Goal: Information Seeking & Learning: Find specific page/section

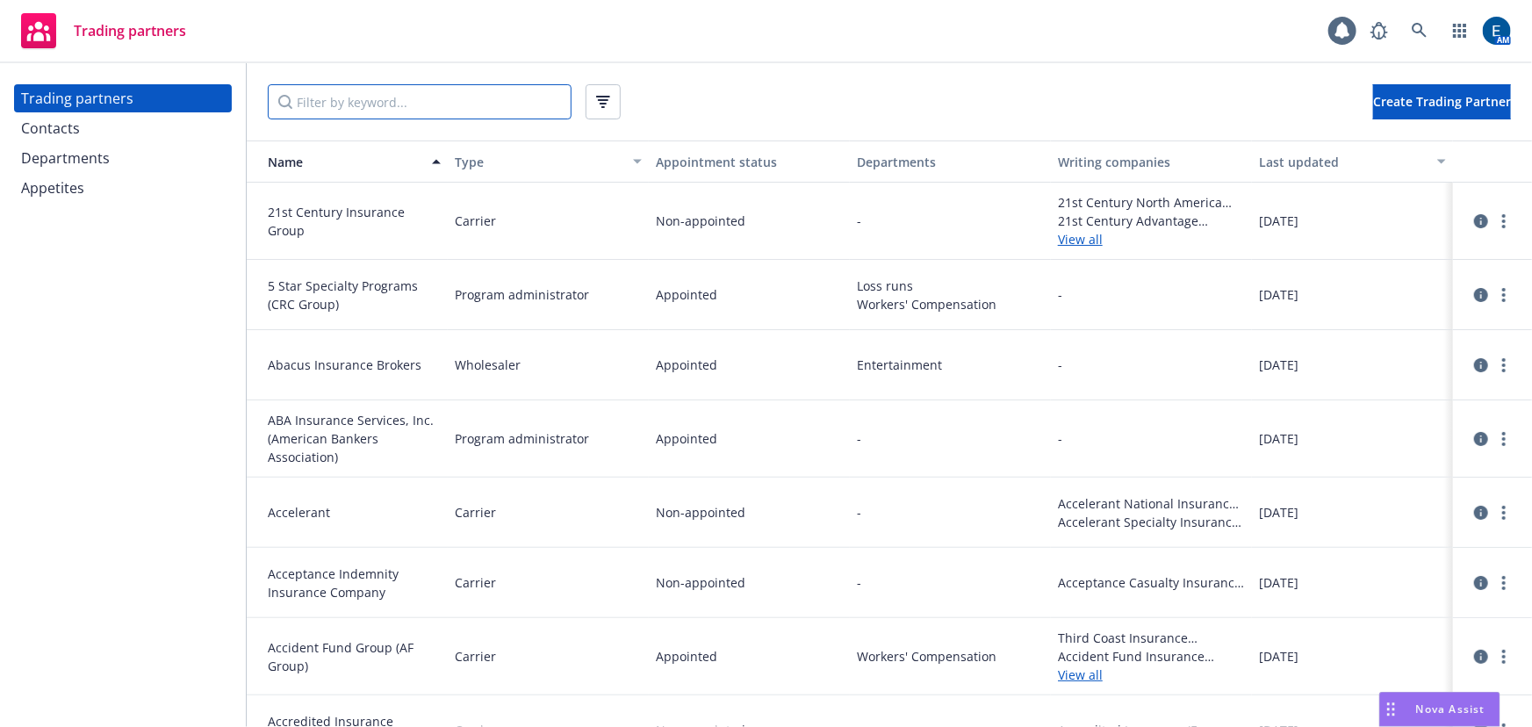
click at [469, 87] on input "Filter by keyword..." at bounding box center [420, 101] width 304 height 35
paste input "Integrated Specialty Coverages, LLC"
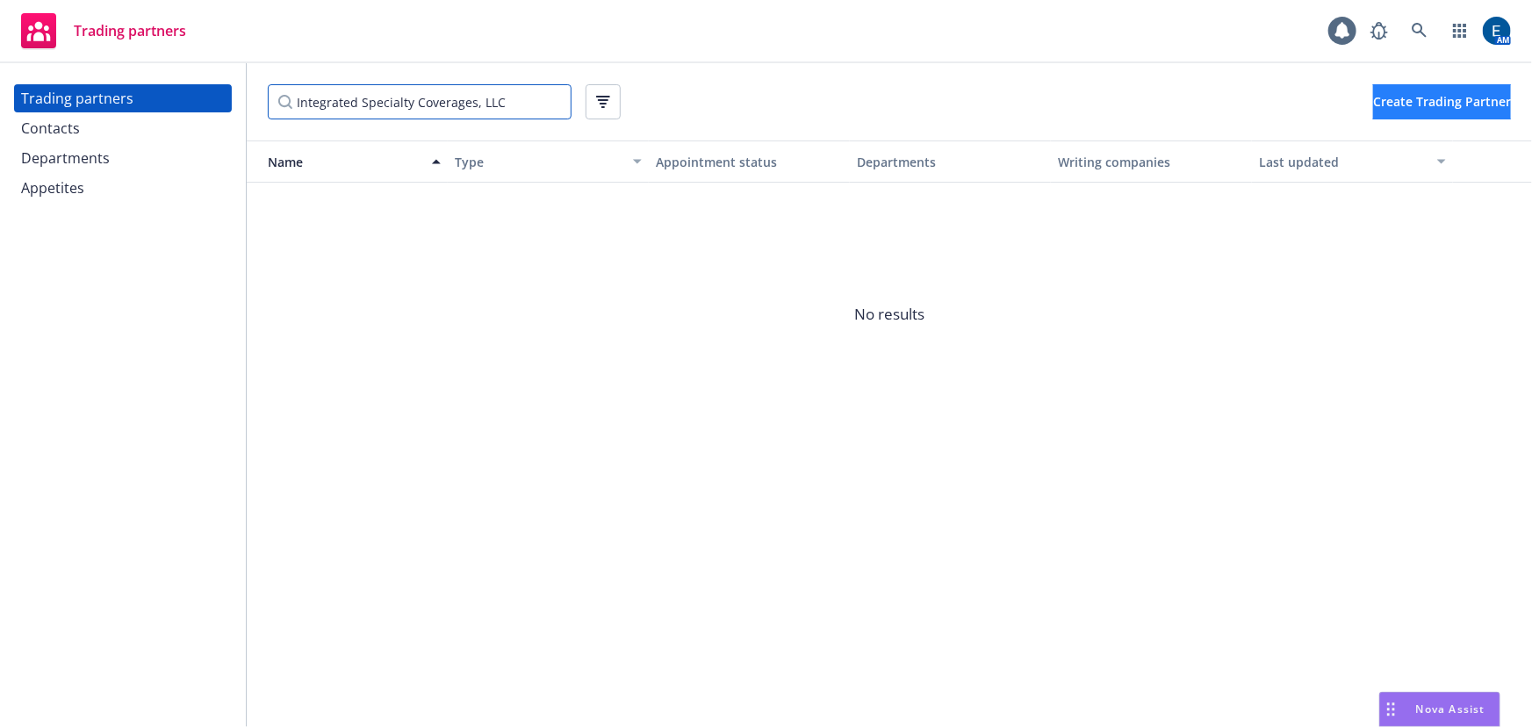
type input "Integrated Specialty Coverages, LLC"
click at [1373, 101] on button "Create Trading Partner" at bounding box center [1442, 101] width 138 height 35
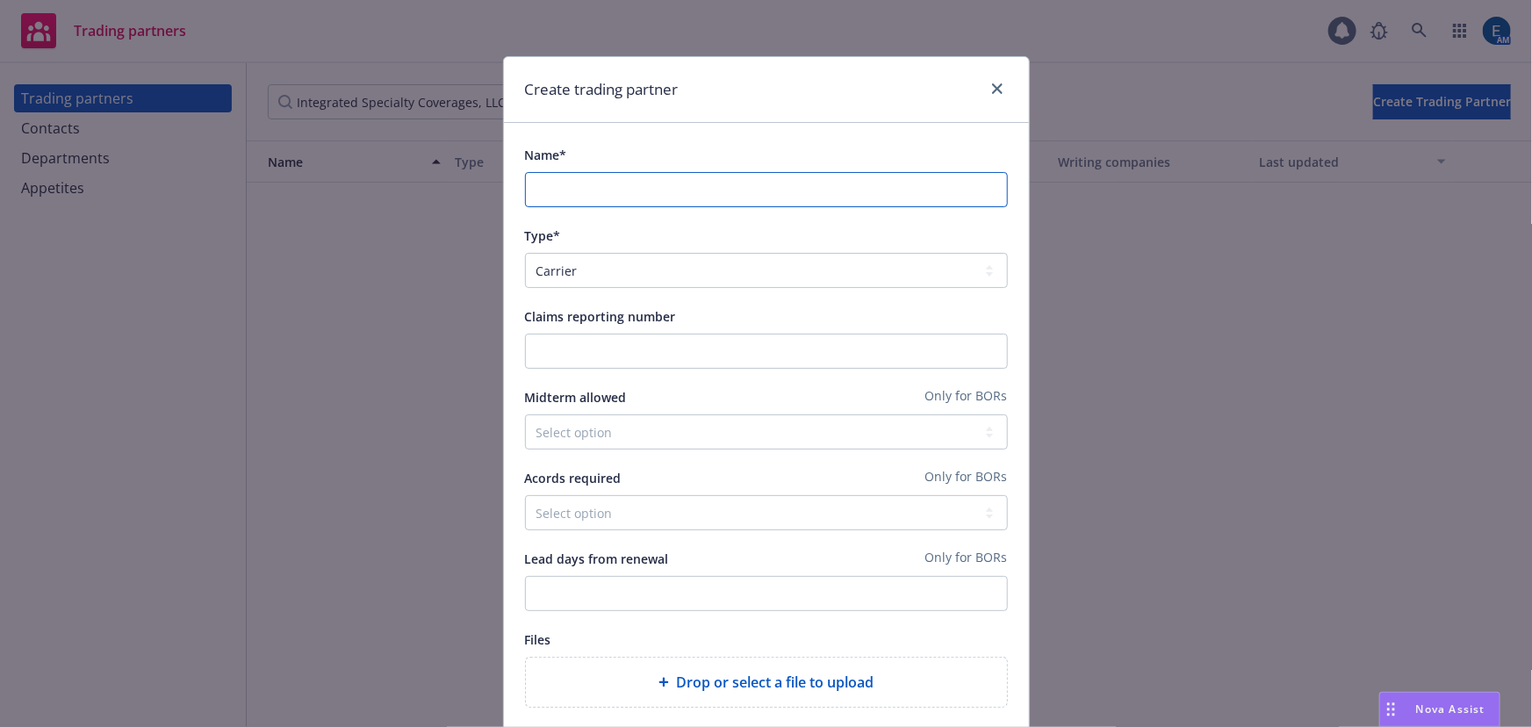
click at [604, 172] on input "Name*" at bounding box center [766, 189] width 483 height 35
paste input "Integrated Specialty Coverages, LLC"
type input "Integrated Specialty Coverages, LLC"
click at [614, 253] on select "Carrier London broker Program administrator Wholesaler" at bounding box center [766, 270] width 483 height 35
select select "PROGRAM_ADMINISTRATOR"
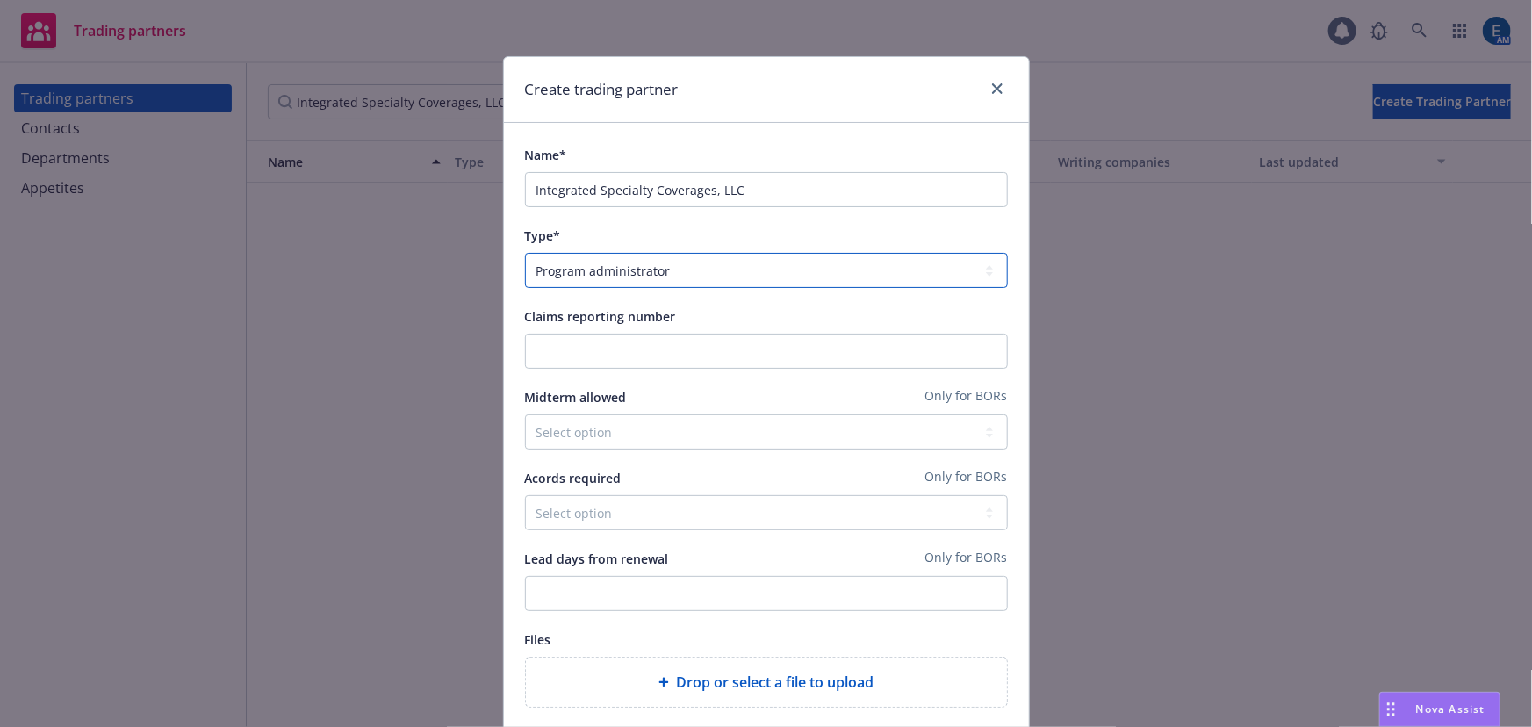
click at [525, 253] on select "Carrier London broker Program administrator Wholesaler" at bounding box center [766, 270] width 483 height 35
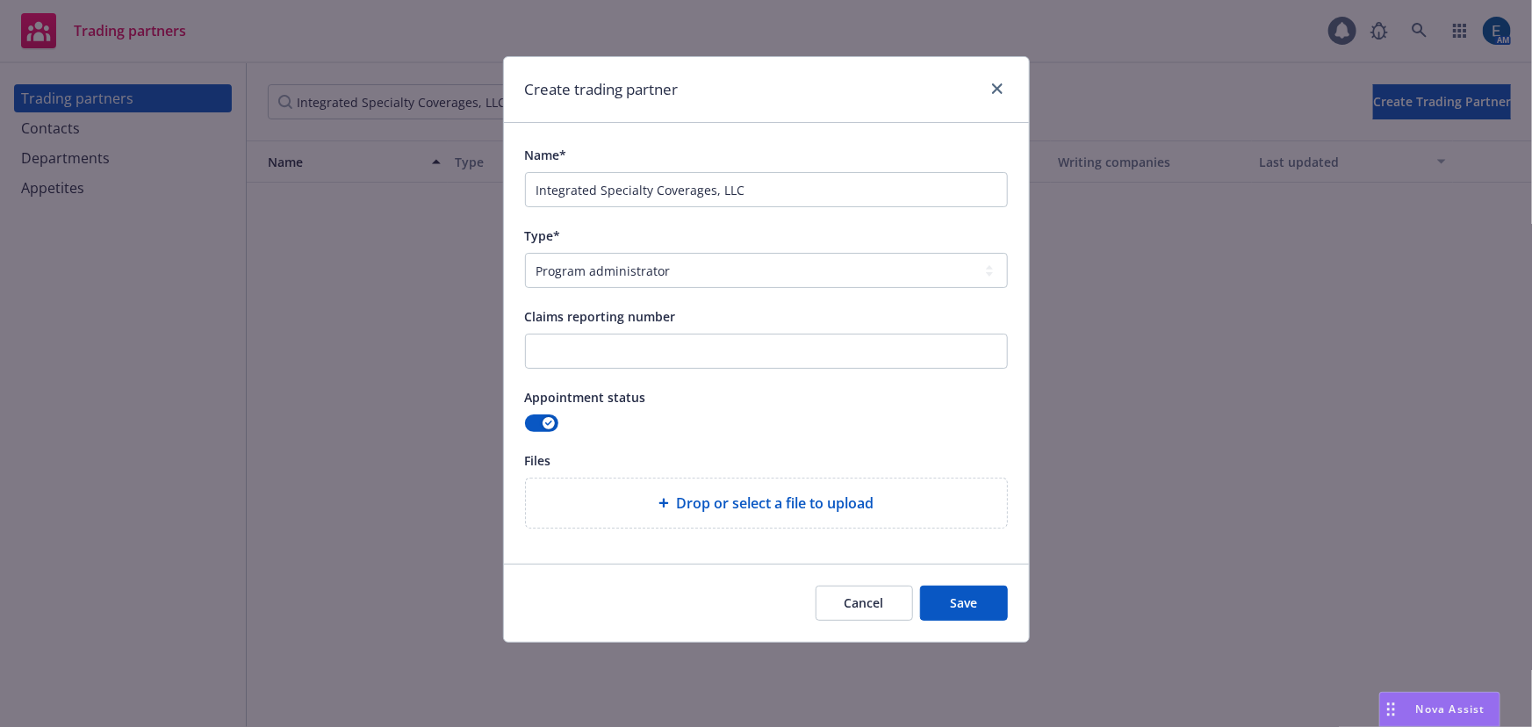
click at [775, 386] on div "Appointment status" at bounding box center [766, 396] width 483 height 21
click at [948, 585] on button "Save" at bounding box center [964, 602] width 88 height 35
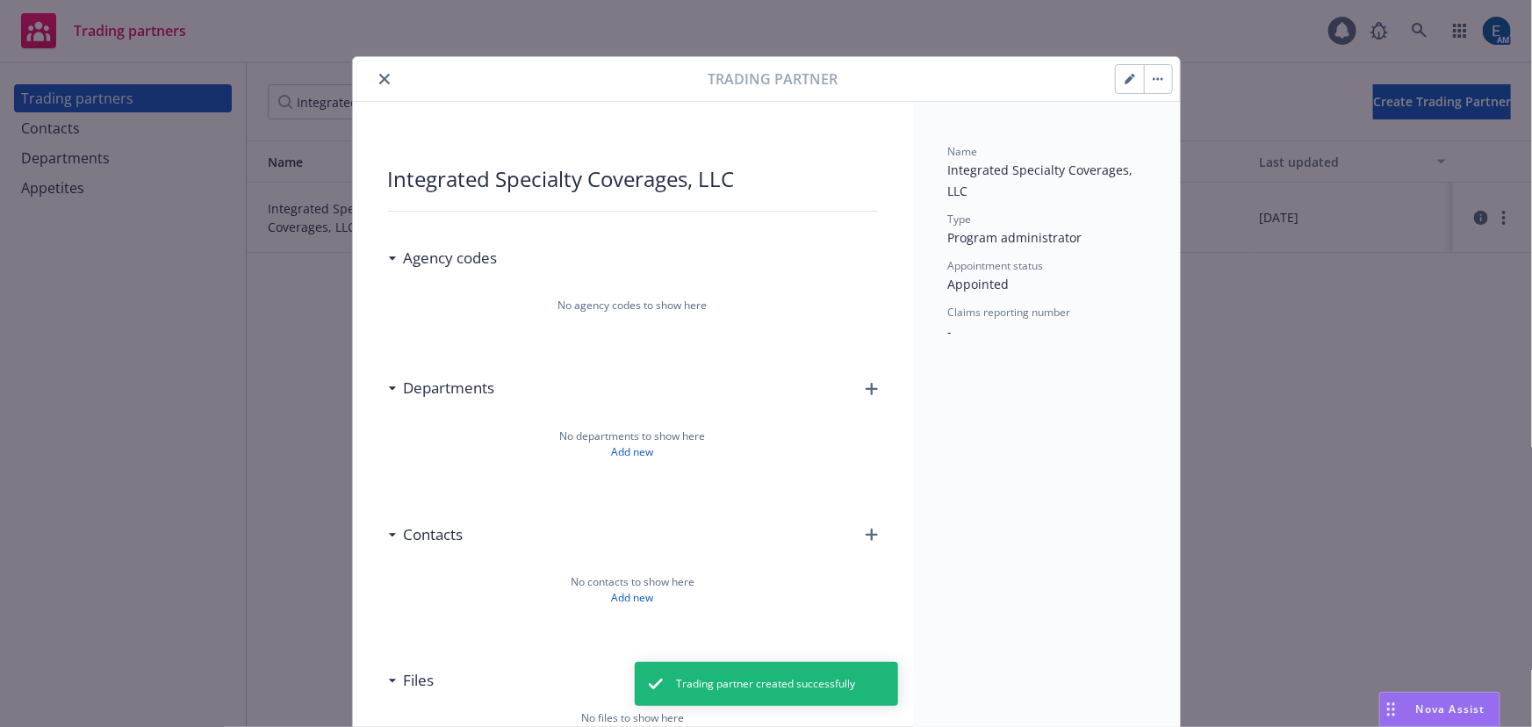
click at [867, 383] on icon "button" at bounding box center [871, 389] width 12 height 12
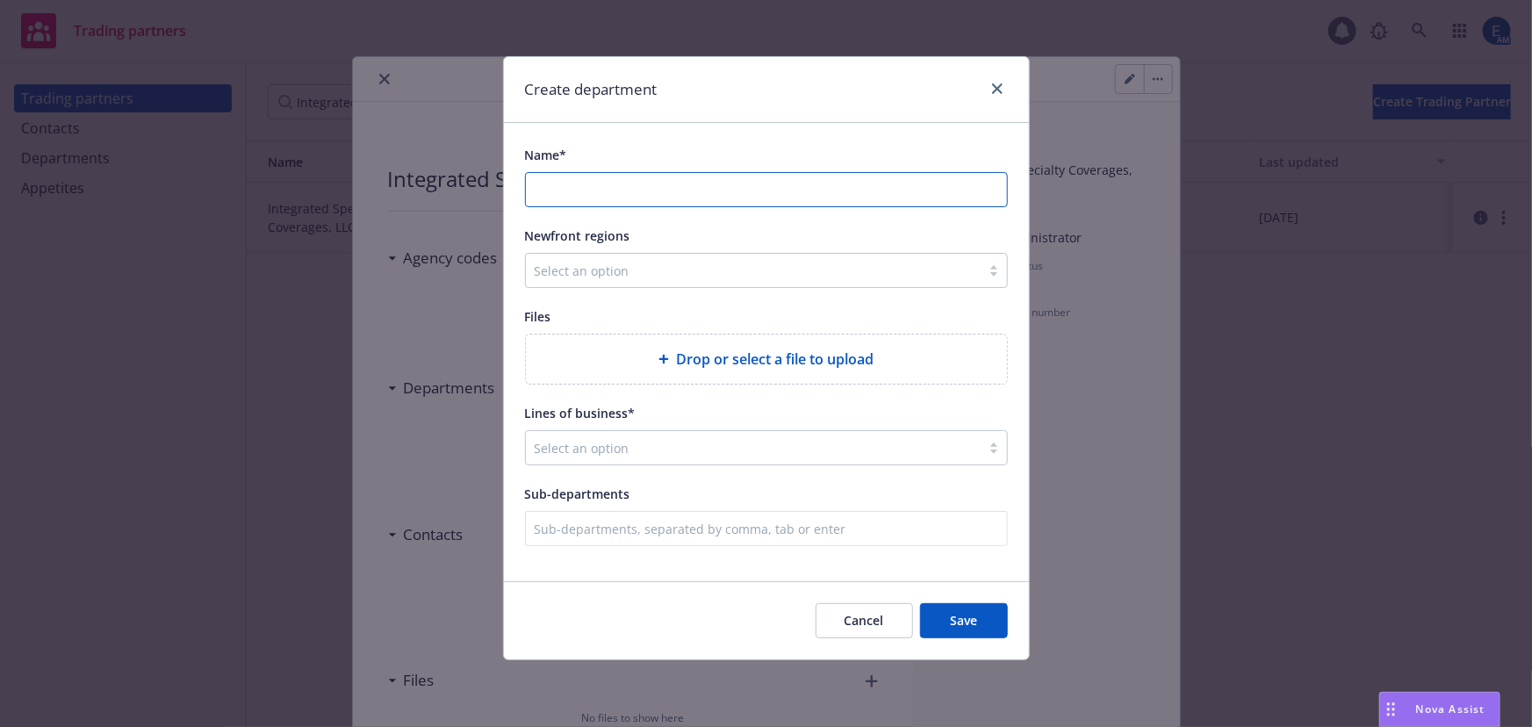
click at [655, 173] on input "Name*" at bounding box center [766, 189] width 481 height 33
paste input "contractor"
click at [537, 173] on input "contractor" at bounding box center [766, 189] width 481 height 33
click at [597, 173] on input "Contractor" at bounding box center [766, 189] width 481 height 33
type input "Contractors"
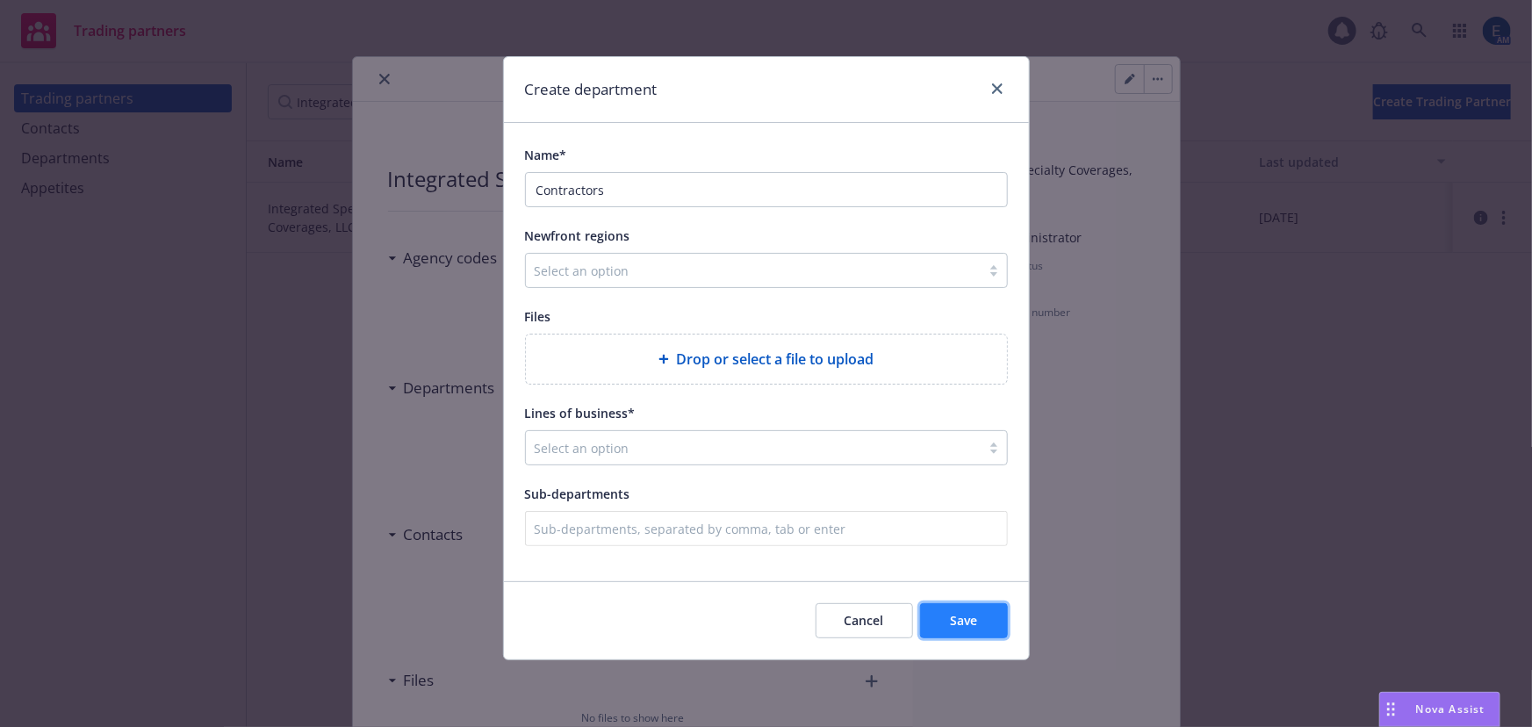
click at [958, 603] on button "Save" at bounding box center [964, 620] width 88 height 35
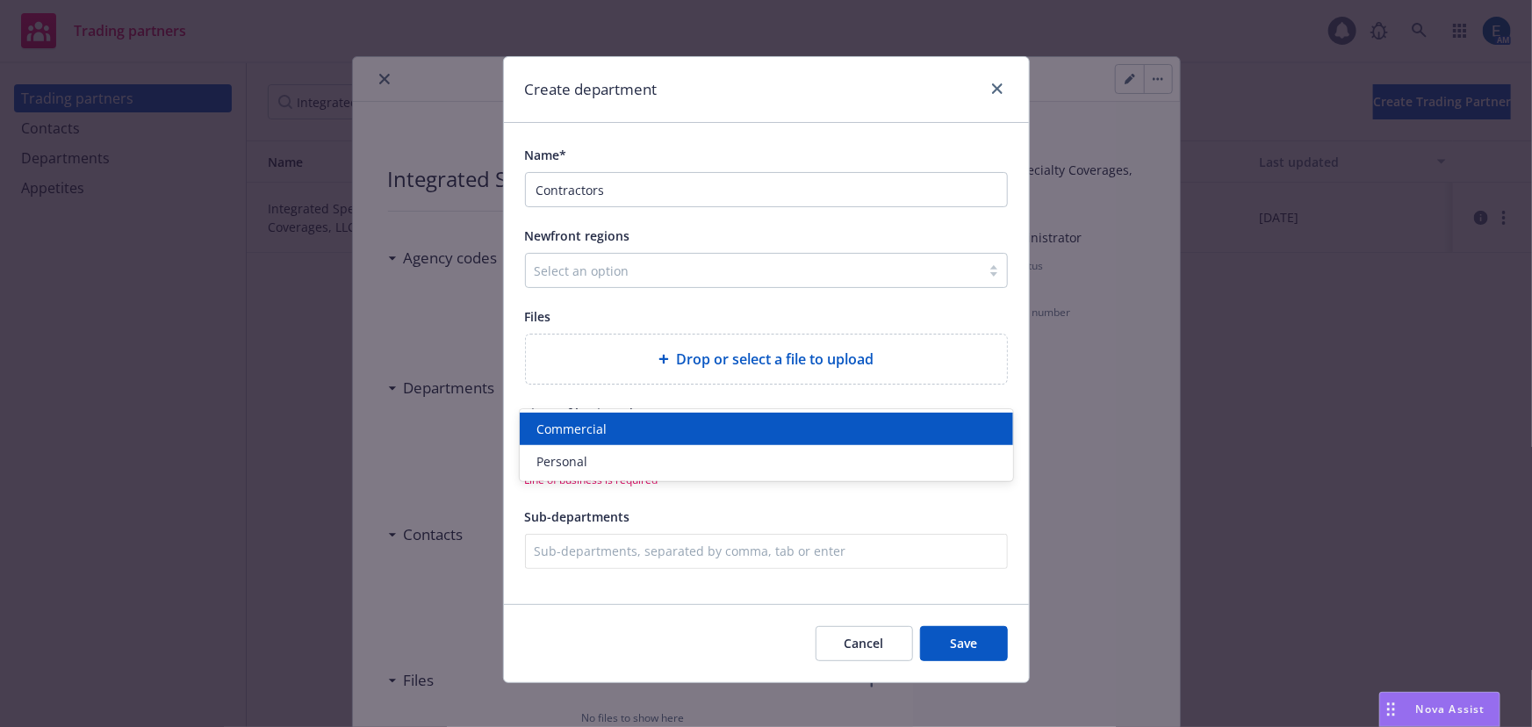
click at [796, 437] on div at bounding box center [723, 447] width 377 height 21
click at [736, 427] on div "Commercial" at bounding box center [766, 429] width 472 height 18
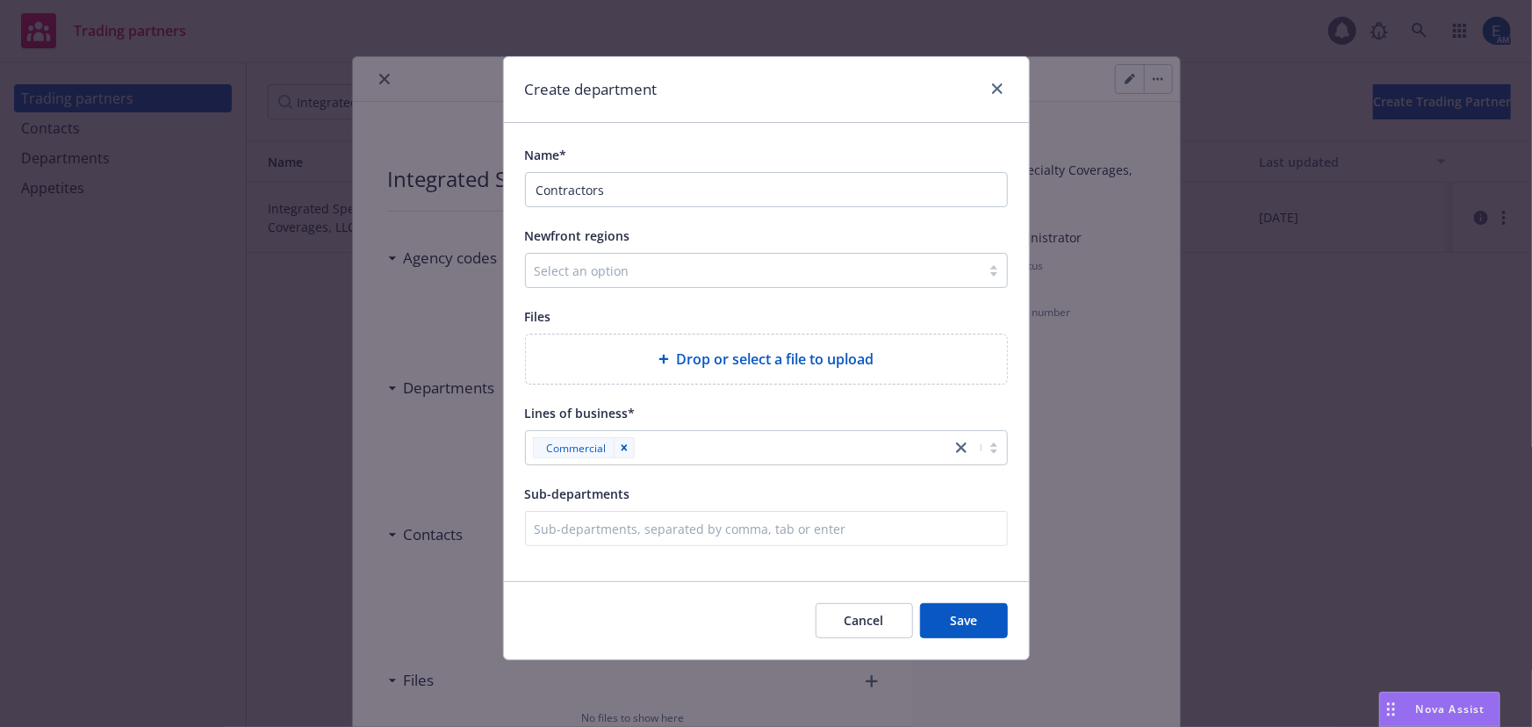
drag, startPoint x: 676, startPoint y: 528, endPoint x: 923, endPoint y: 530, distance: 247.5
click at [681, 581] on div "Cancel Save" at bounding box center [766, 620] width 525 height 78
click at [977, 612] on span "Save" at bounding box center [963, 620] width 27 height 17
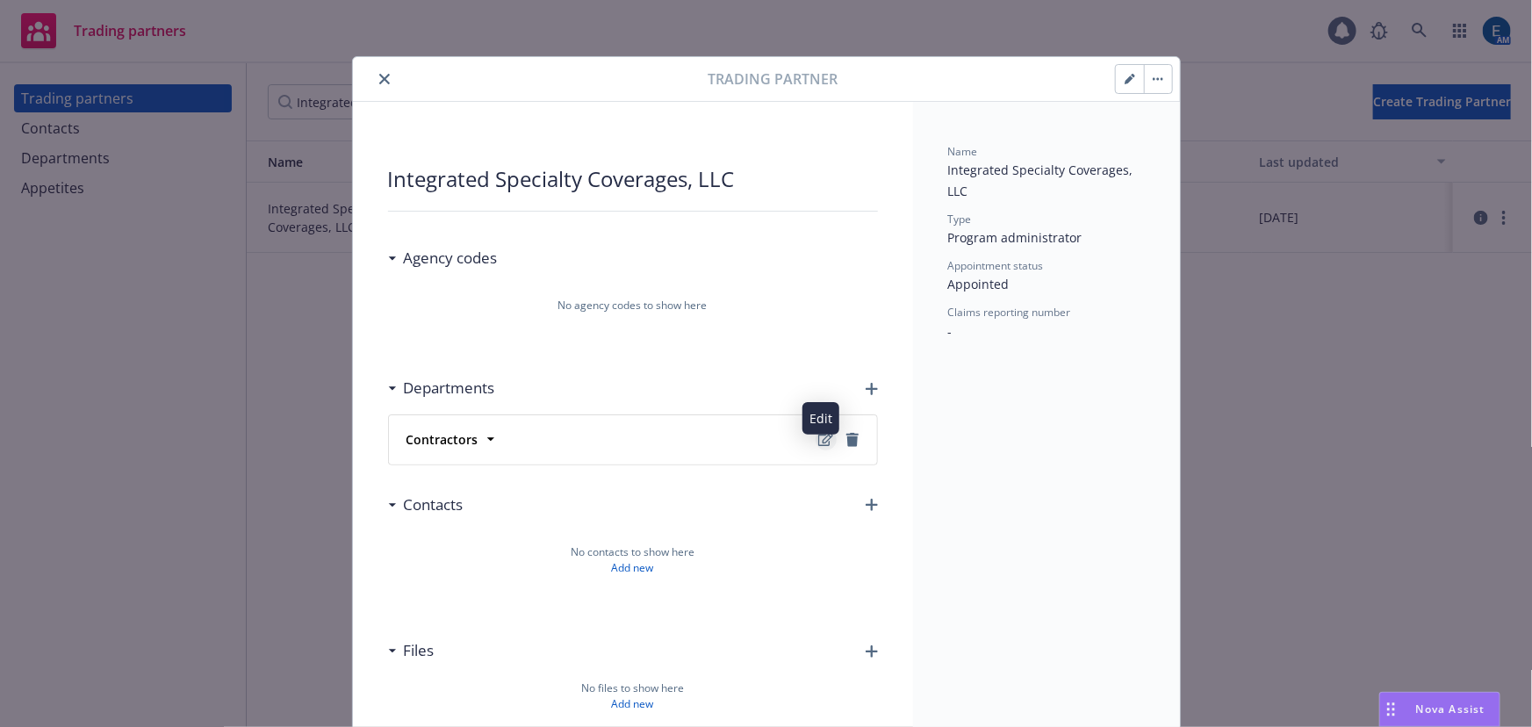
click at [822, 433] on icon "Edit" at bounding box center [825, 440] width 15 height 14
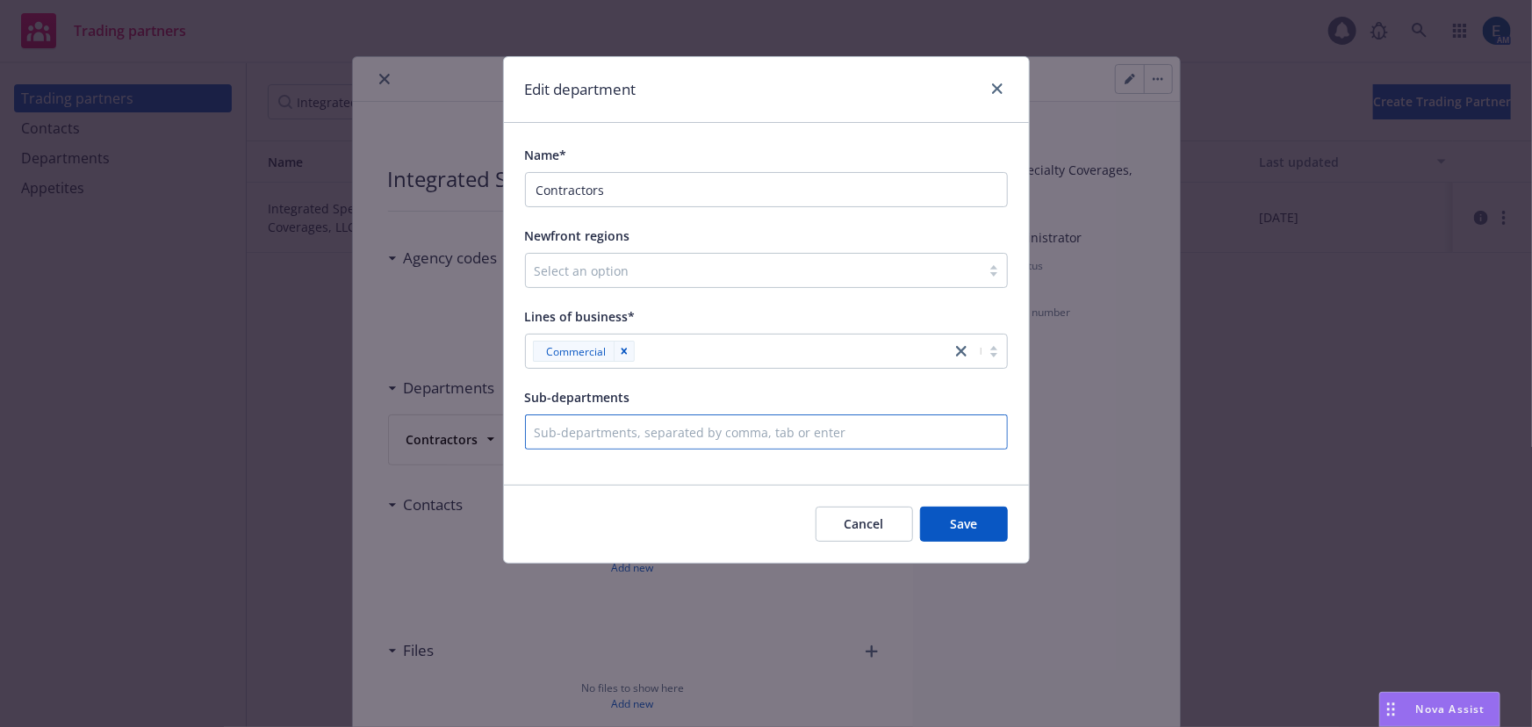
click at [711, 421] on div at bounding box center [766, 432] width 463 height 22
type input "Roofers"
type input "General Contractors"
type input "Farmers"
type input "Solar"
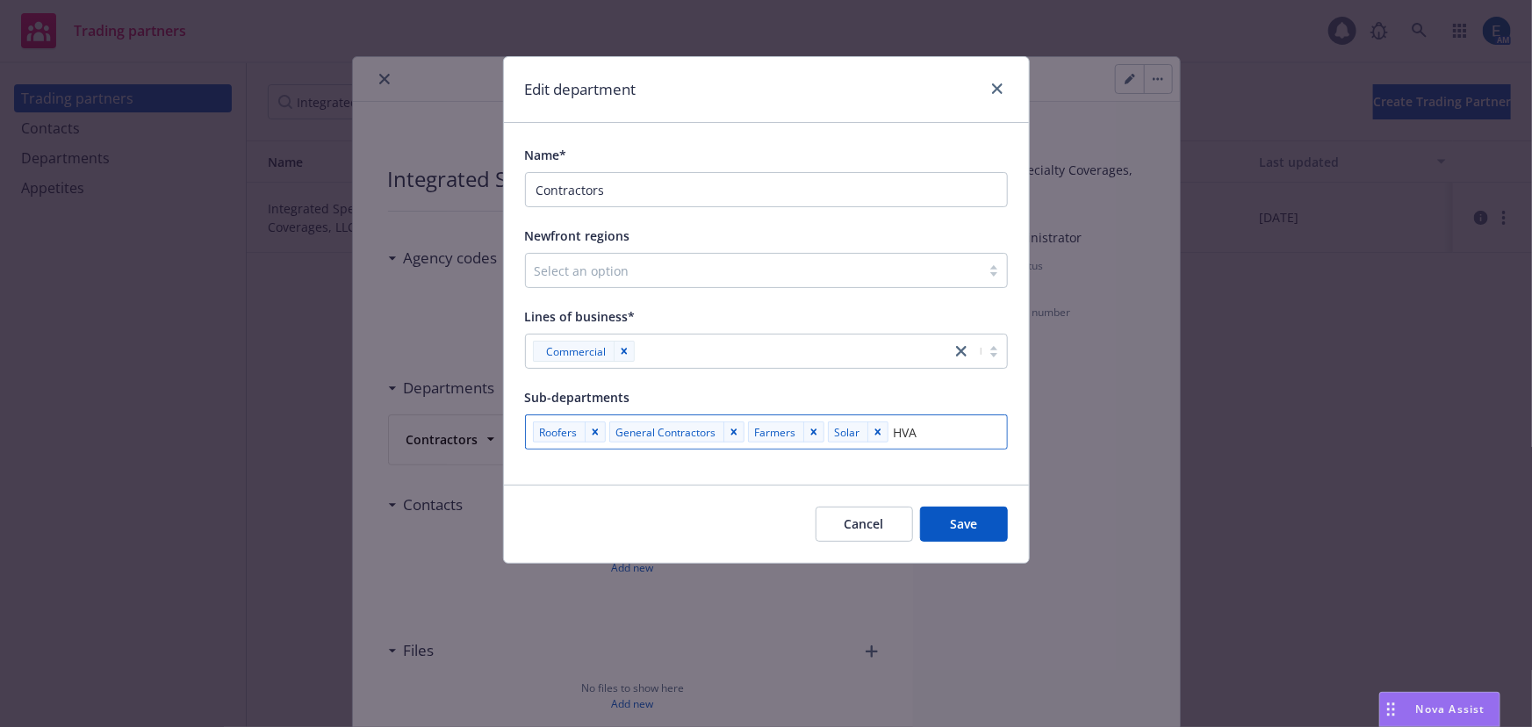
type input "HVAC"
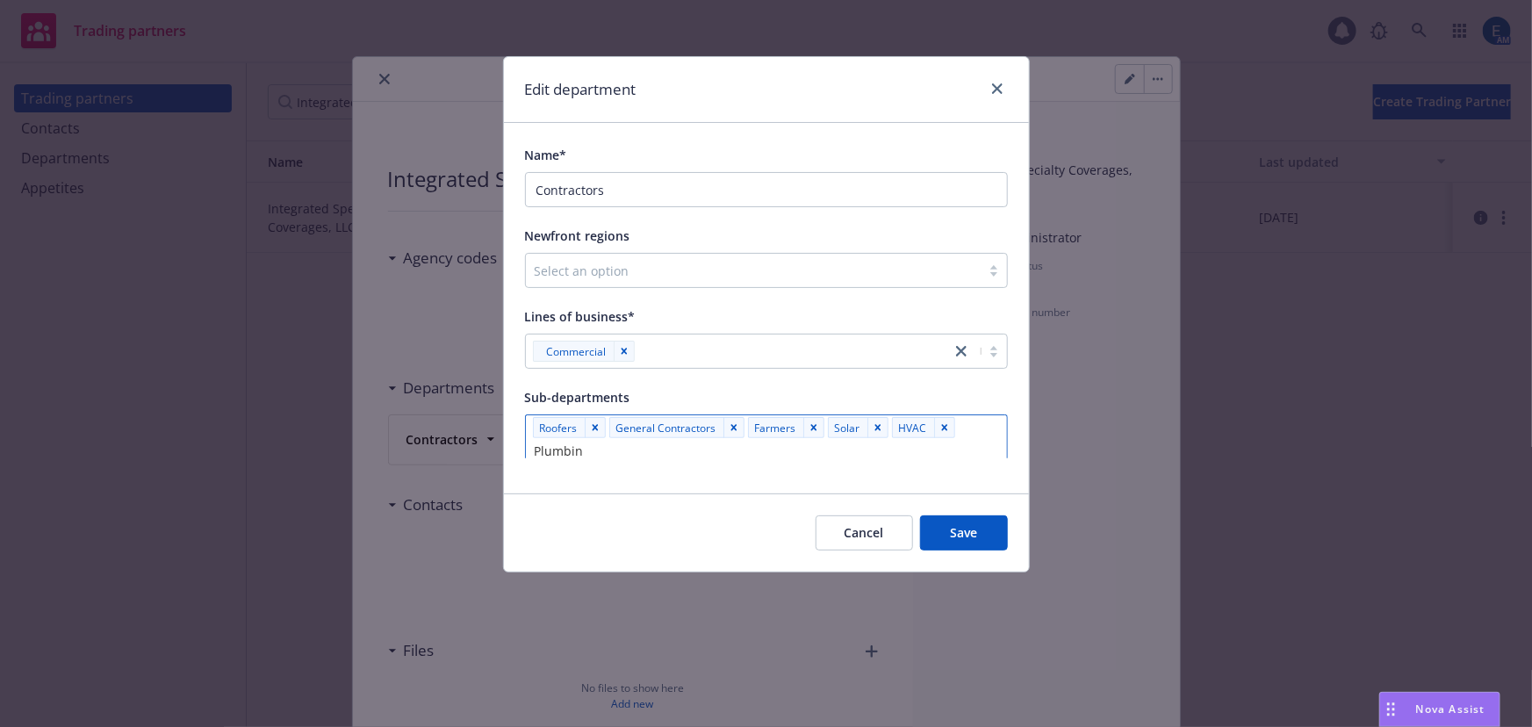
type input "Plumbing"
click at [974, 524] on span "Save" at bounding box center [963, 532] width 27 height 17
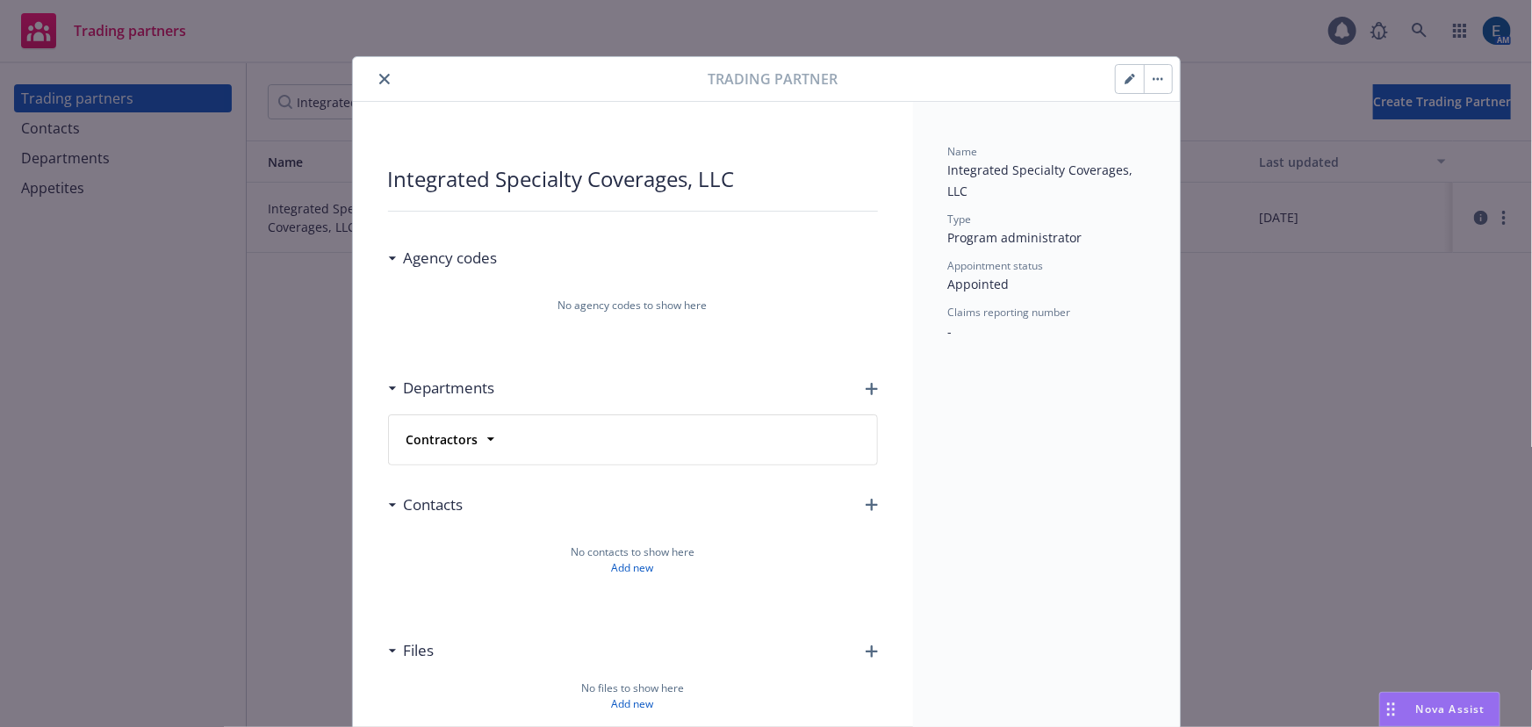
click at [379, 74] on icon "close" at bounding box center [384, 79] width 11 height 11
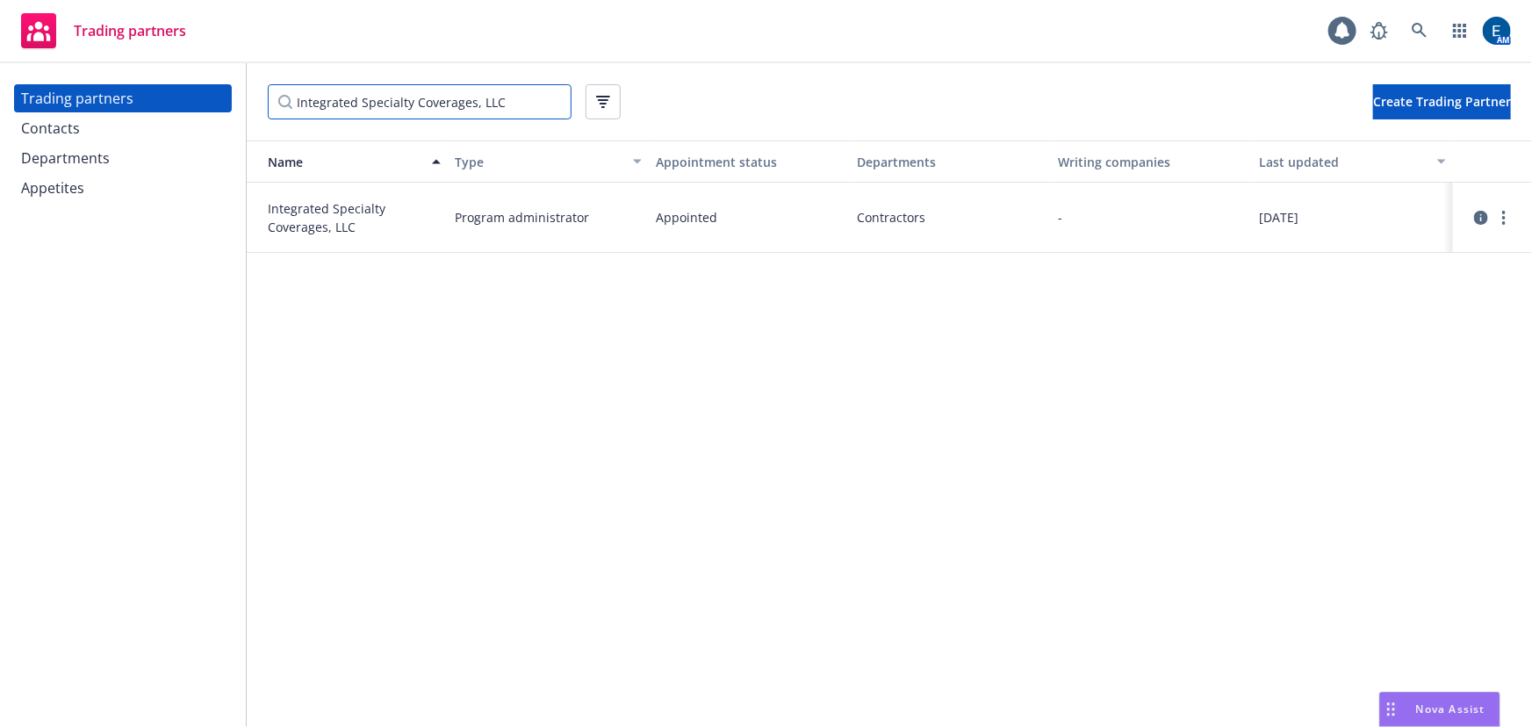
click at [544, 95] on input "Integrated Specialty Coverages, LLC" at bounding box center [420, 101] width 304 height 35
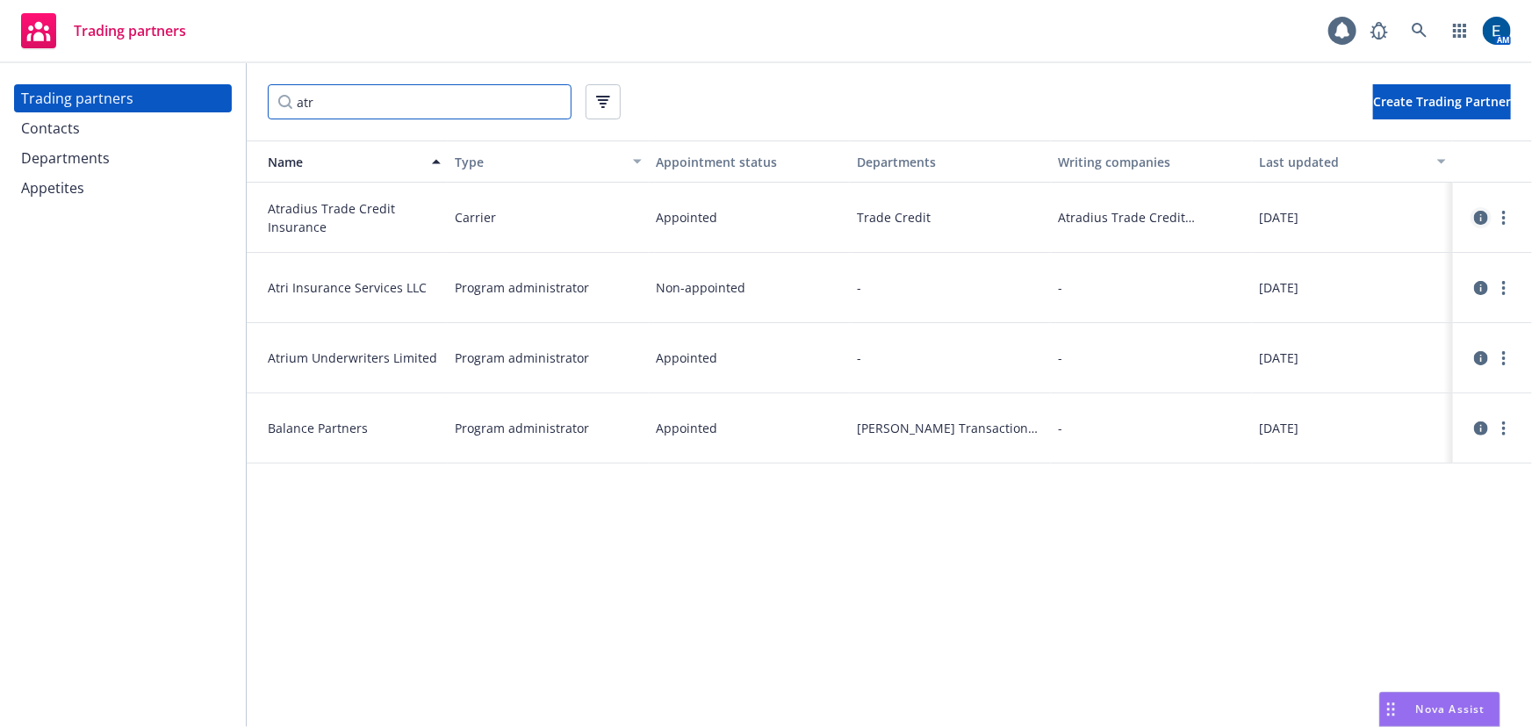
type input "atr"
click at [1479, 211] on icon "circleInformation" at bounding box center [1481, 218] width 14 height 14
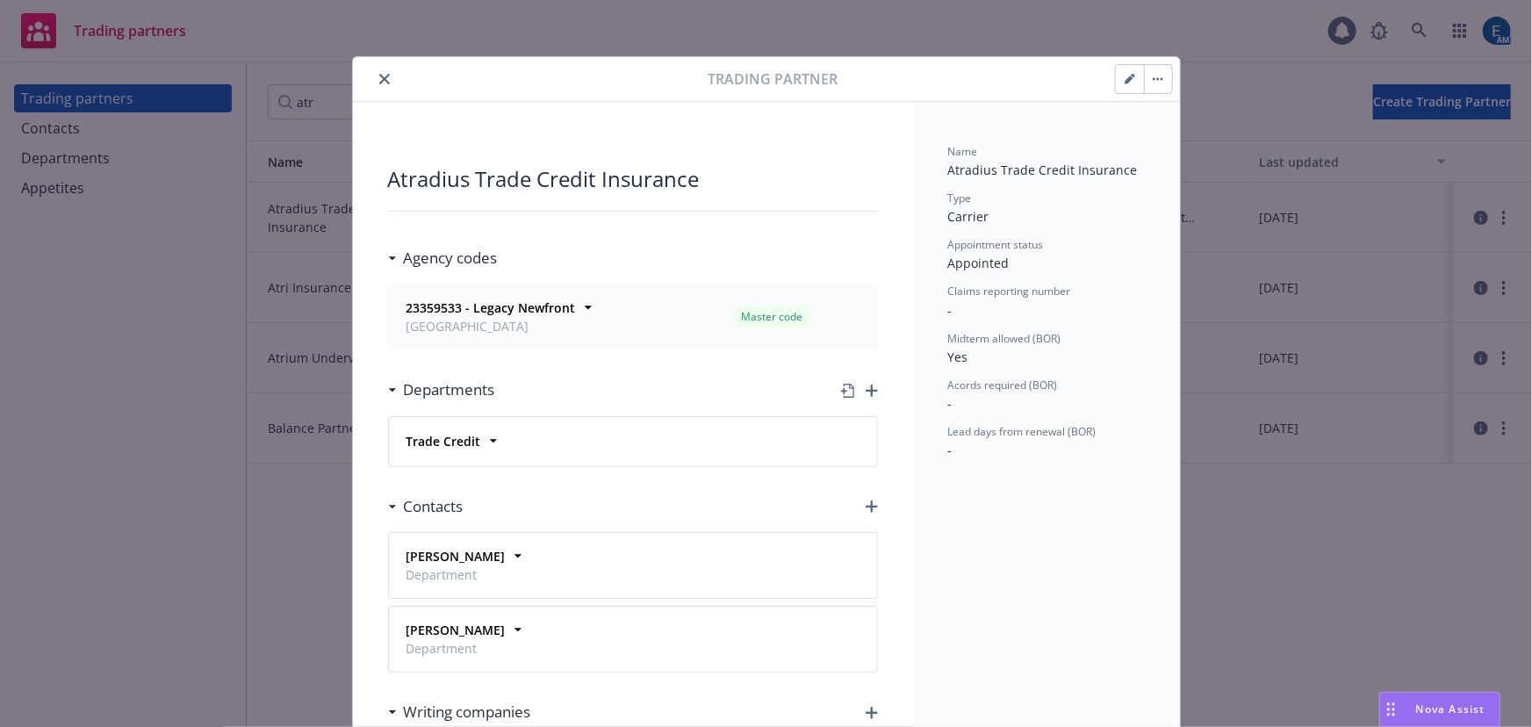
click at [379, 77] on icon "close" at bounding box center [384, 79] width 11 height 11
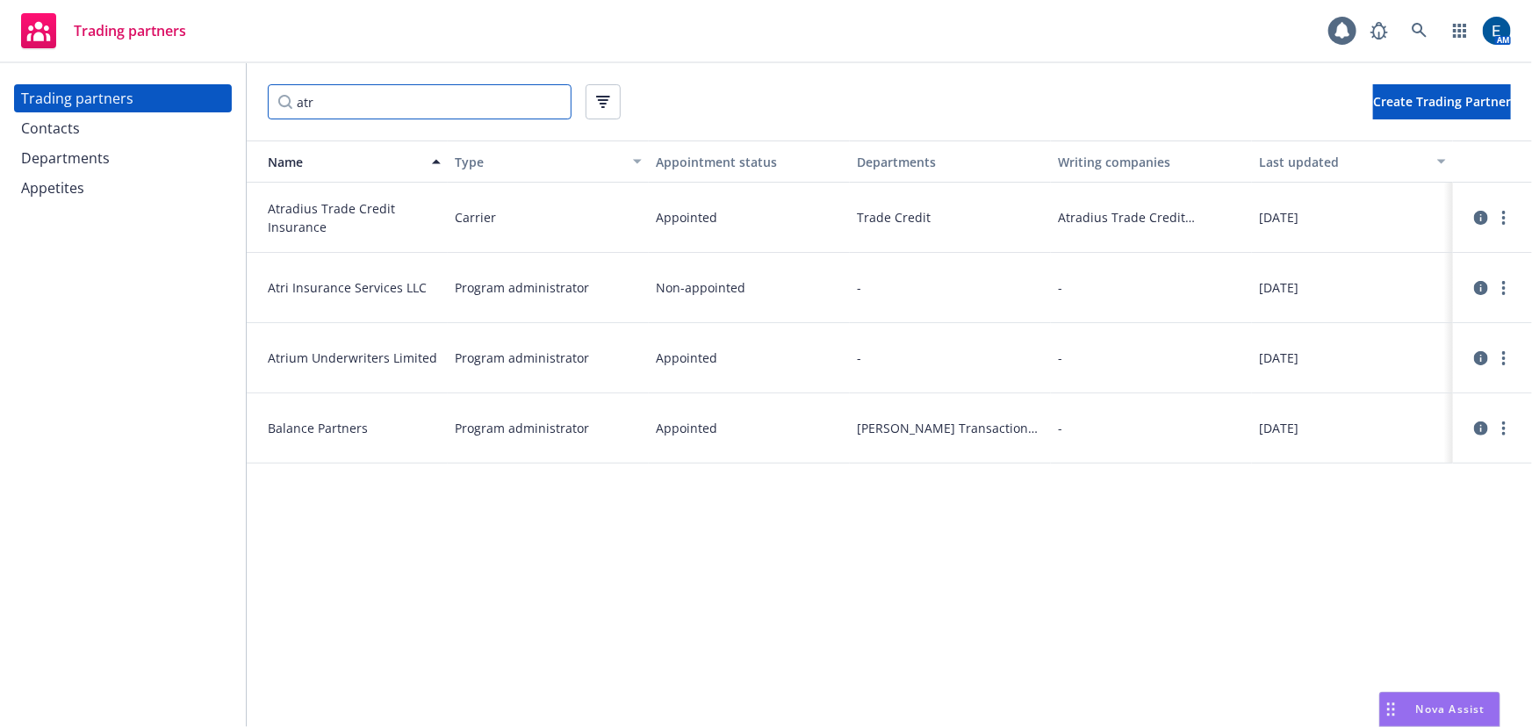
drag, startPoint x: 368, startPoint y: 98, endPoint x: 270, endPoint y: 93, distance: 97.6
click at [270, 93] on input "atr" at bounding box center [420, 101] width 304 height 35
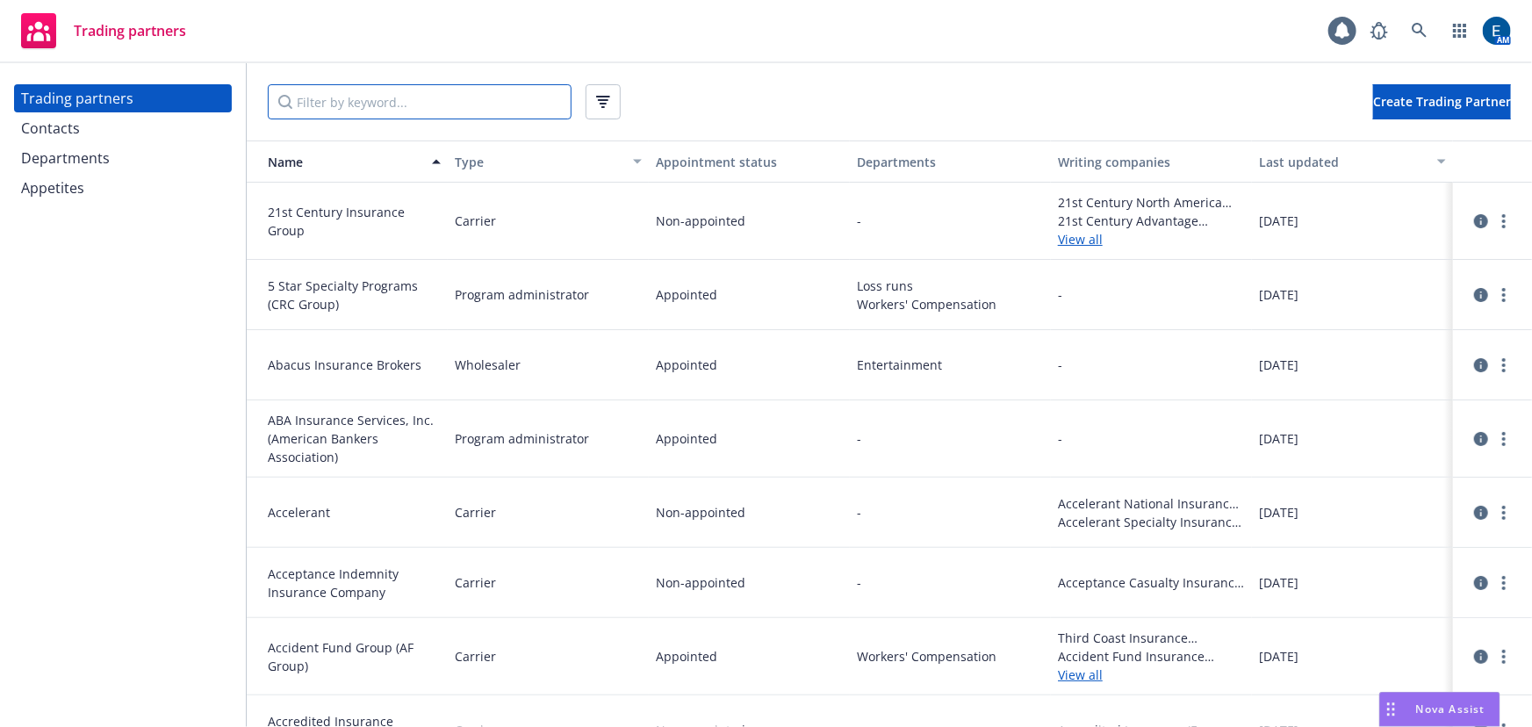
paste input "contractor"
type input "contractor"
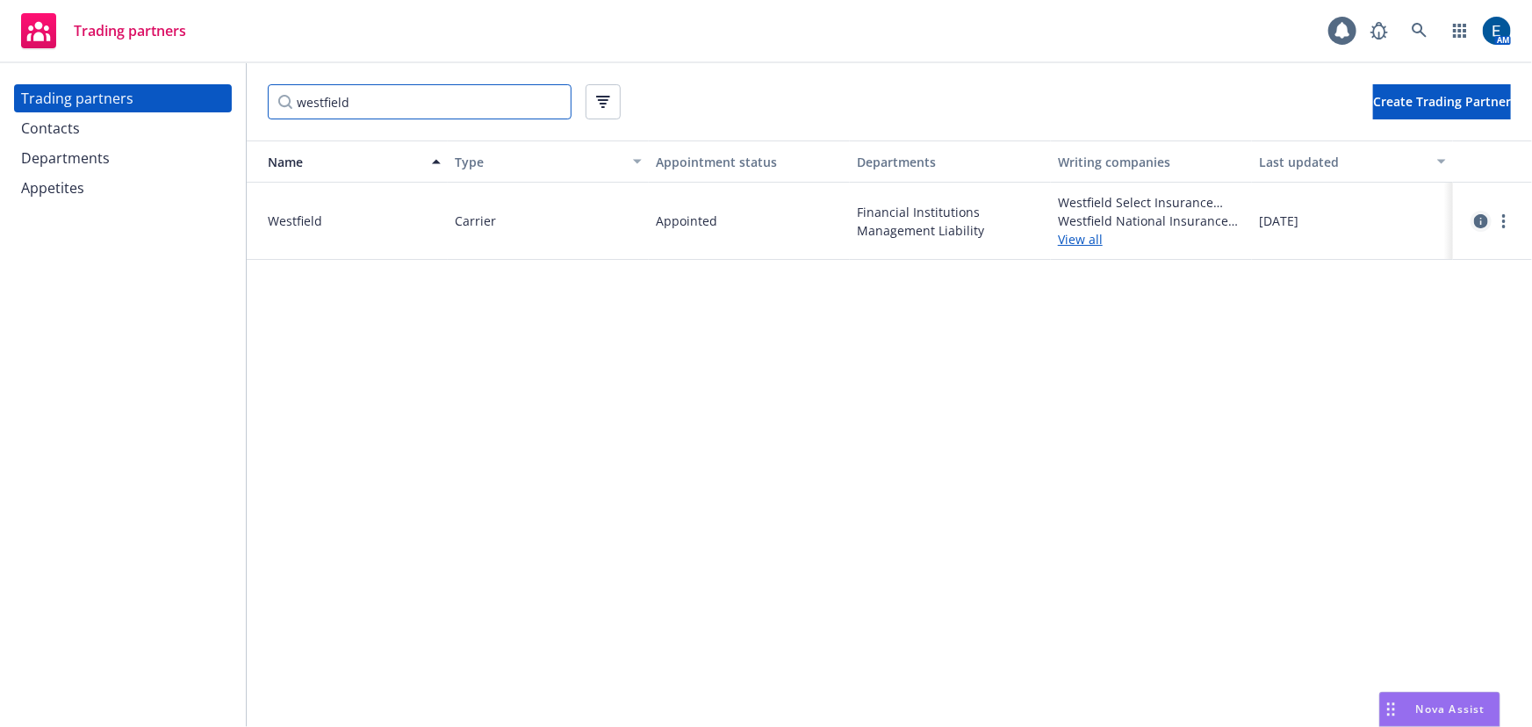
type input "westfield"
click at [1479, 214] on icon "circleInformation" at bounding box center [1481, 221] width 14 height 14
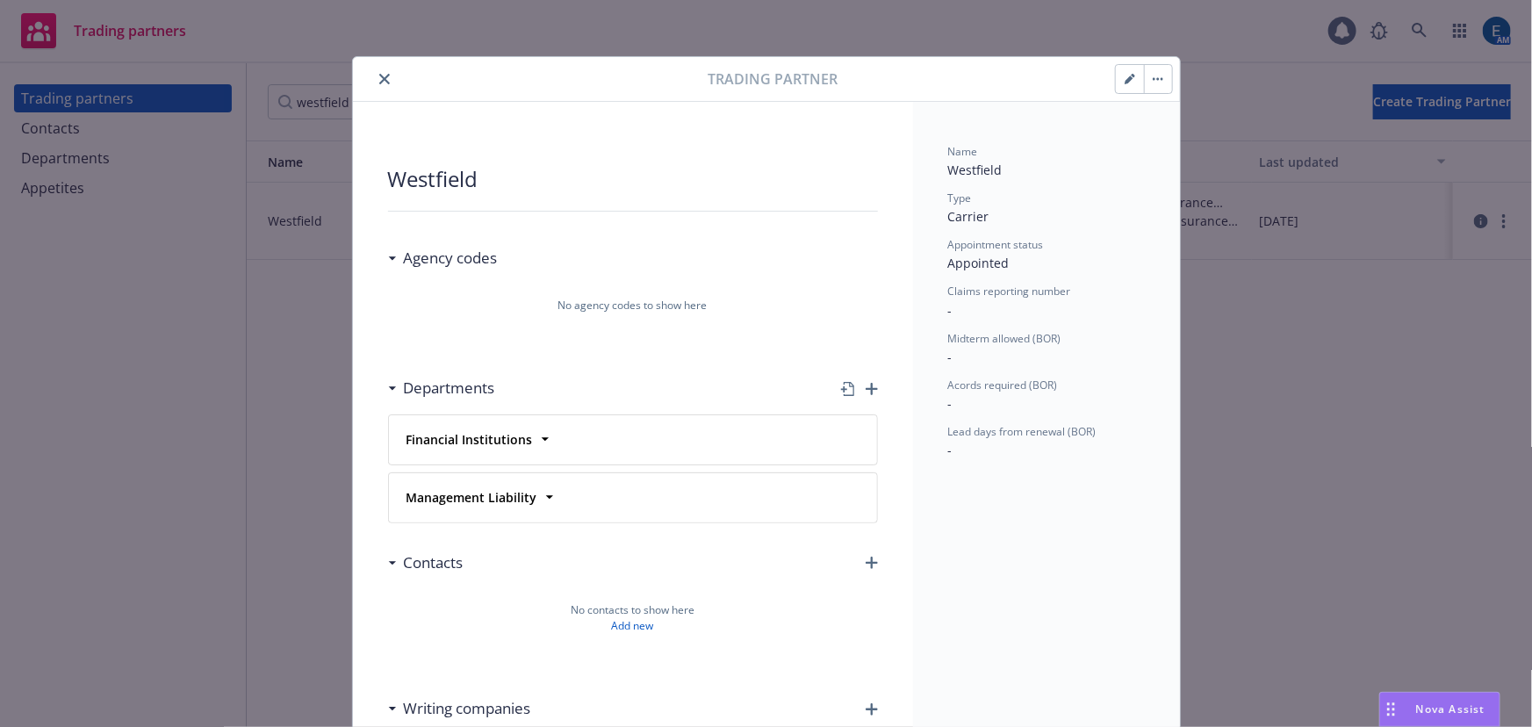
click at [866, 383] on icon "button" at bounding box center [871, 389] width 12 height 12
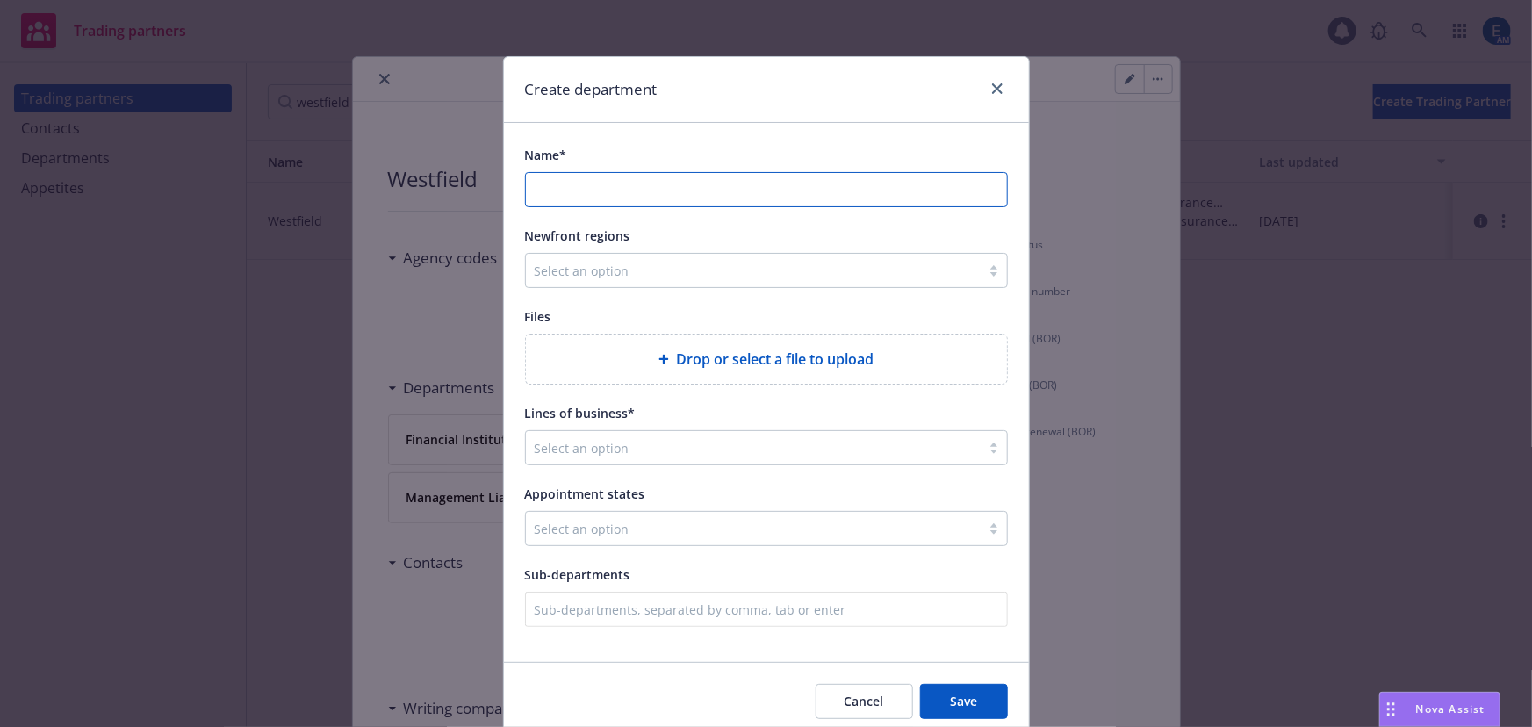
click at [729, 173] on input "Name*" at bounding box center [766, 189] width 481 height 33
paste input "contractor"
type input "contractor"
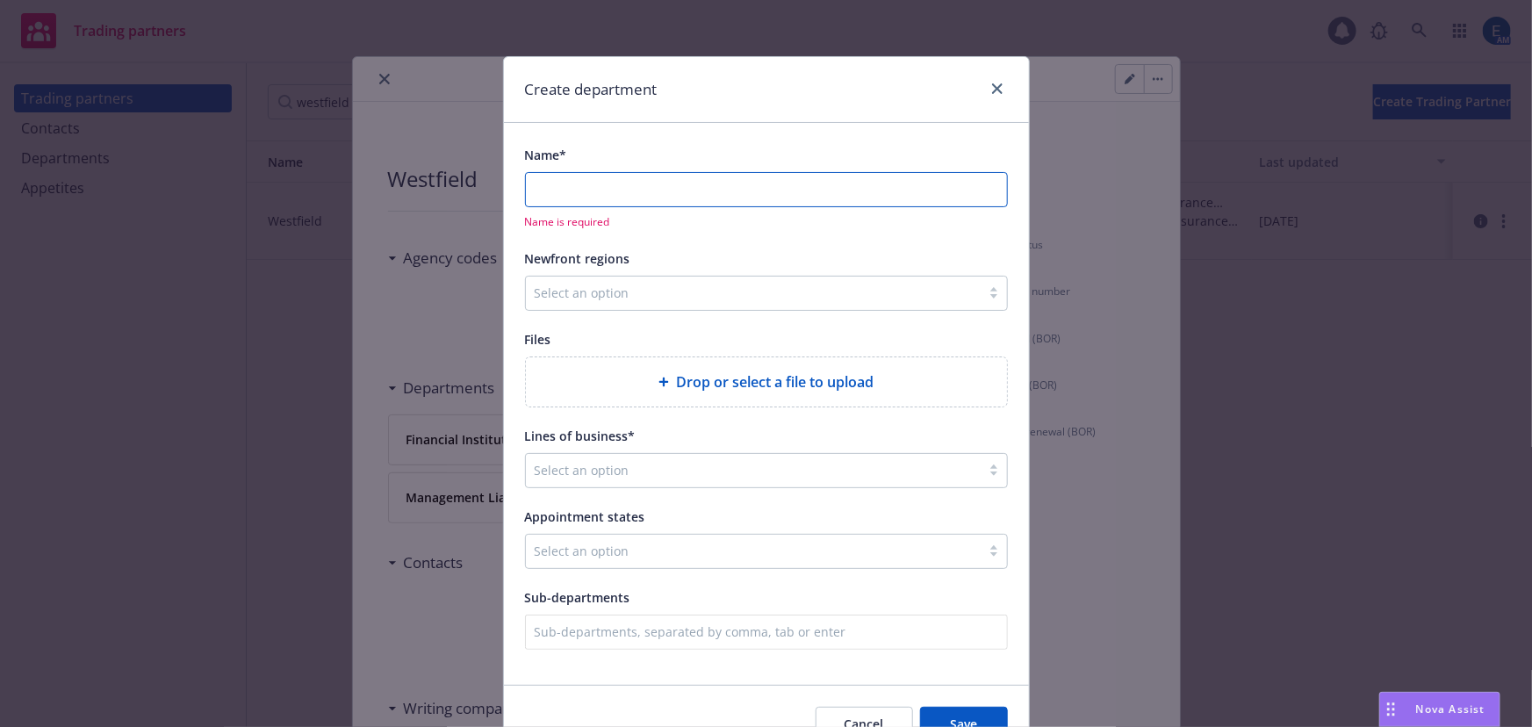
paste input "Excess & Surplus Property"
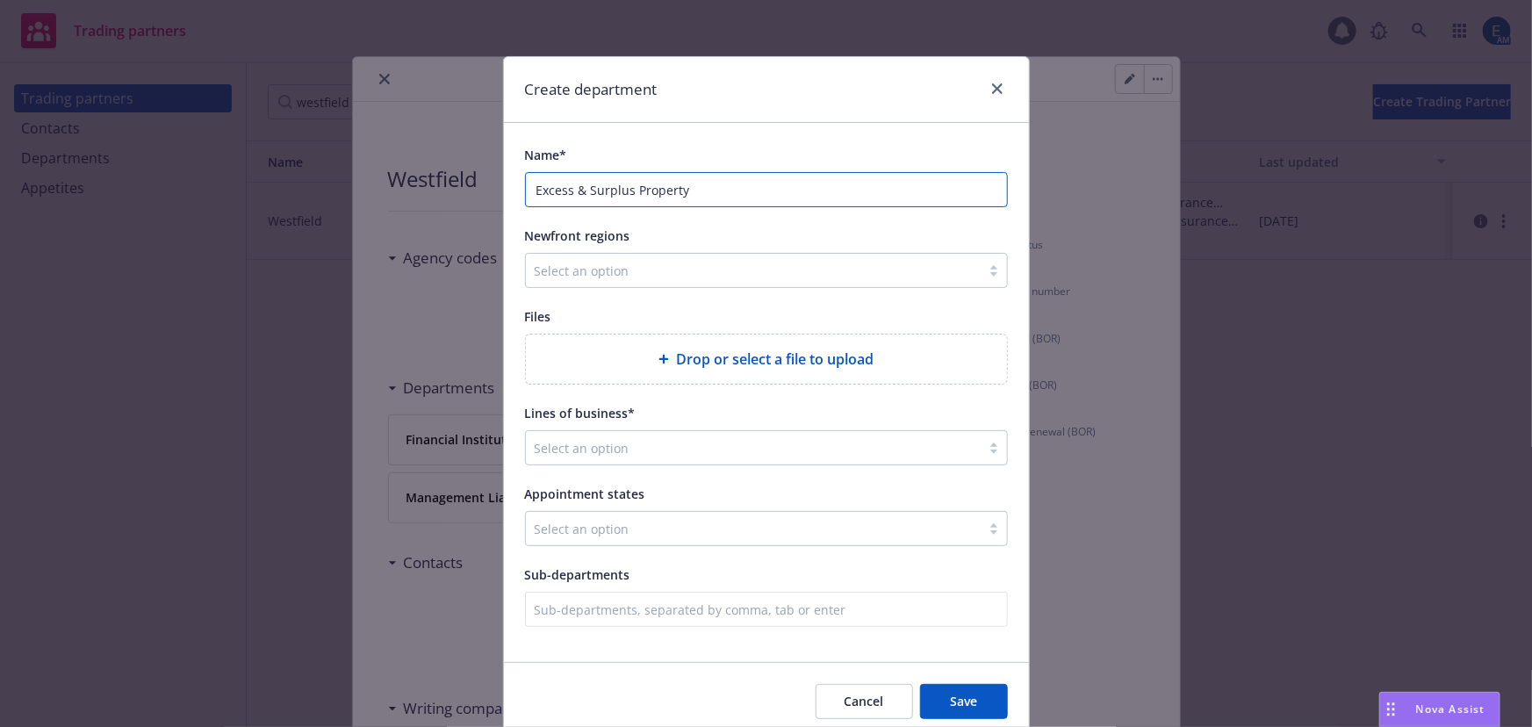
type input "Excess & Surplus Property"
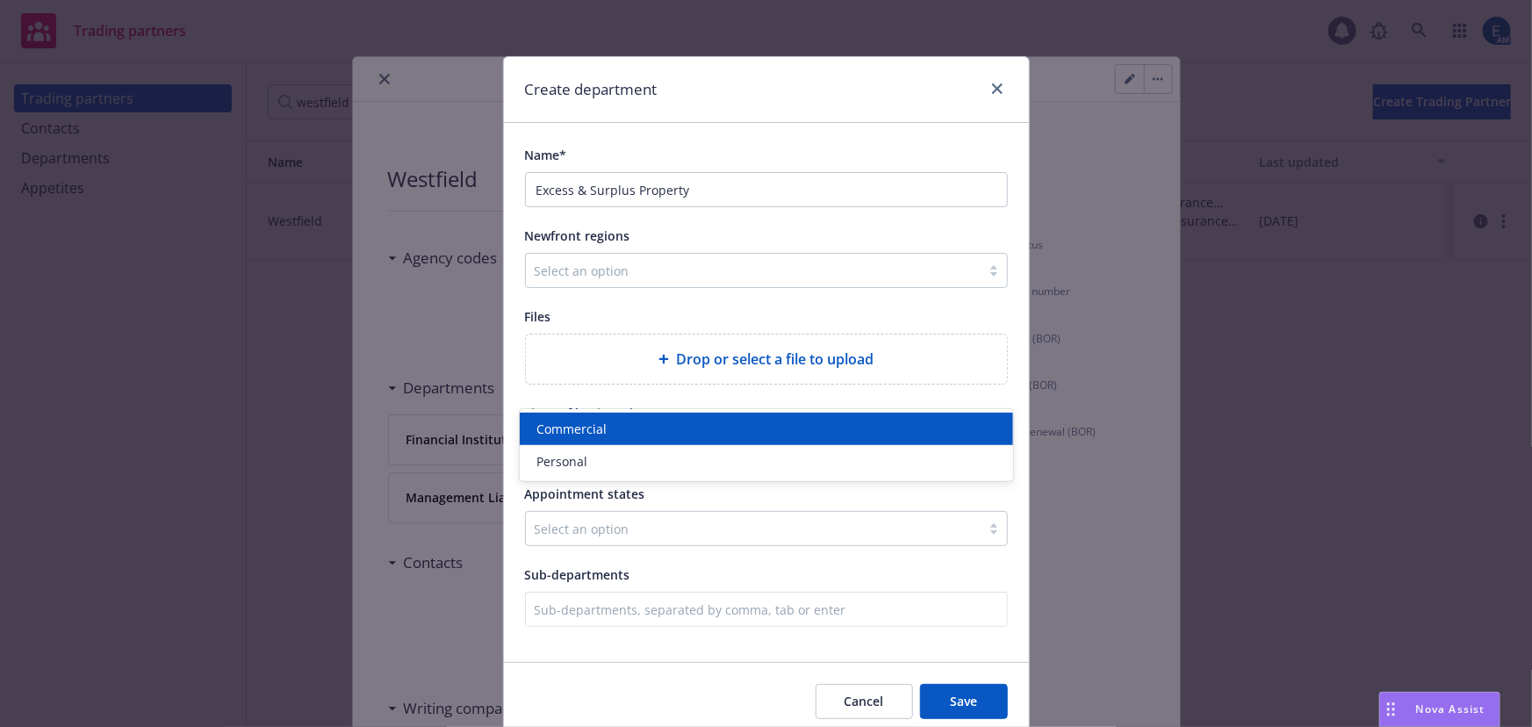
click at [600, 437] on div at bounding box center [723, 447] width 377 height 21
click at [599, 424] on span "Commercial" at bounding box center [572, 429] width 70 height 18
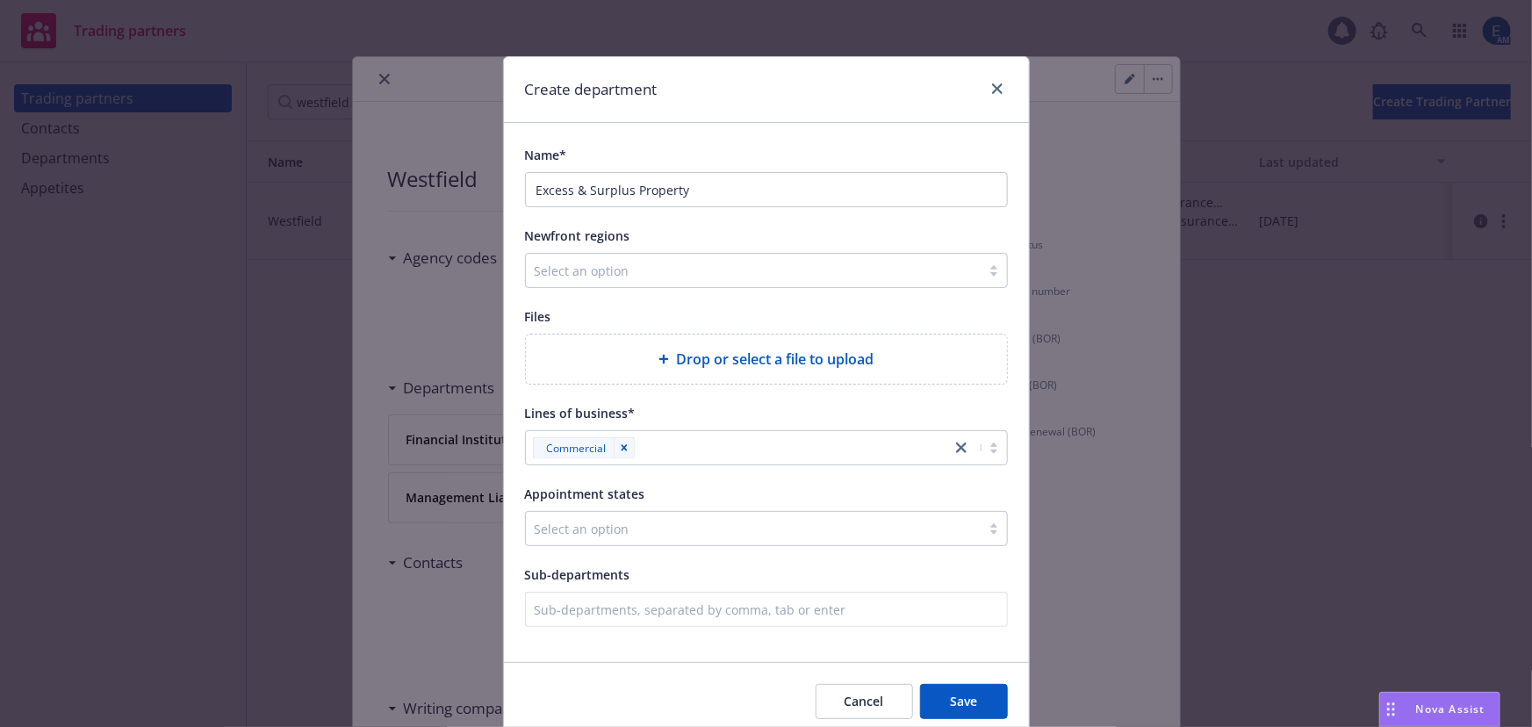
click at [615, 566] on span "Sub-departments" at bounding box center [577, 574] width 105 height 17
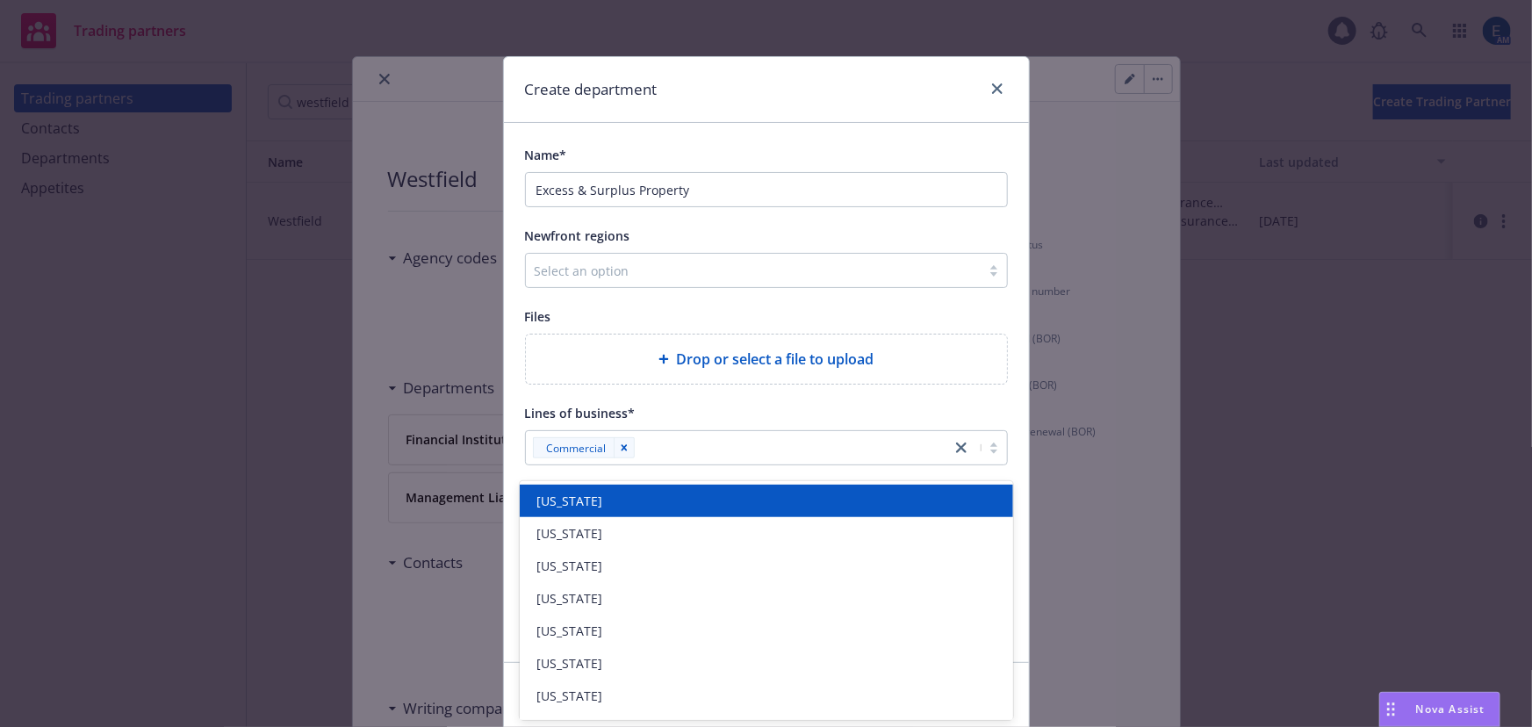
click at [604, 518] on div at bounding box center [723, 528] width 377 height 21
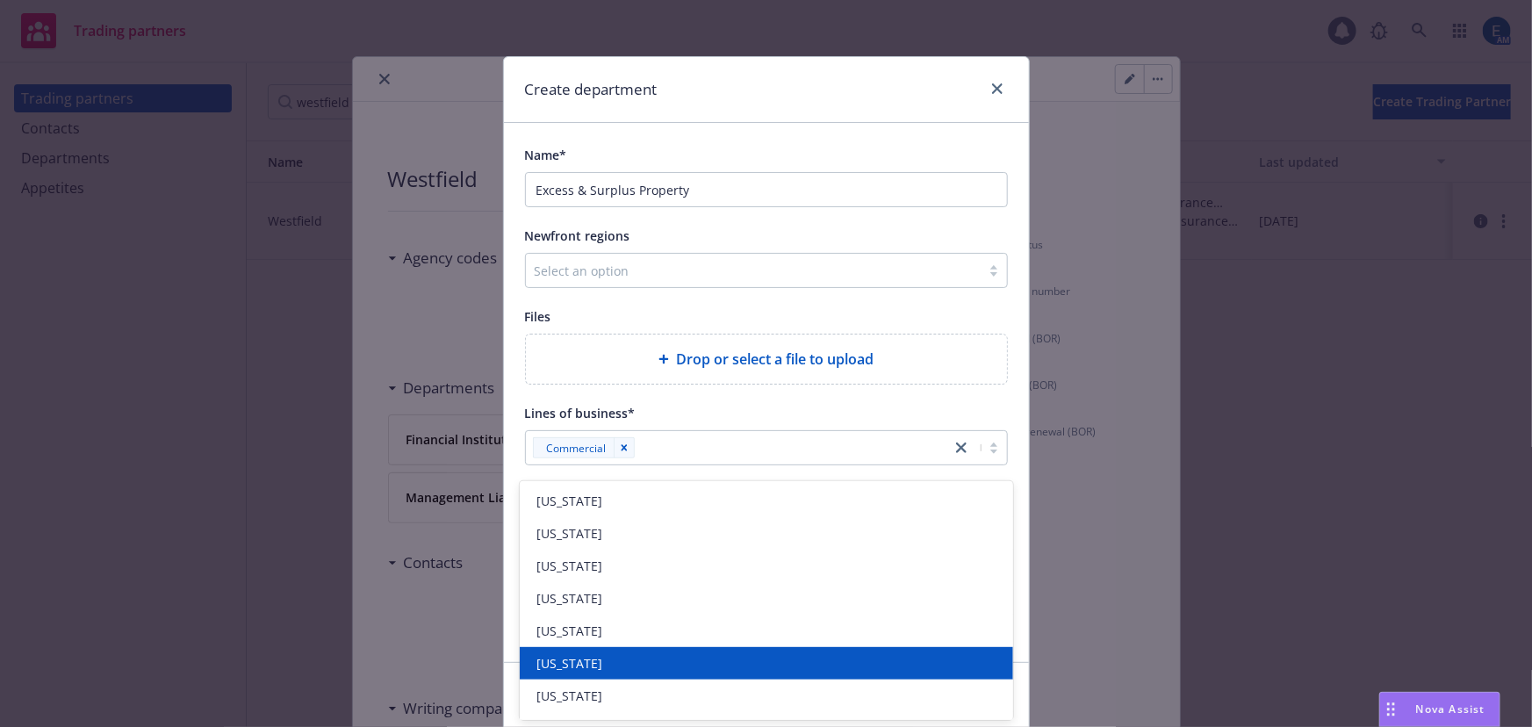
click at [582, 651] on div "[US_STATE]" at bounding box center [766, 663] width 493 height 32
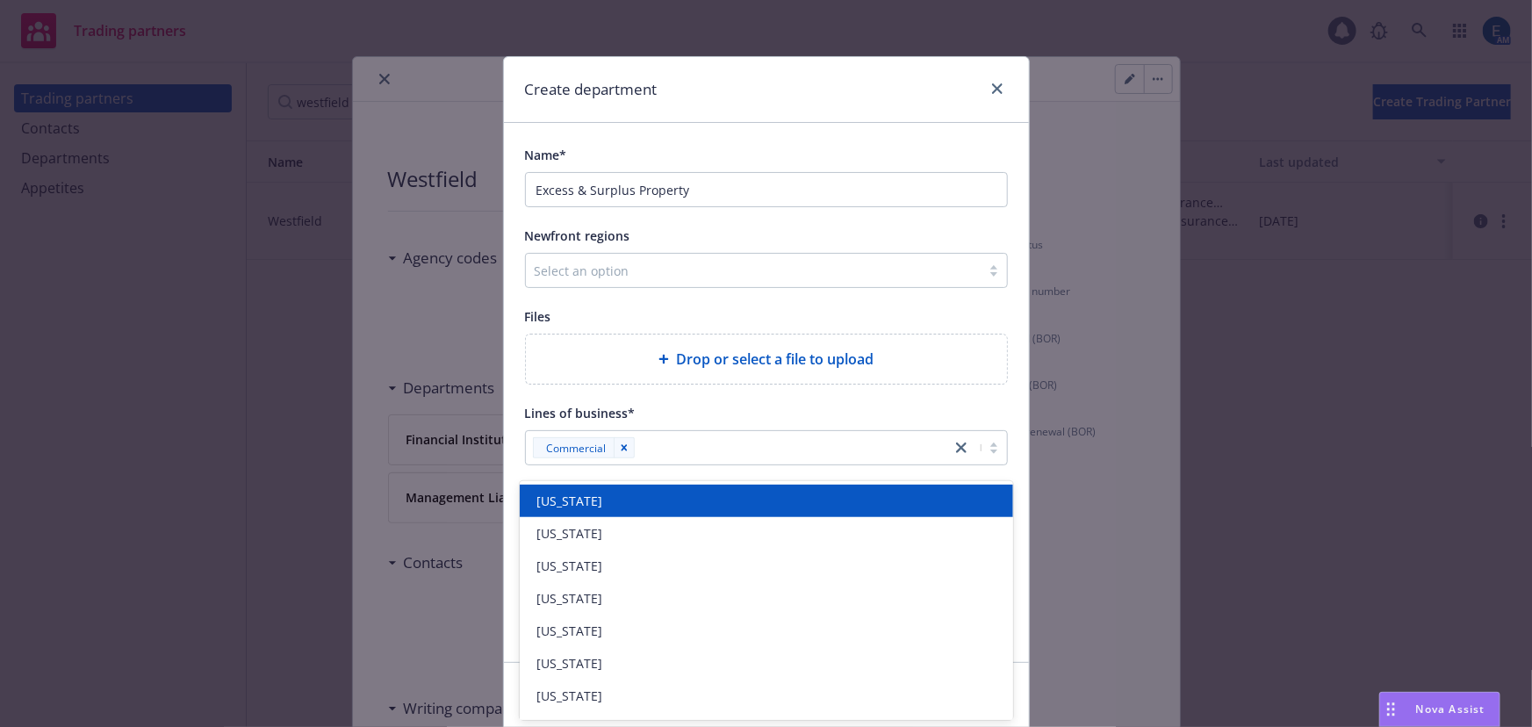
click at [966, 402] on div "Lines of business*" at bounding box center [766, 412] width 483 height 21
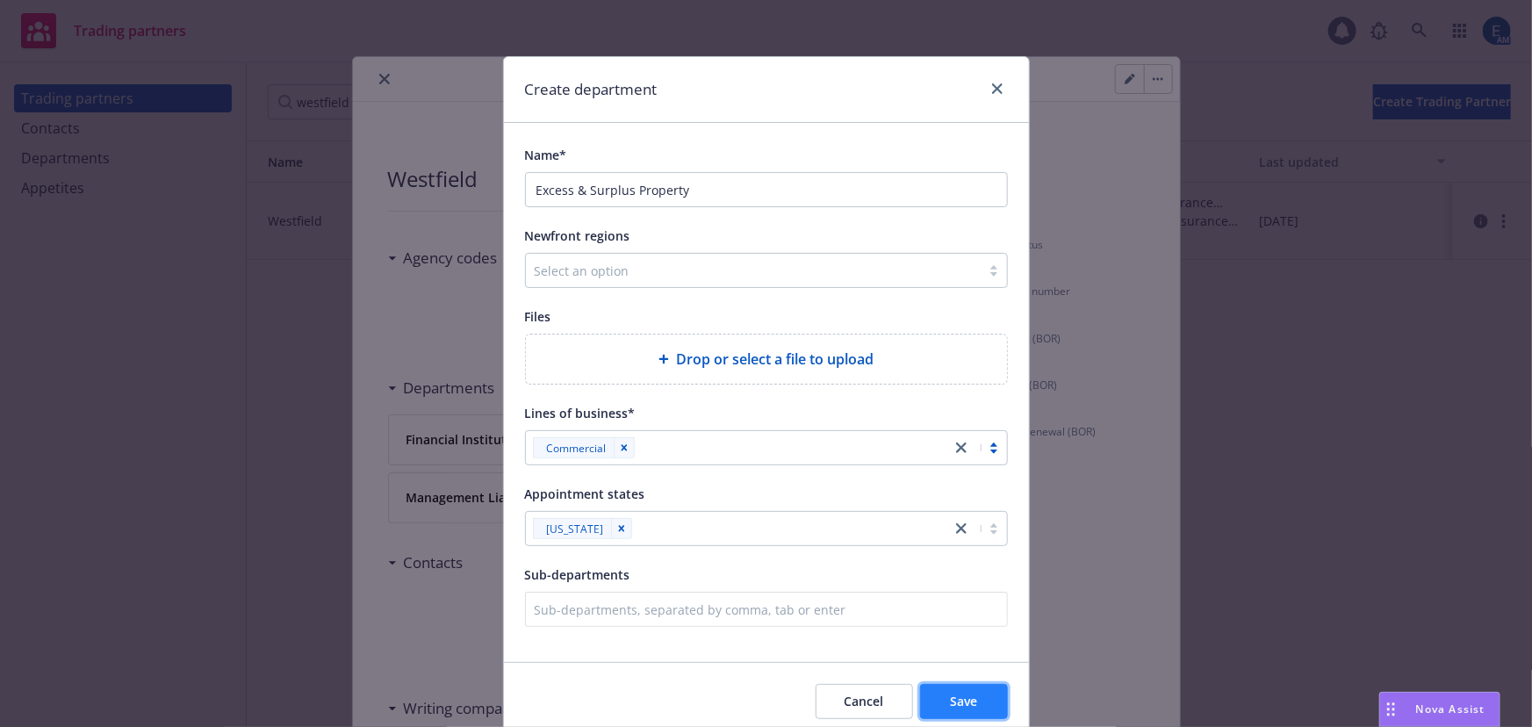
click at [975, 693] on span "Save" at bounding box center [963, 701] width 27 height 17
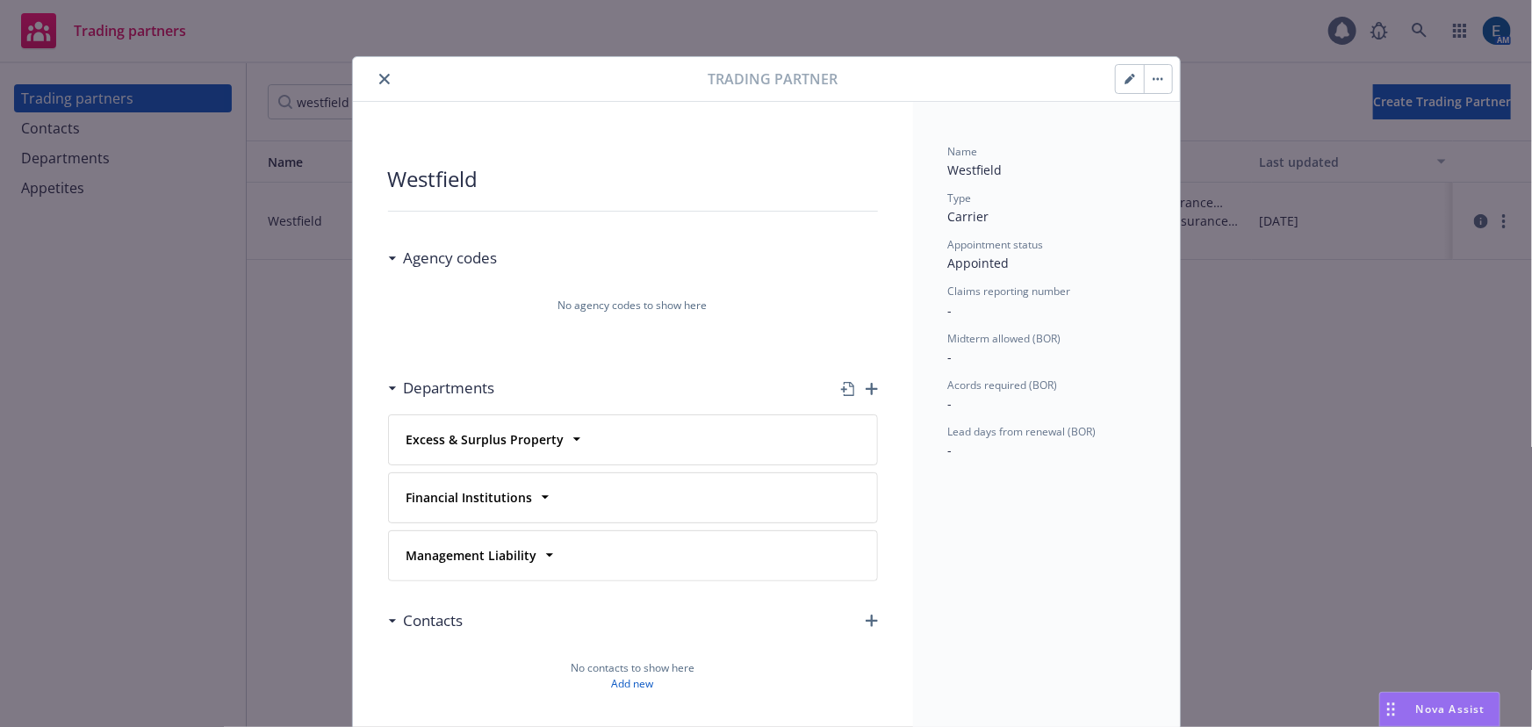
click at [865, 383] on icon "button" at bounding box center [871, 389] width 12 height 12
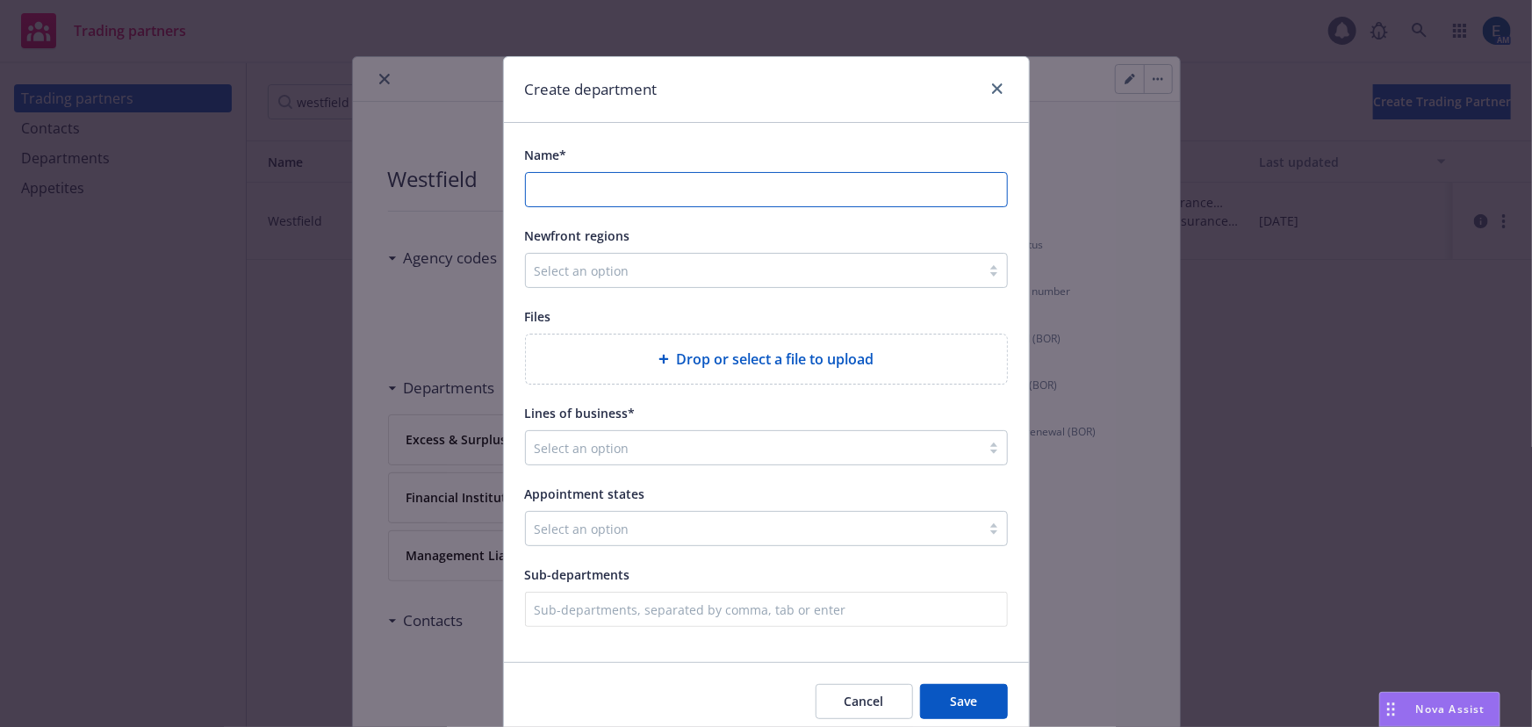
click at [662, 173] on input "Name*" at bounding box center [766, 189] width 481 height 33
paste input "Excess & Surplus Excess Casualty"
type input "Excess & Surplus Excess Casualty"
click at [628, 437] on div at bounding box center [753, 447] width 437 height 21
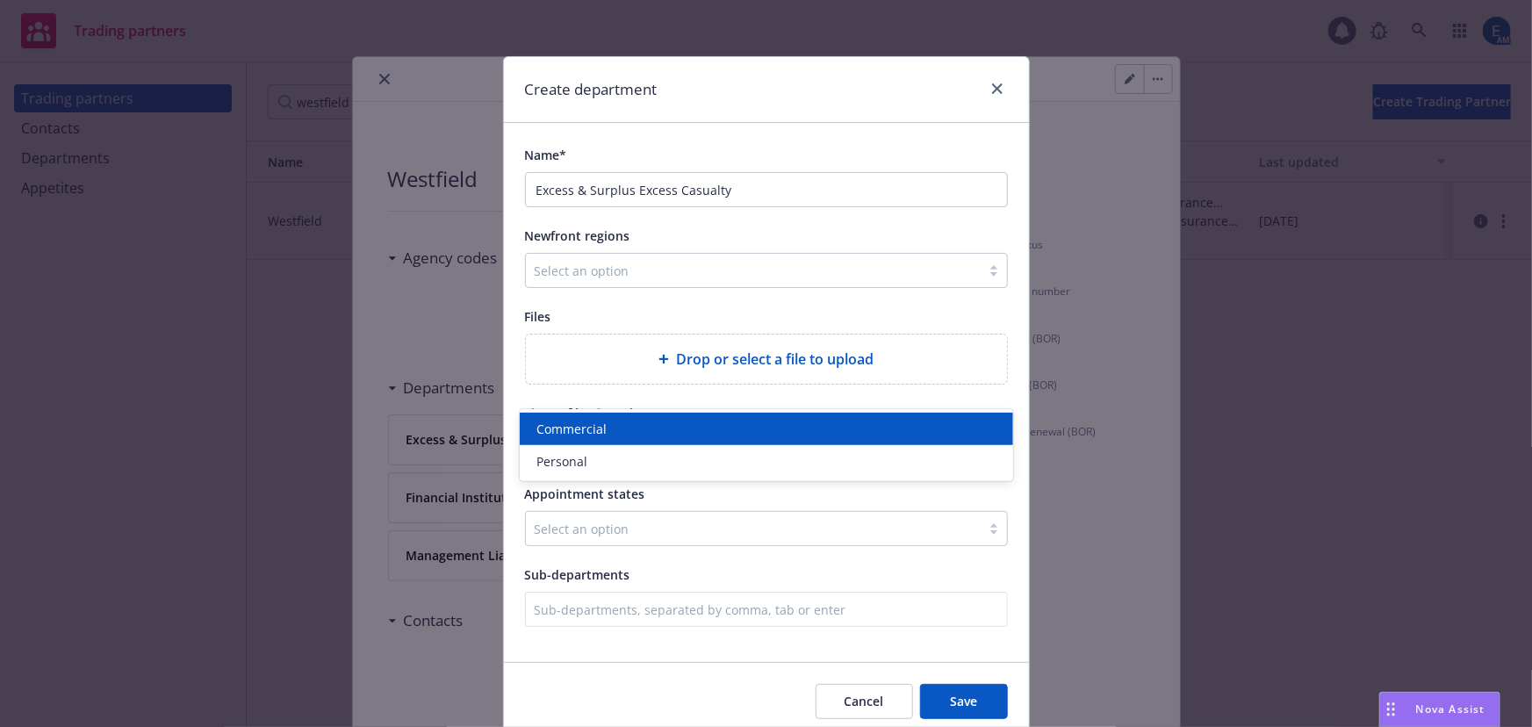
click at [606, 434] on div "Commercial" at bounding box center [766, 429] width 472 height 18
click at [645, 564] on div "Sub-departments" at bounding box center [766, 574] width 483 height 21
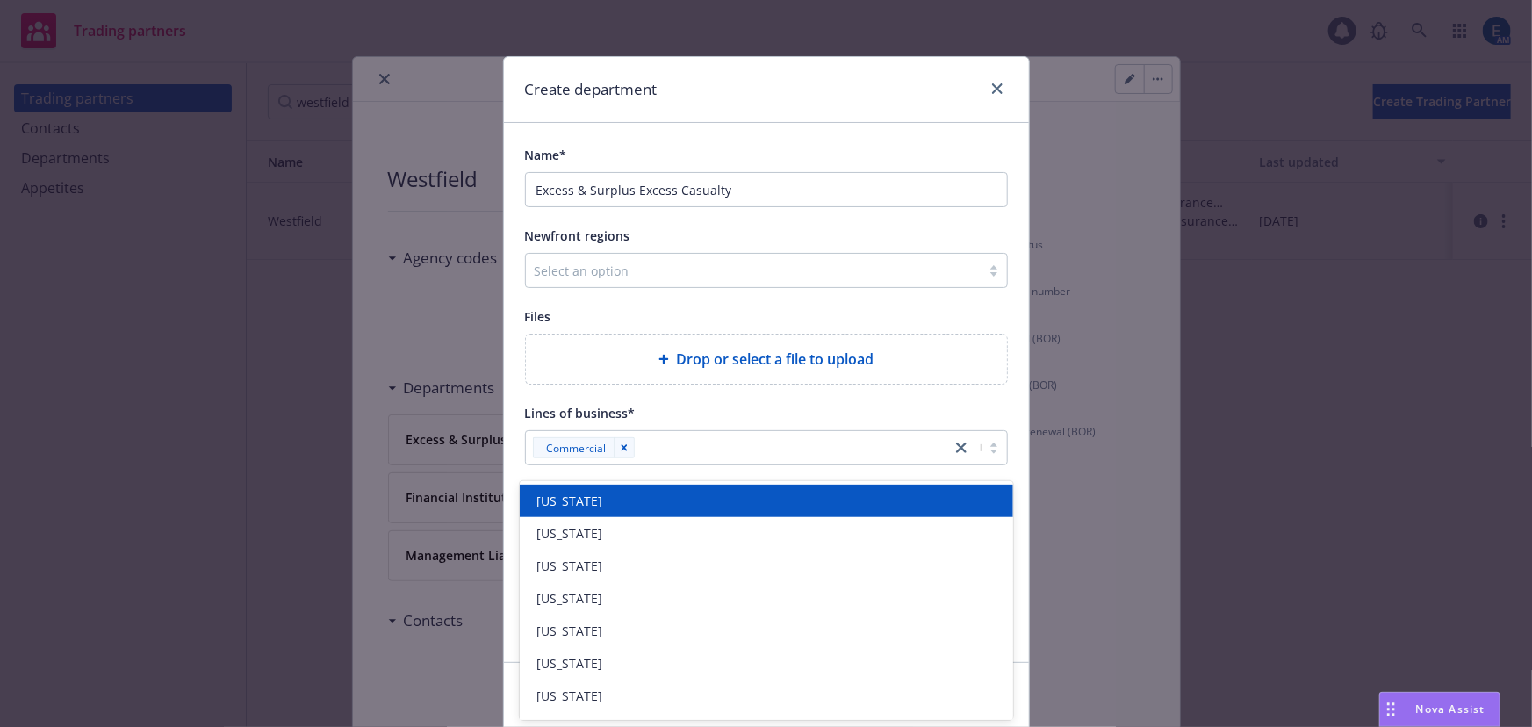
click at [750, 518] on div at bounding box center [723, 528] width 377 height 21
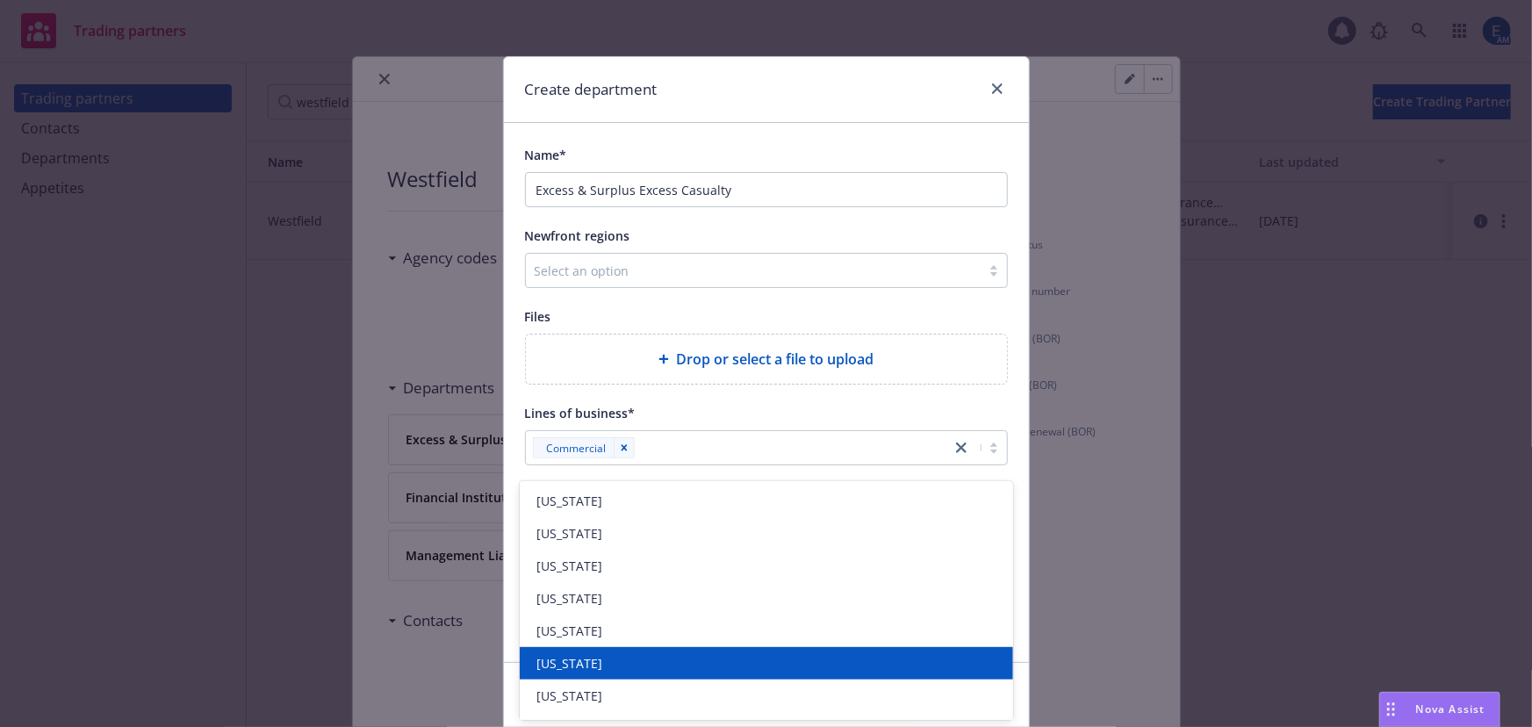
click at [585, 665] on span "[US_STATE]" at bounding box center [570, 663] width 66 height 18
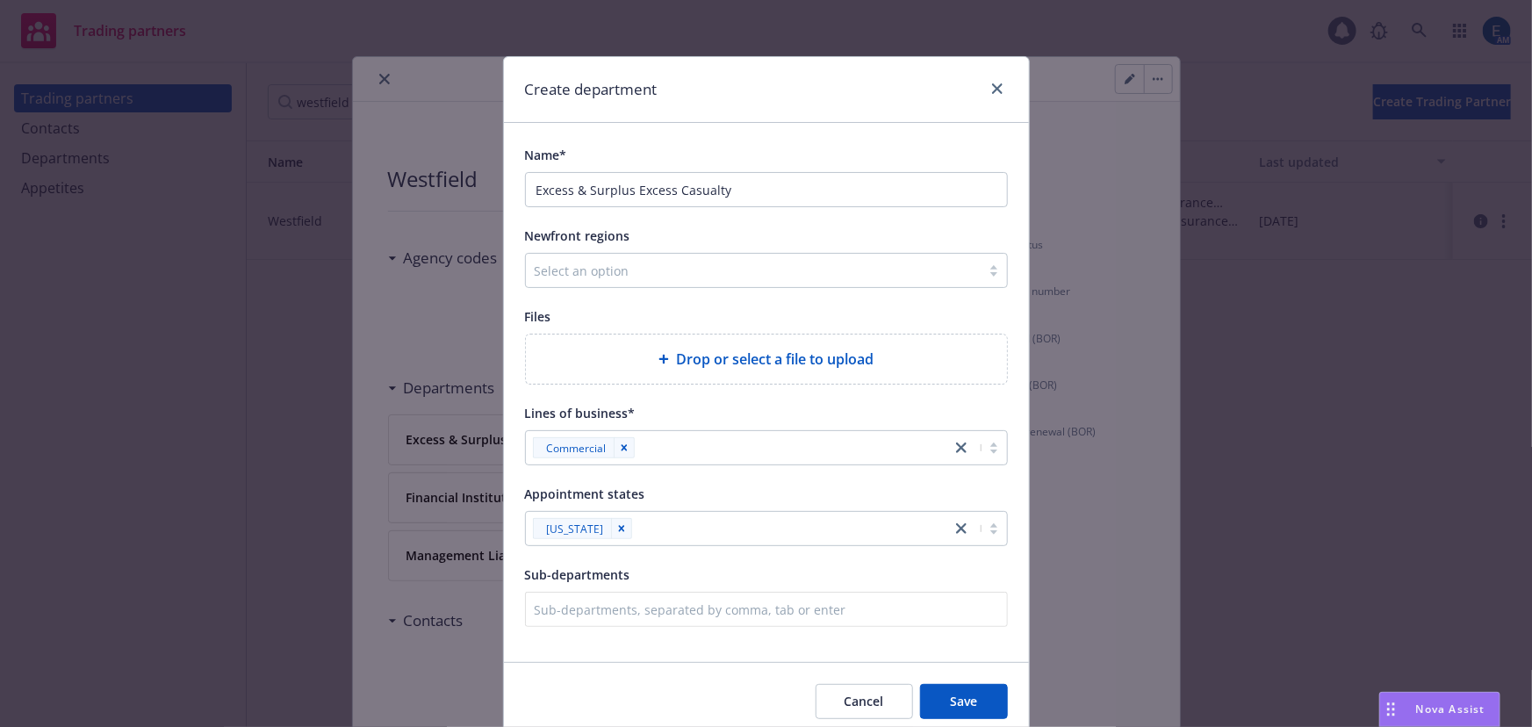
click at [1022, 336] on div "Name* Excess & Surplus Excess Casualty Newfront regions Select an option Files …" at bounding box center [766, 392] width 525 height 539
click at [971, 693] on span "Save" at bounding box center [963, 701] width 27 height 17
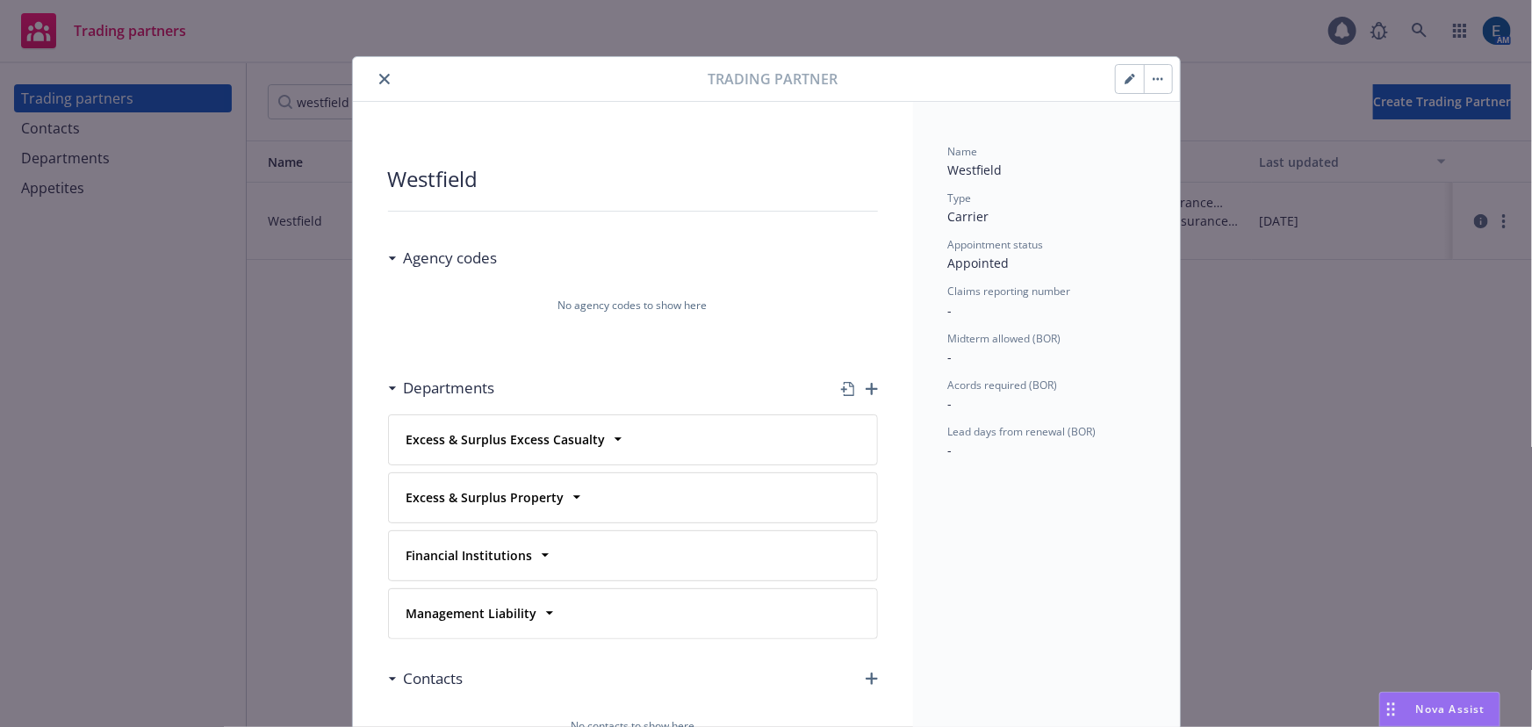
click at [865, 383] on icon "button" at bounding box center [871, 389] width 12 height 12
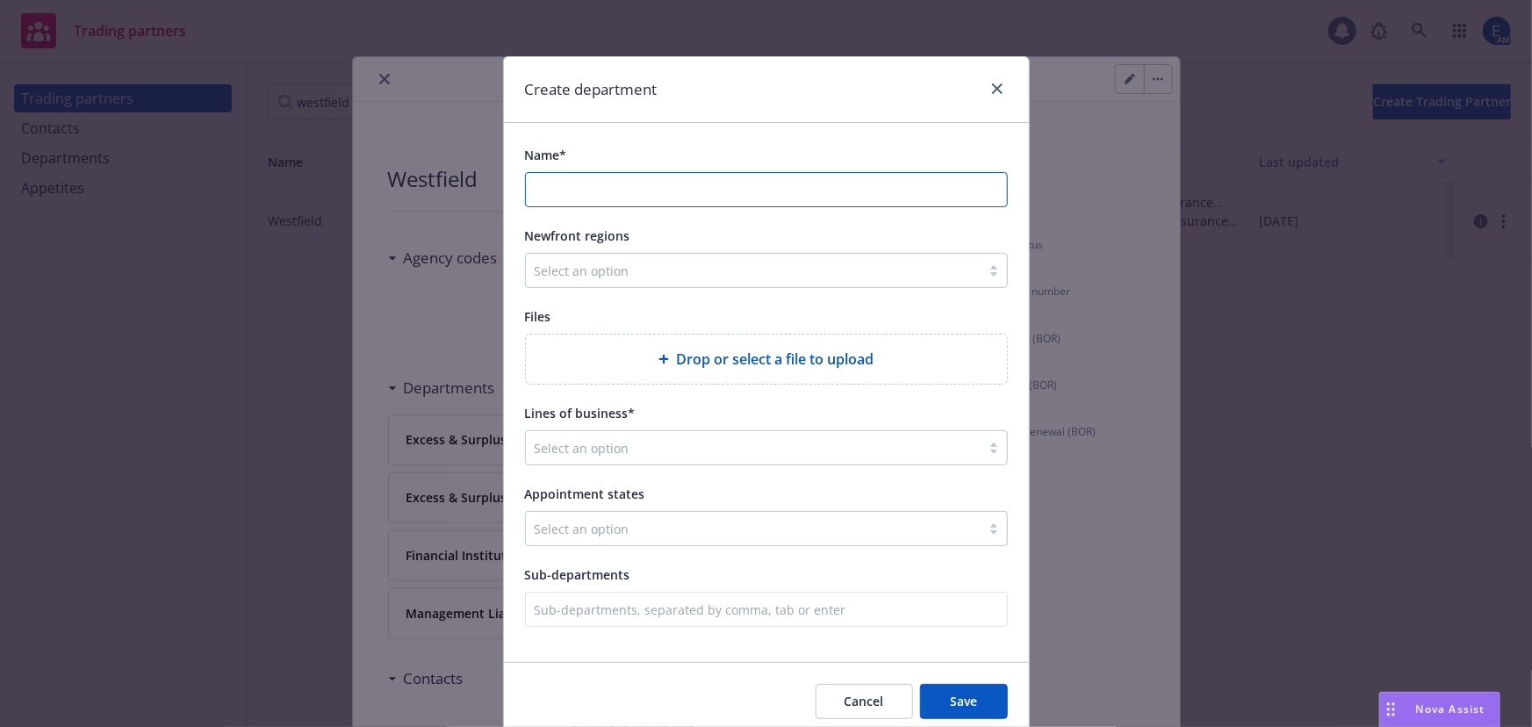
click at [652, 173] on input "Name*" at bounding box center [766, 189] width 481 height 33
click at [636, 173] on input "Name*" at bounding box center [766, 189] width 481 height 33
paste input "Excess & Surplus Excess Casualty"
type input "Excess & Surplus Excess Casualty"
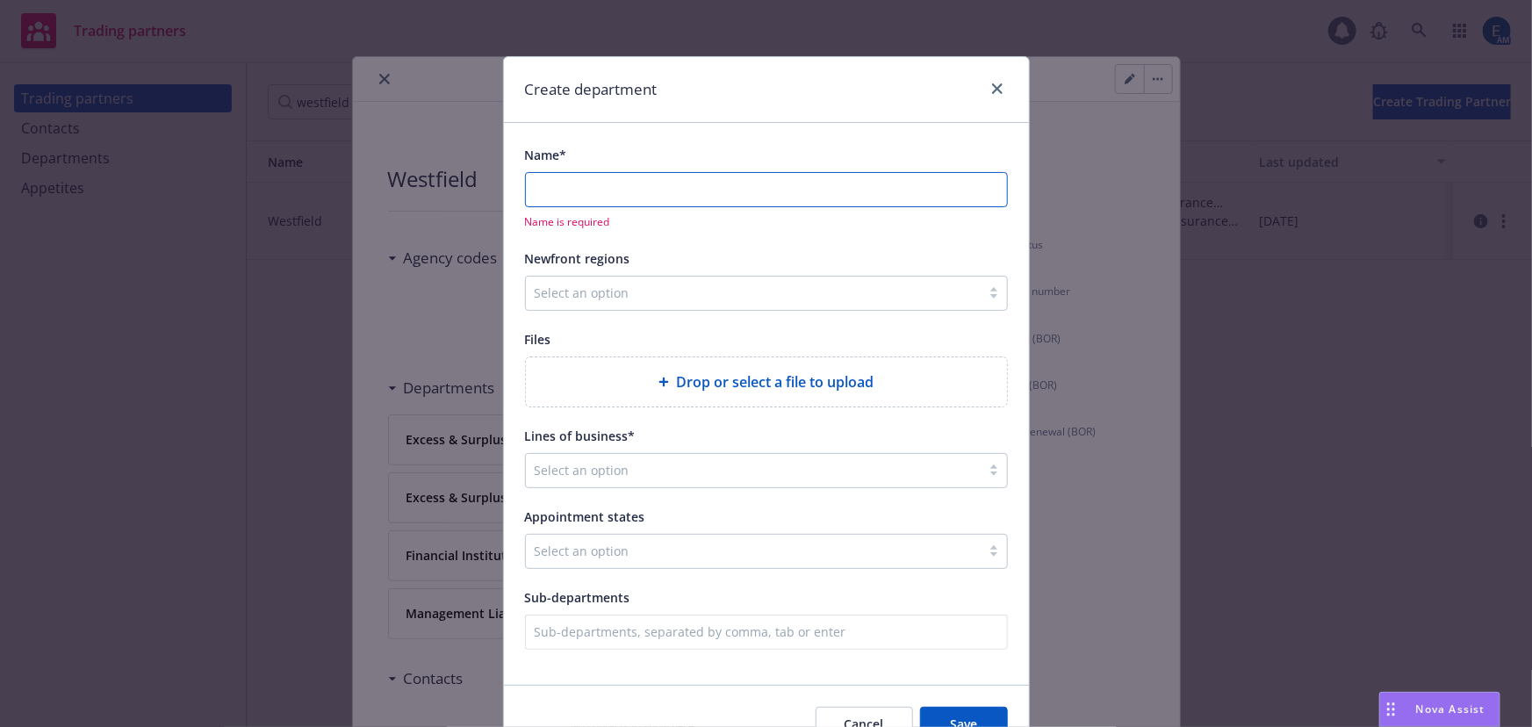
click at [588, 173] on input "Name*" at bounding box center [766, 189] width 481 height 33
paste input "E&O/Cyber"
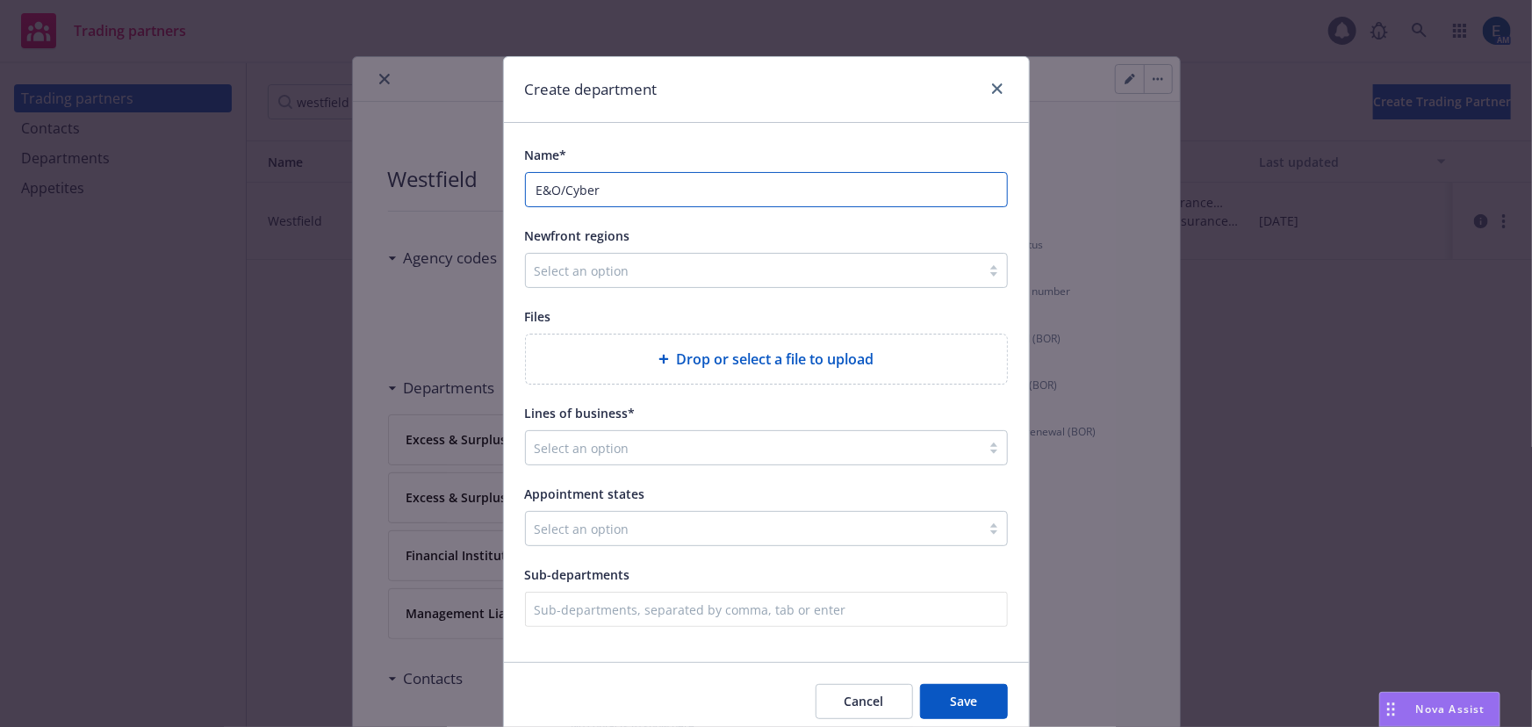
click at [534, 173] on input "E&O/Cyber" at bounding box center [766, 189] width 481 height 33
click at [657, 173] on input "Errors and Omissions /Cyber" at bounding box center [766, 189] width 481 height 33
type input "Errors and Omissions / Cyber"
click at [693, 225] on div "Newfront regions" at bounding box center [766, 235] width 483 height 21
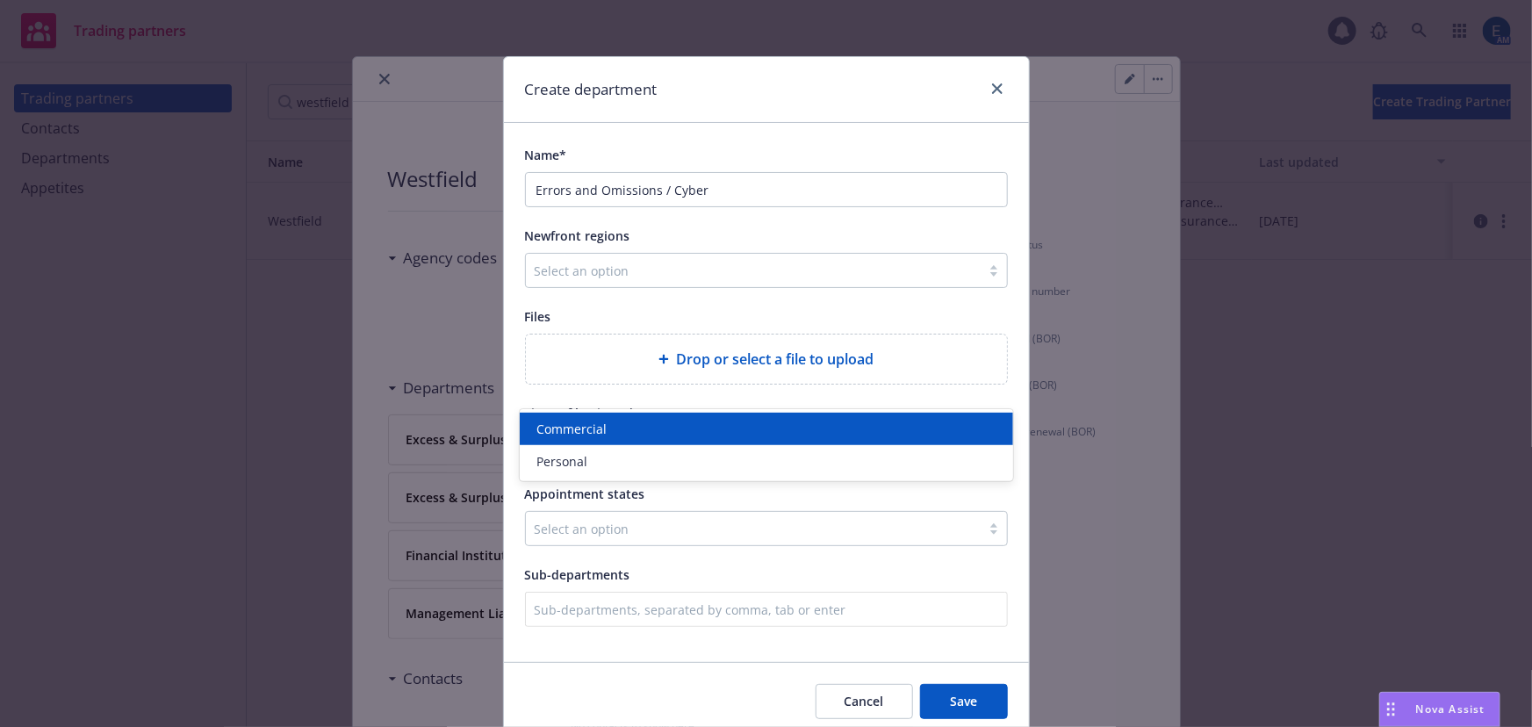
click at [585, 437] on div at bounding box center [723, 447] width 377 height 21
click at [583, 422] on span "Commercial" at bounding box center [572, 429] width 70 height 18
click at [743, 662] on div "Cancel Save" at bounding box center [766, 701] width 525 height 78
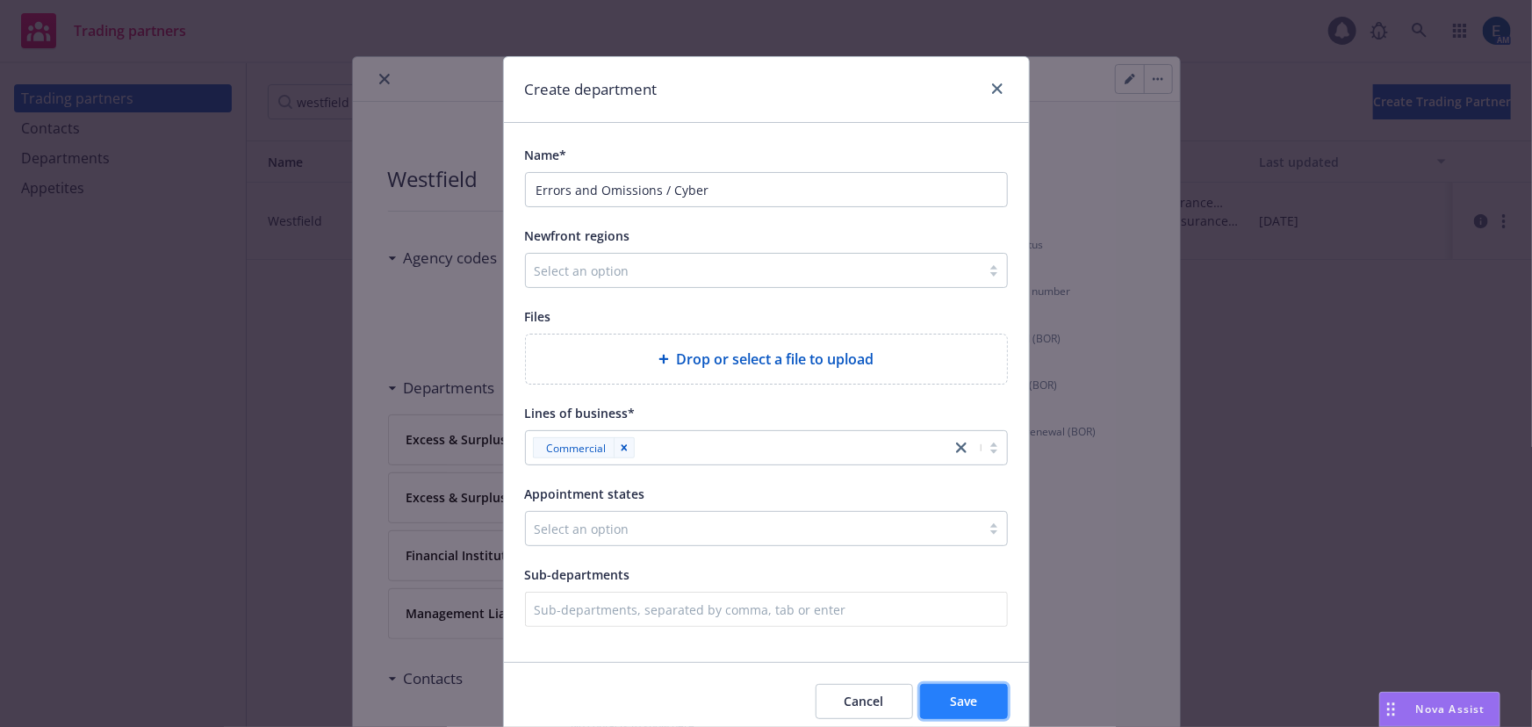
click at [990, 684] on button "Save" at bounding box center [964, 701] width 88 height 35
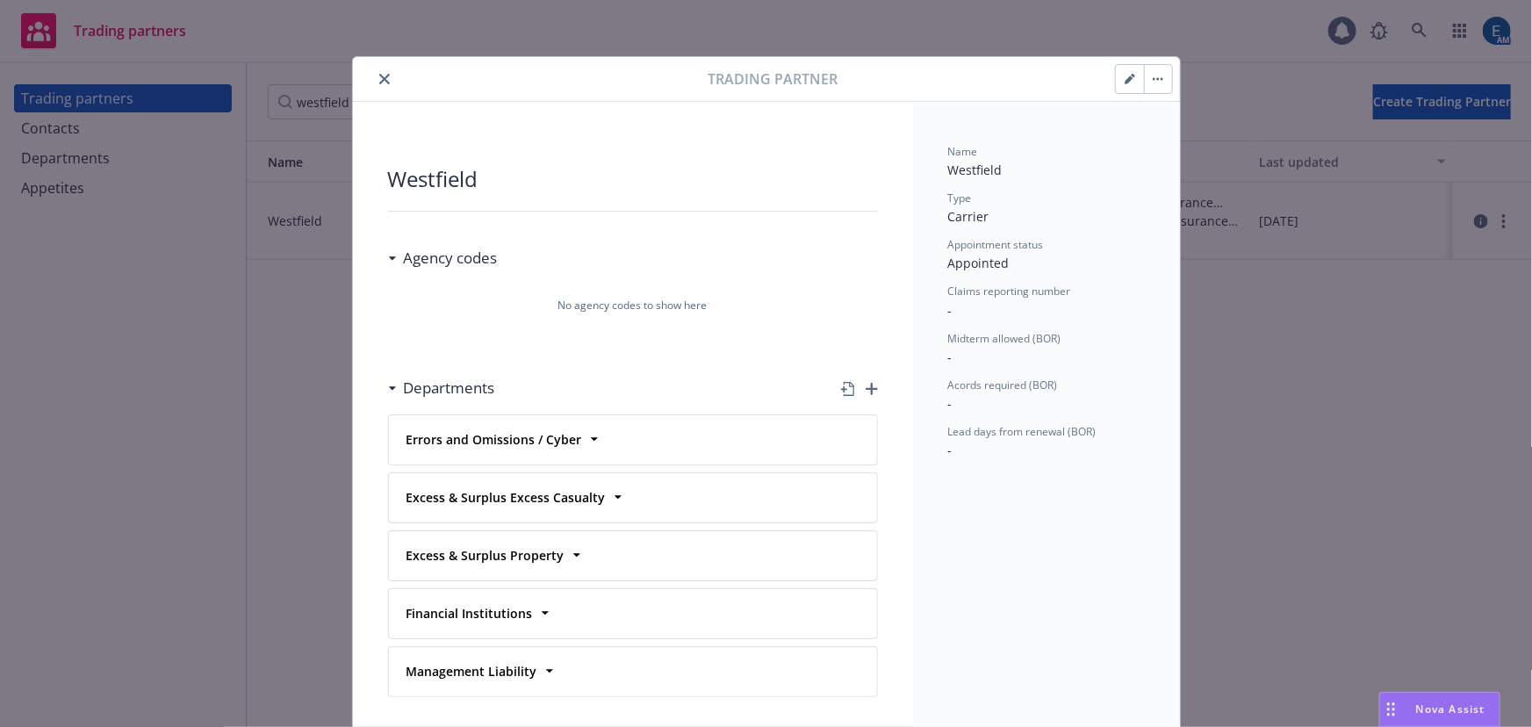
click at [868, 383] on icon "button" at bounding box center [871, 389] width 12 height 12
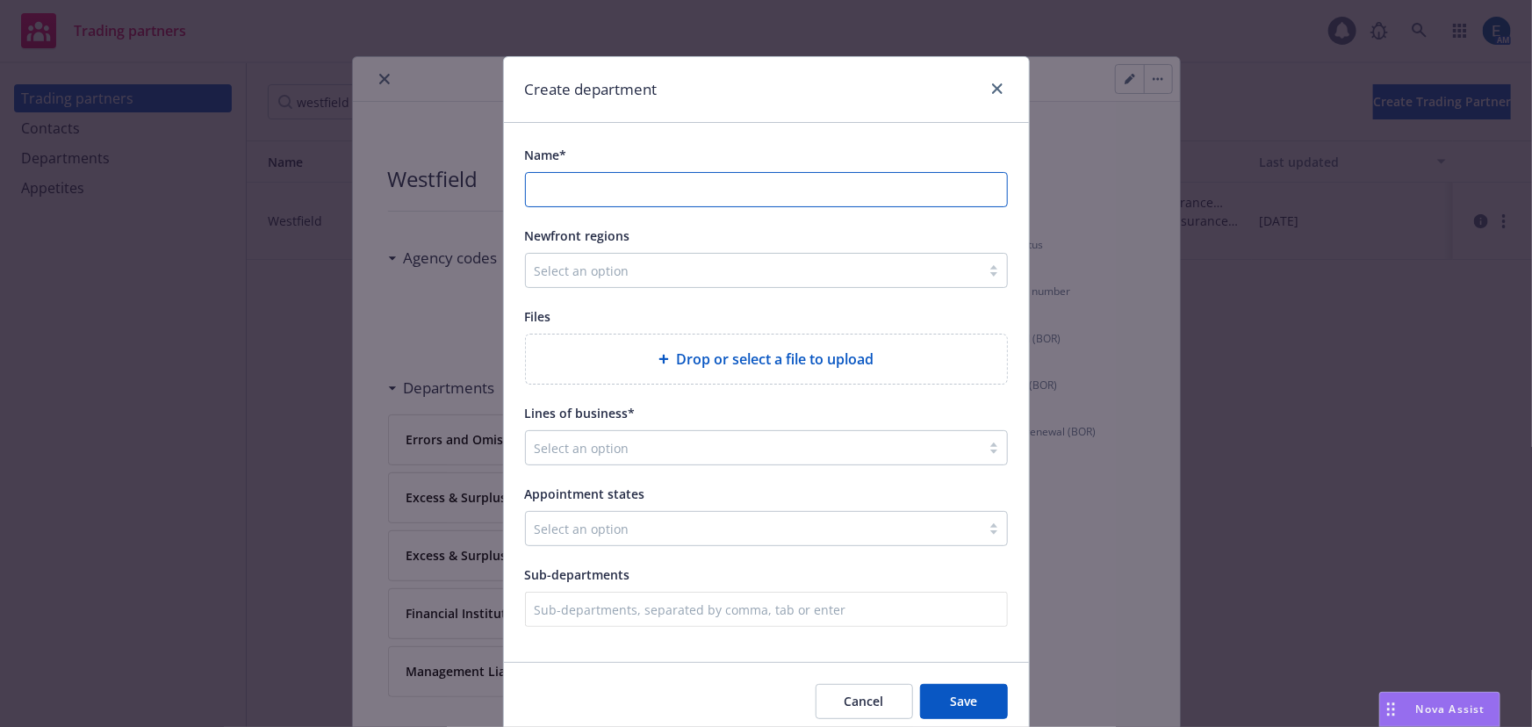
click at [607, 173] on input "Name*" at bounding box center [766, 189] width 481 height 33
paste input "Environmental"
type input "Environmental"
click at [977, 693] on span "Save" at bounding box center [963, 701] width 27 height 17
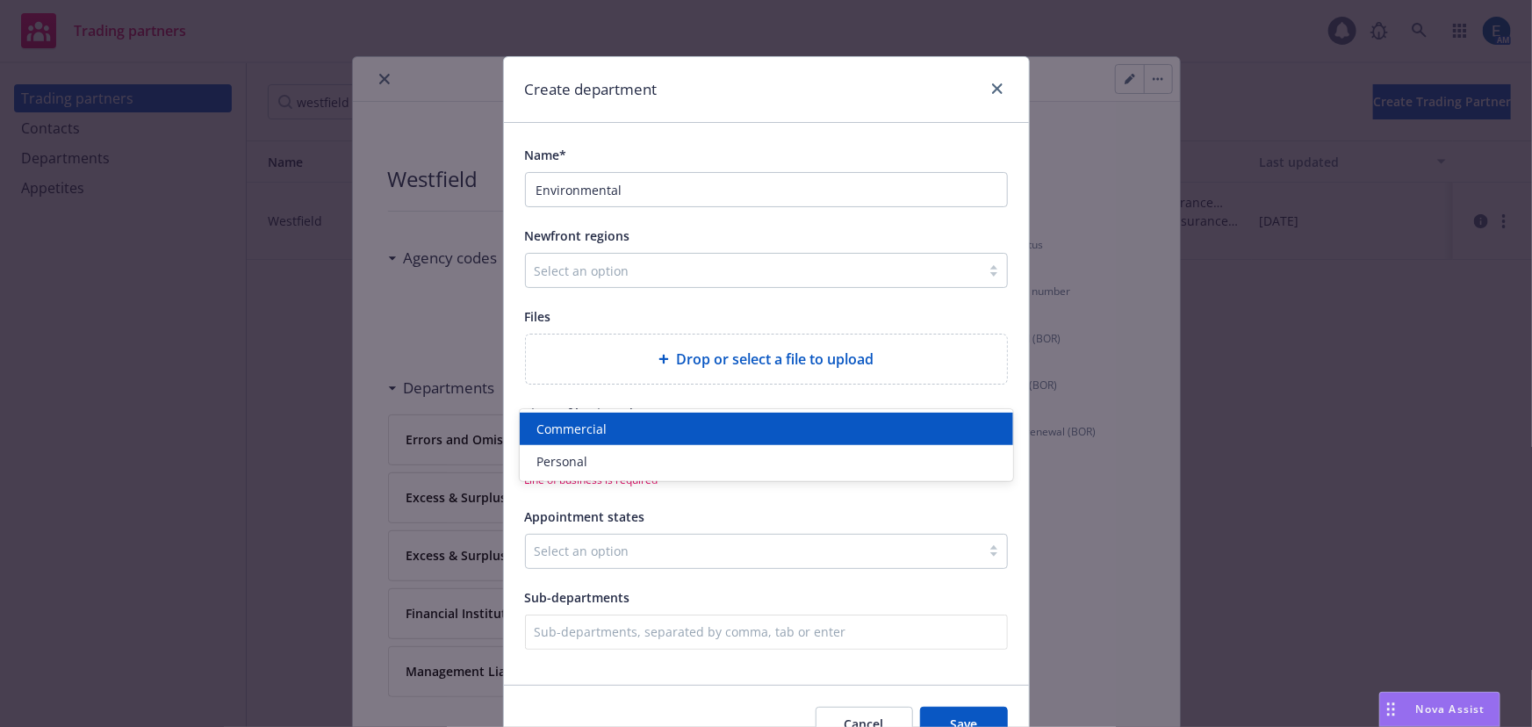
drag, startPoint x: 687, startPoint y: 386, endPoint x: 678, endPoint y: 397, distance: 13.7
click at [686, 437] on div at bounding box center [723, 447] width 377 height 21
click at [648, 429] on div "Commercial" at bounding box center [766, 429] width 472 height 18
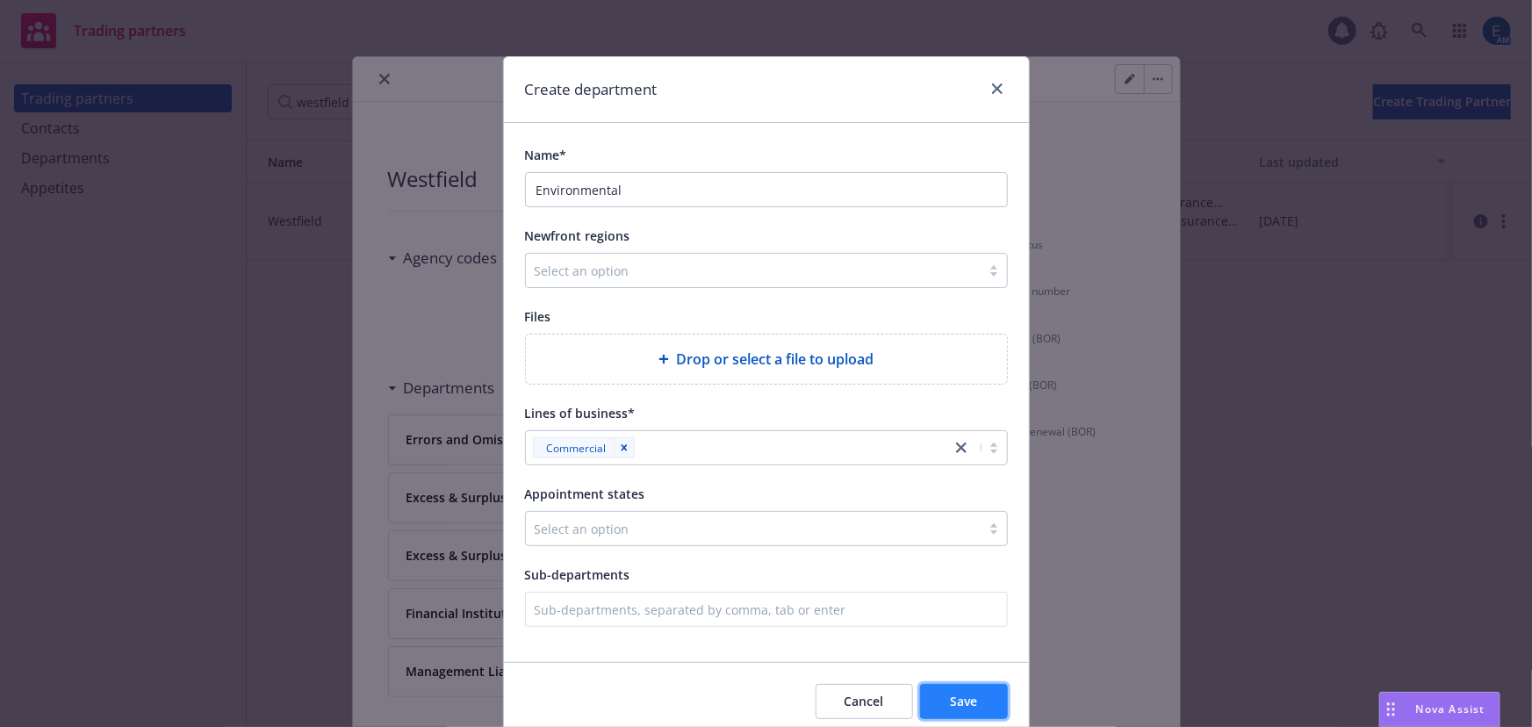
click at [944, 684] on button "Save" at bounding box center [964, 701] width 88 height 35
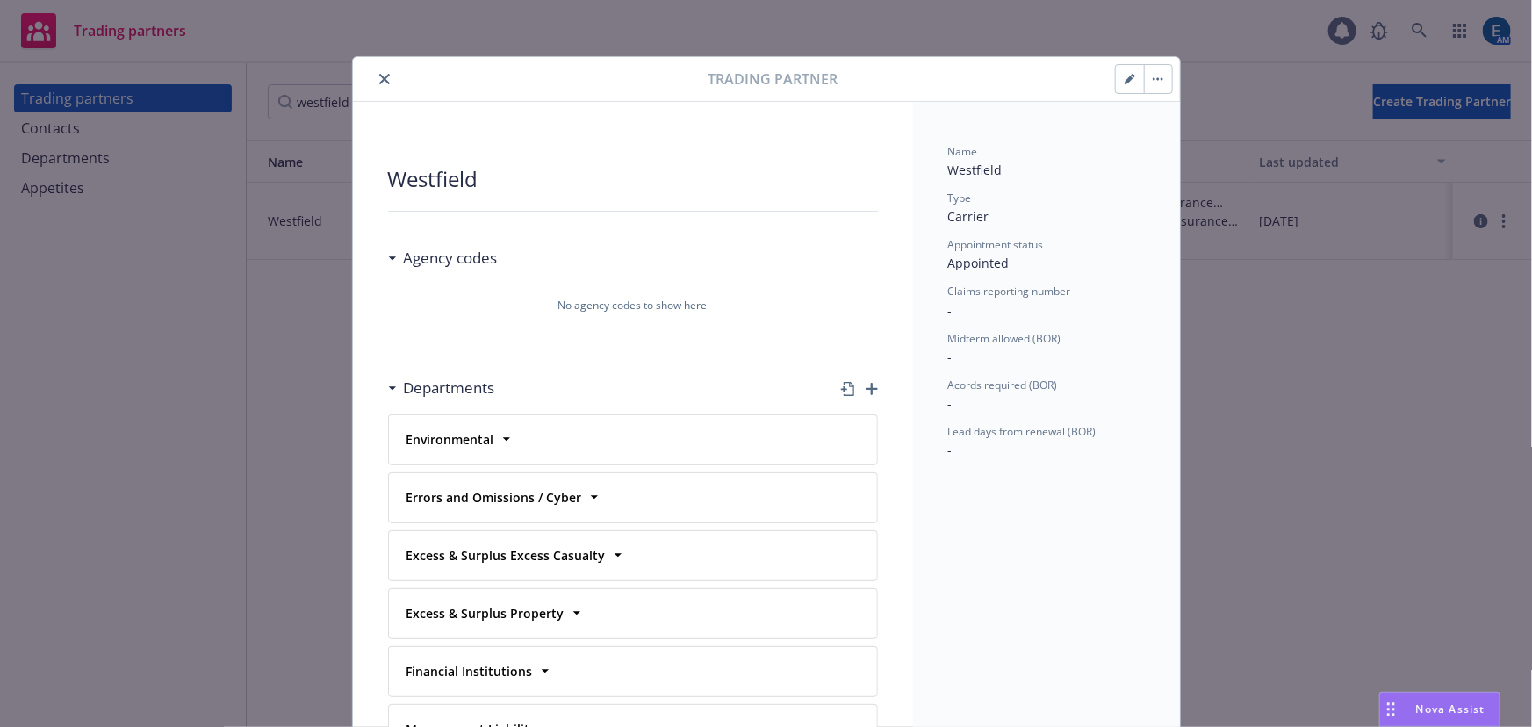
click at [379, 75] on icon "close" at bounding box center [384, 79] width 11 height 11
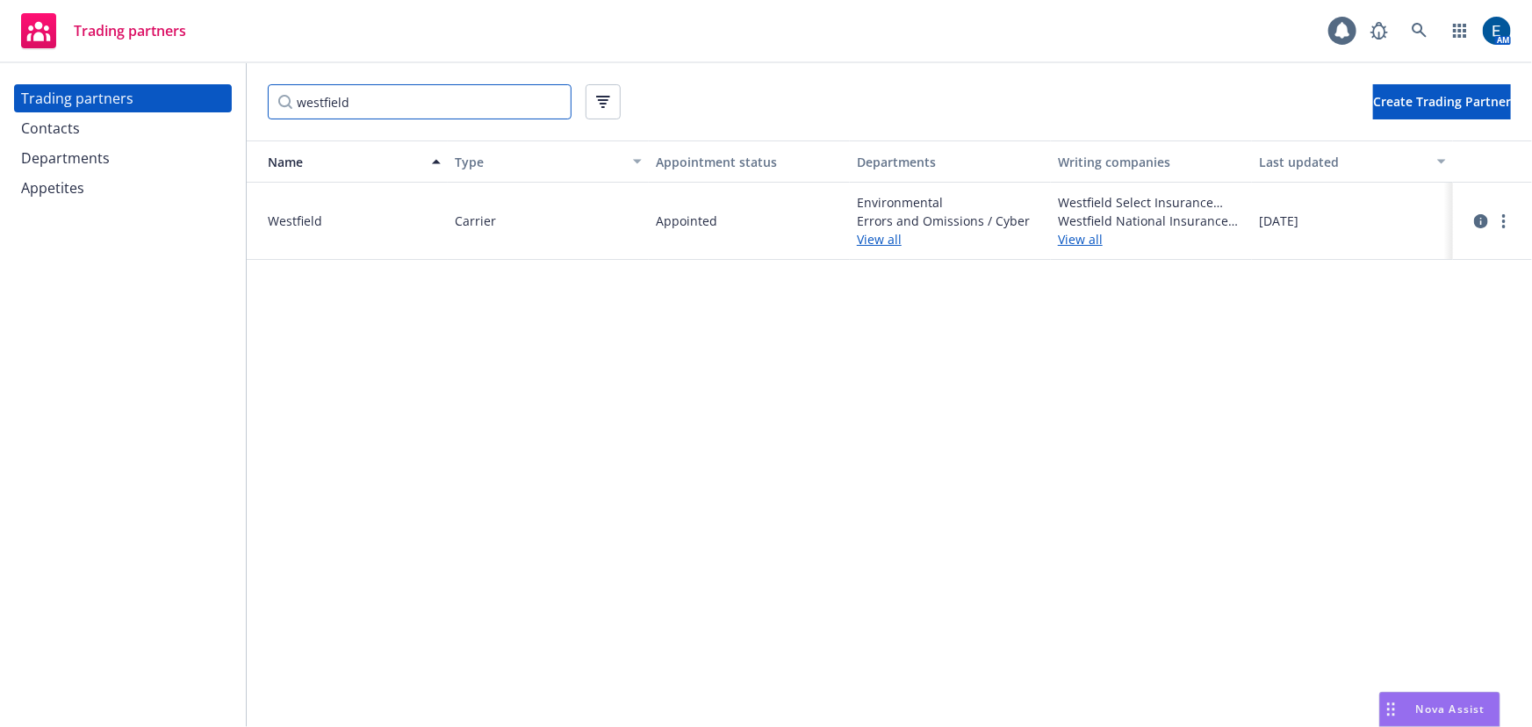
drag, startPoint x: 401, startPoint y: 96, endPoint x: 227, endPoint y: 90, distance: 173.9
click at [227, 90] on div "Trading partners Contacts Departments Appetites westfield Create Trading Partne…" at bounding box center [766, 395] width 1532 height 664
paste input "Lexington National Insurance Corporation (“Surety”)"
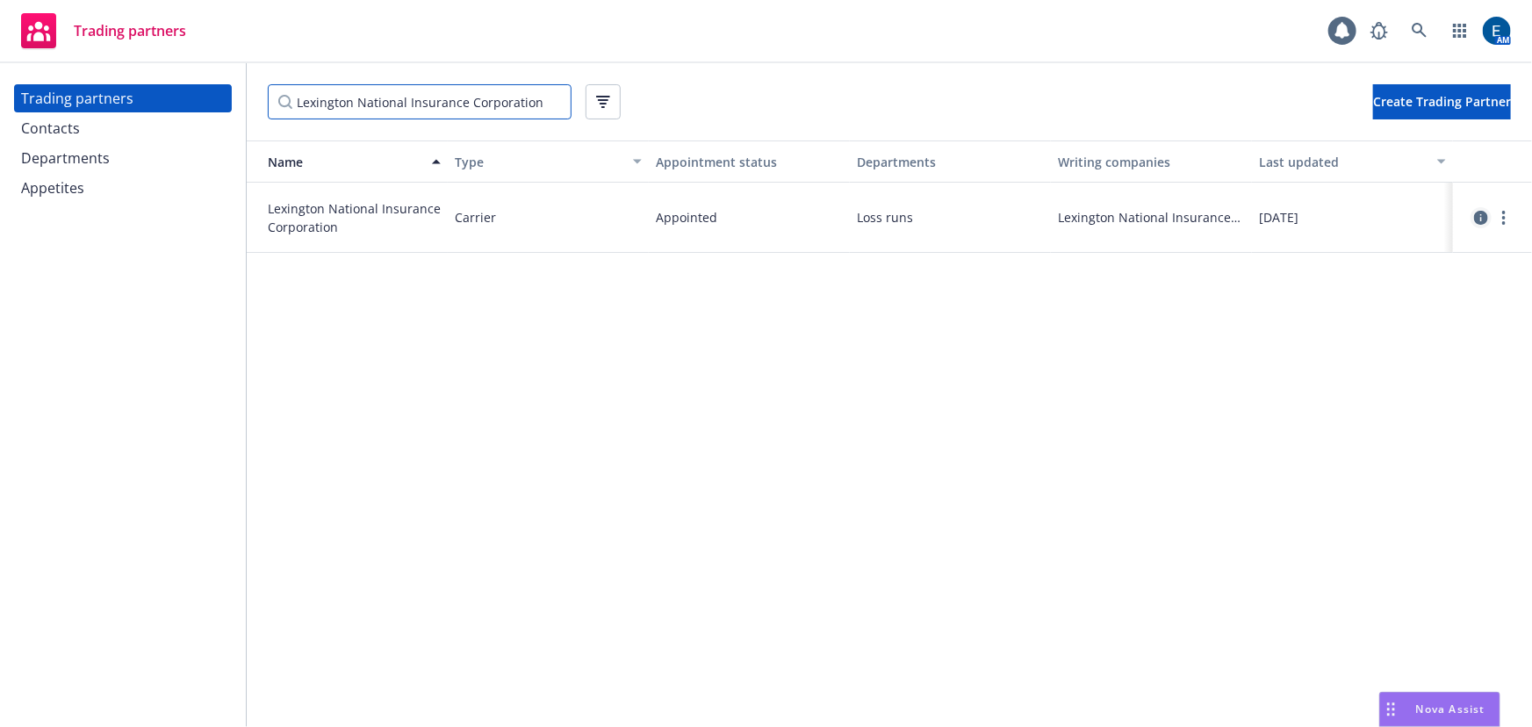
type input "Lexington National Insurance Corporation"
click at [1474, 211] on icon "circleInformation" at bounding box center [1481, 218] width 14 height 14
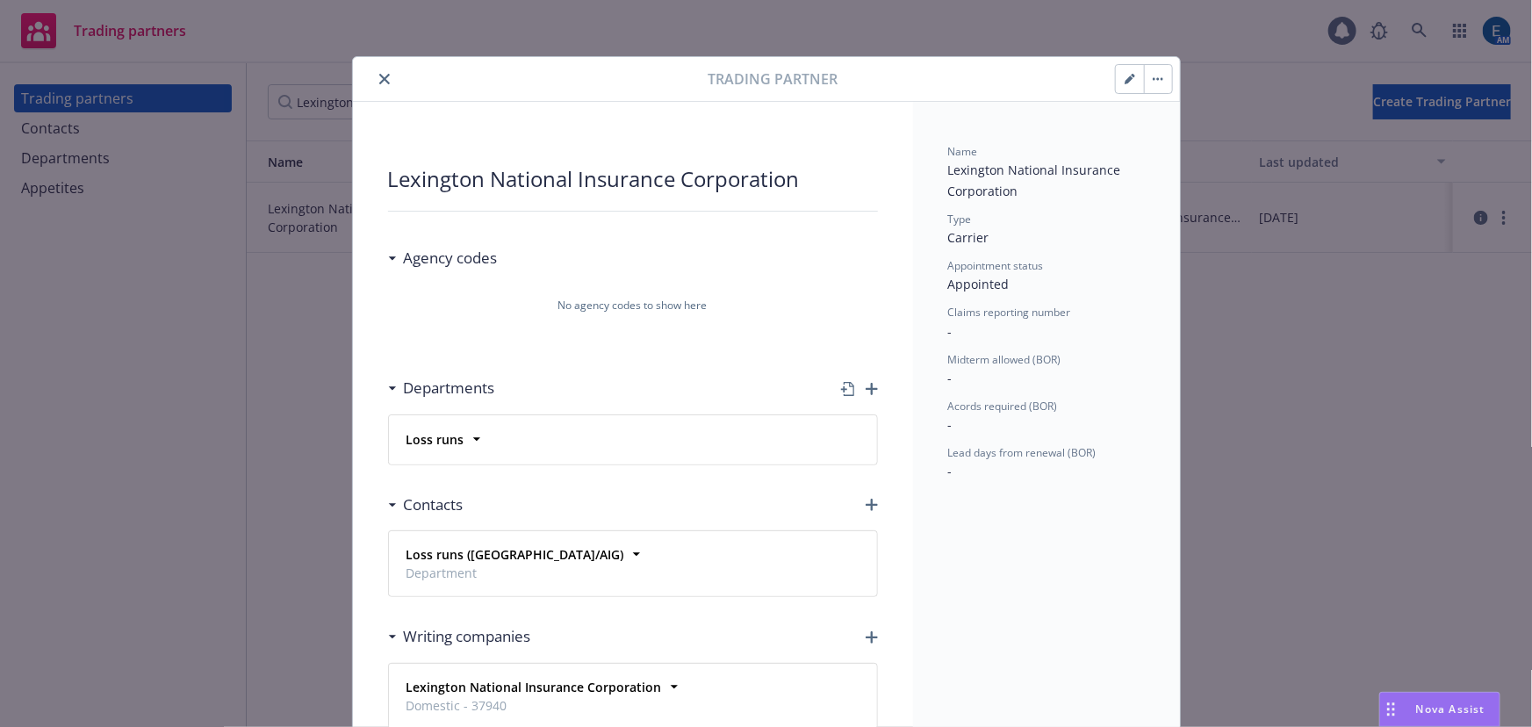
scroll to position [79, 0]
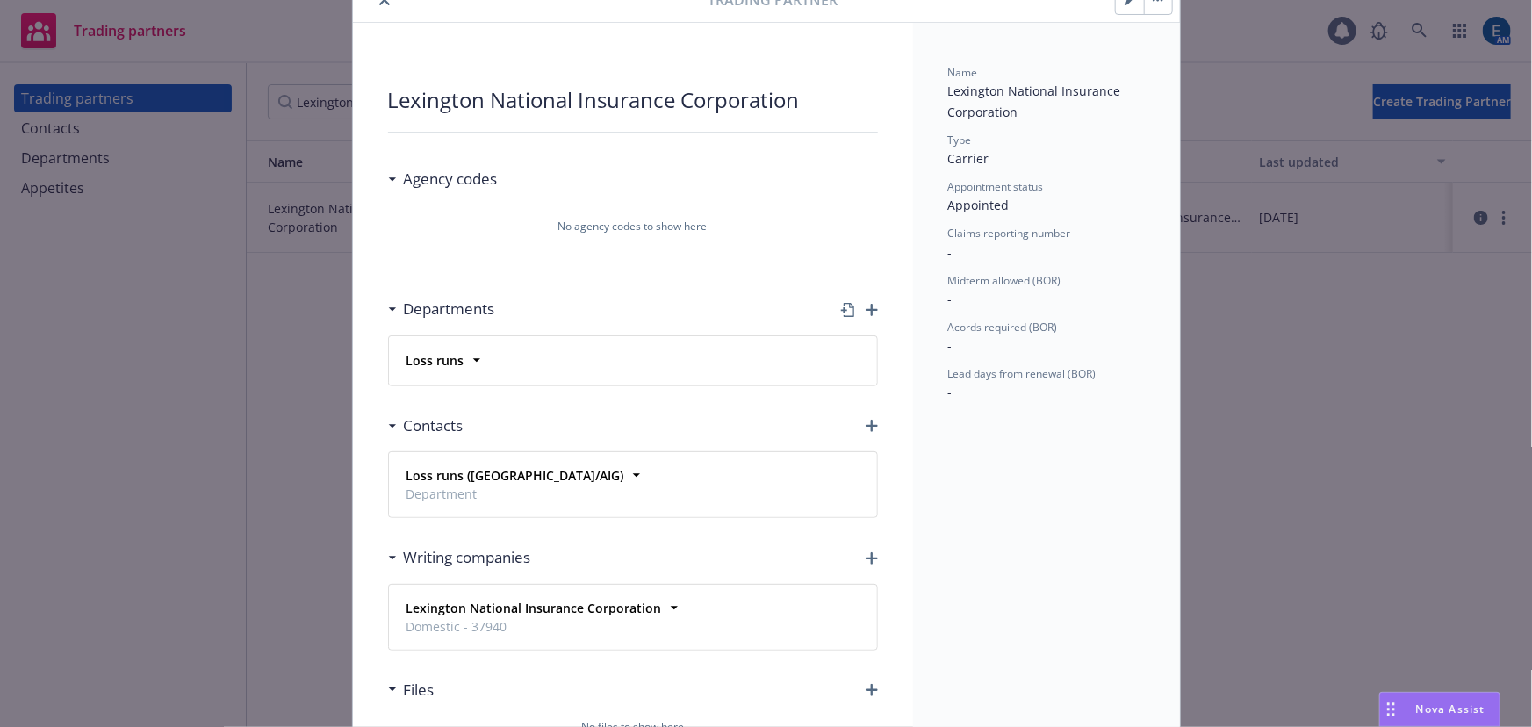
click at [868, 304] on icon "button" at bounding box center [871, 310] width 12 height 12
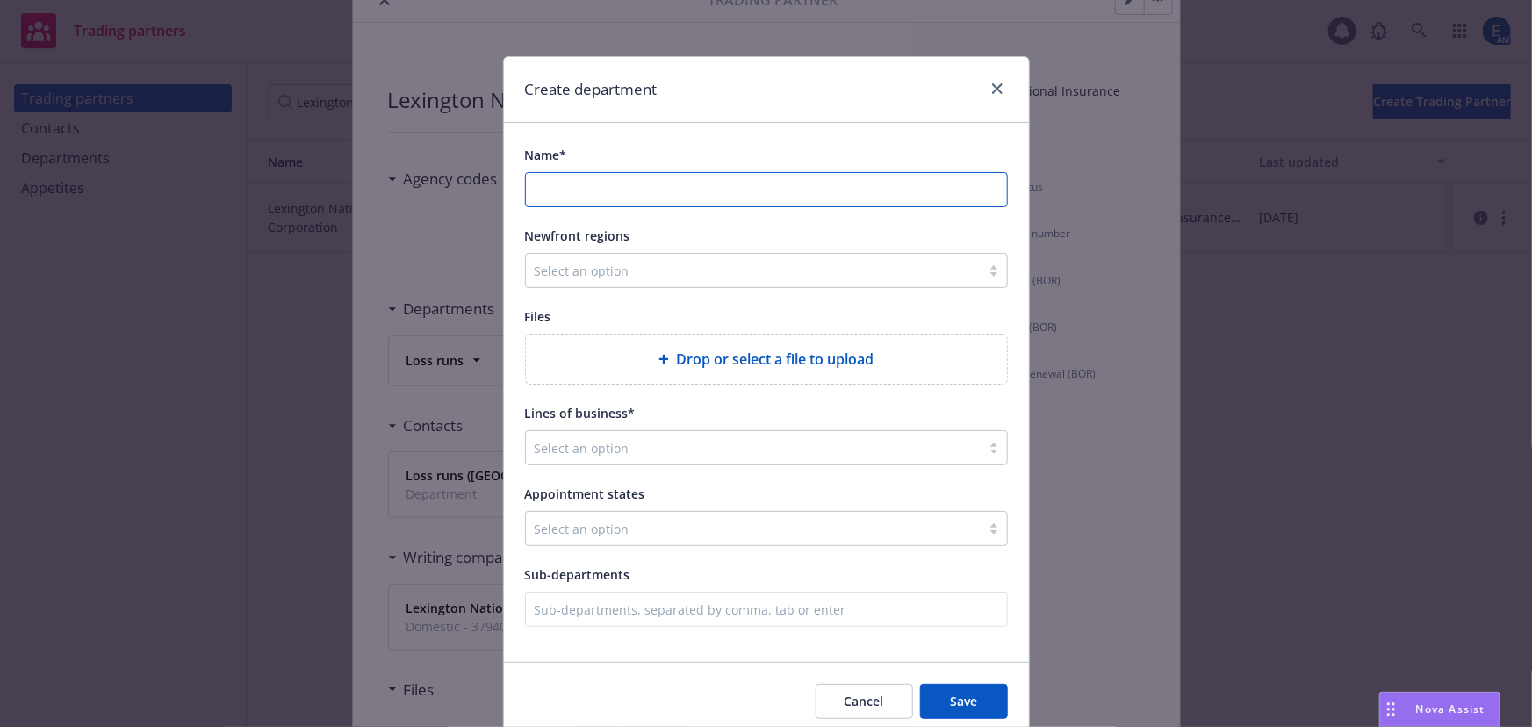
click at [628, 173] on input "Name*" at bounding box center [766, 189] width 481 height 33
type input "Surety"
click at [970, 693] on span "Save" at bounding box center [963, 701] width 27 height 17
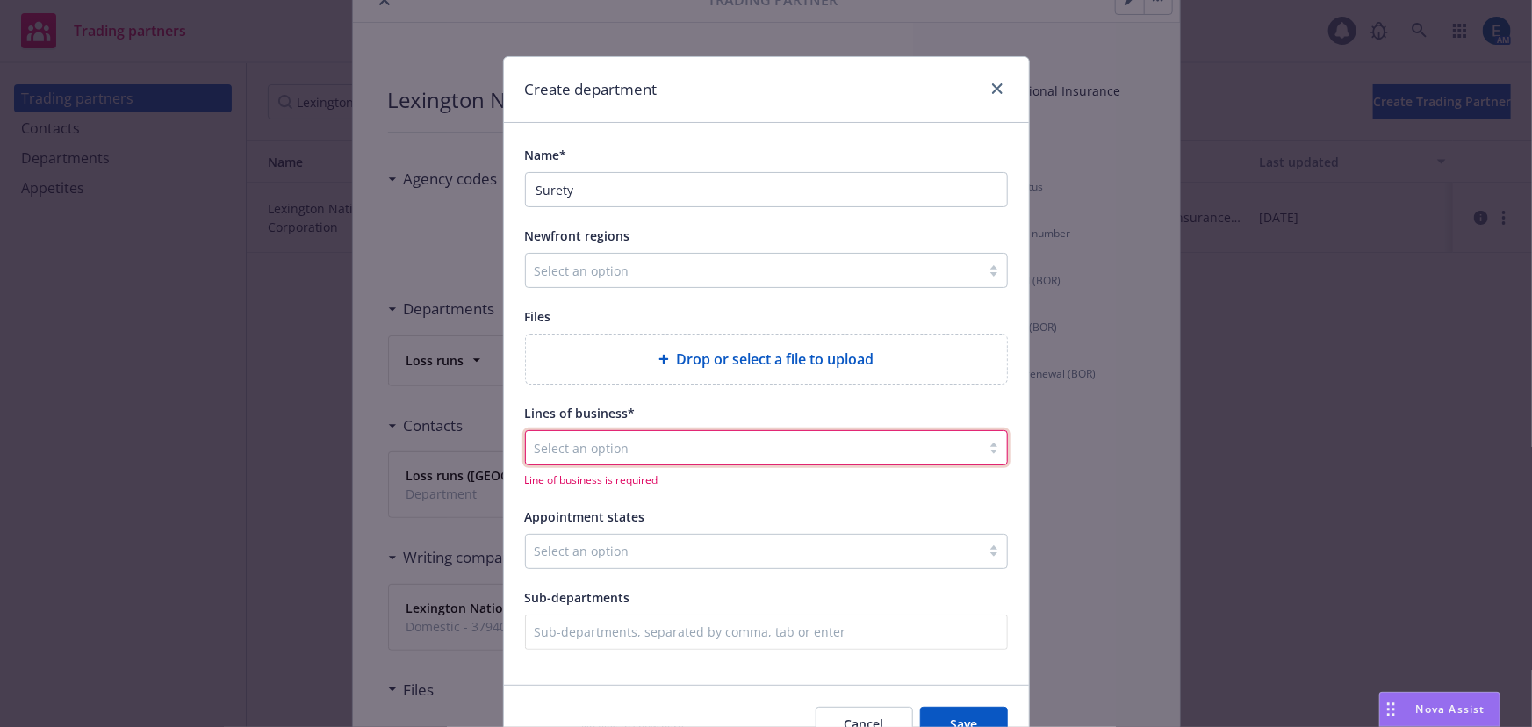
click at [681, 437] on div at bounding box center [753, 447] width 437 height 21
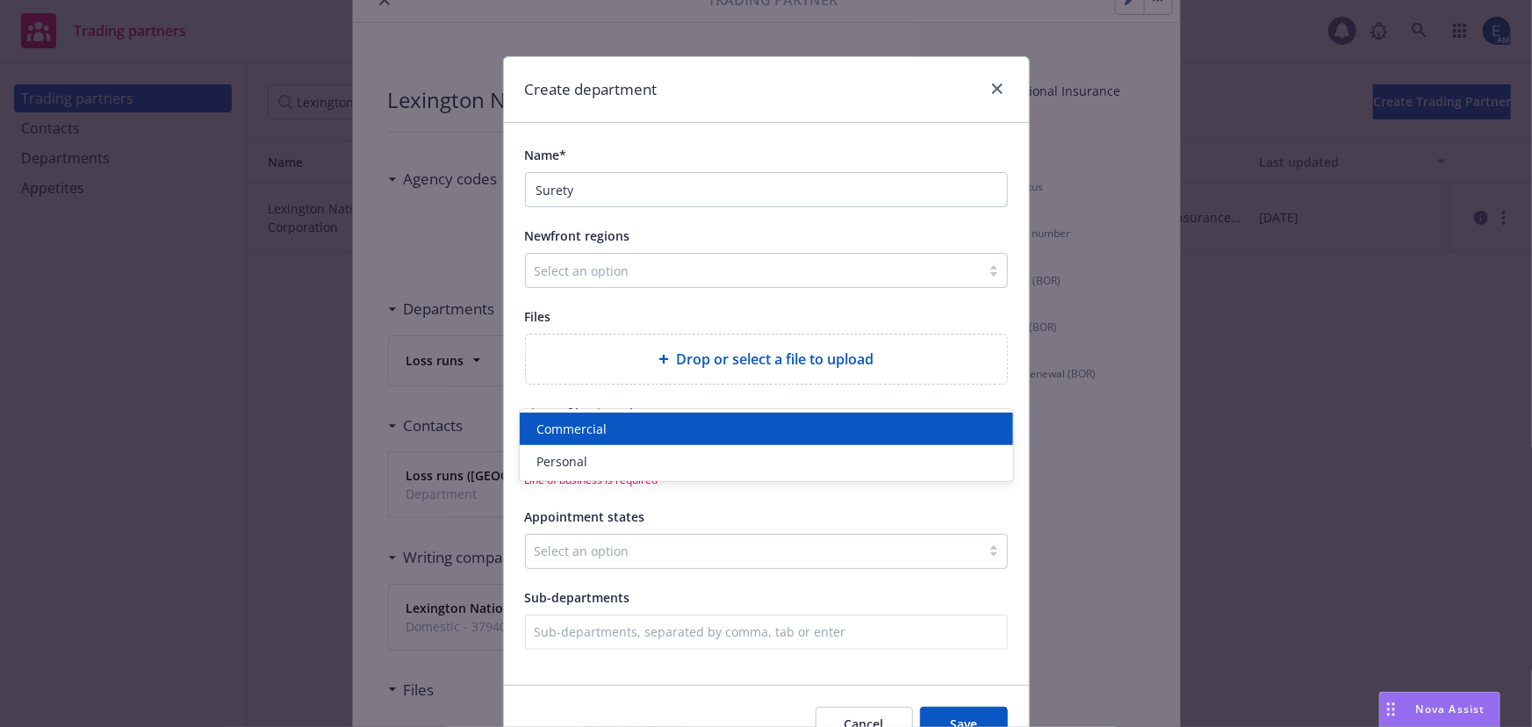
click at [662, 427] on div "Commercial" at bounding box center [766, 429] width 472 height 18
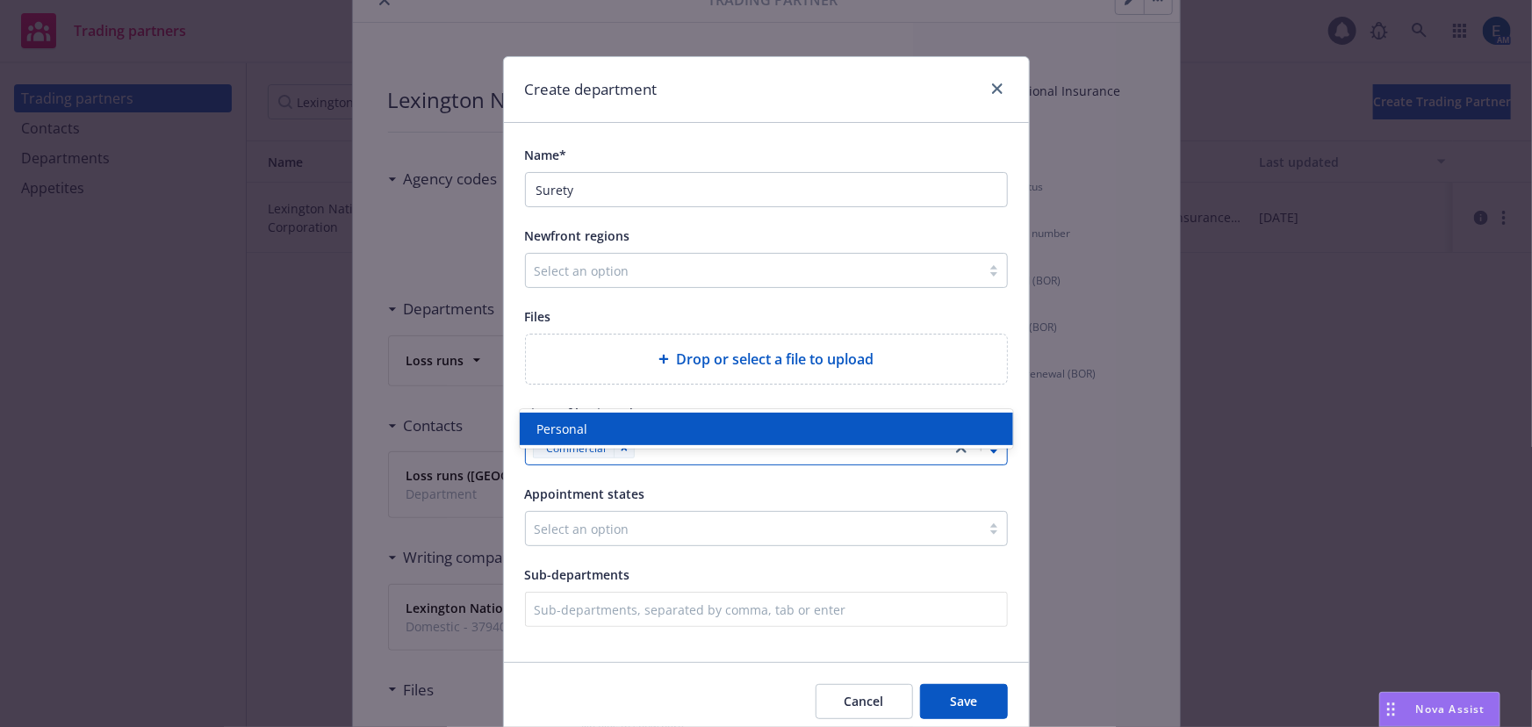
click at [756, 662] on div "Cancel Save" at bounding box center [766, 701] width 525 height 78
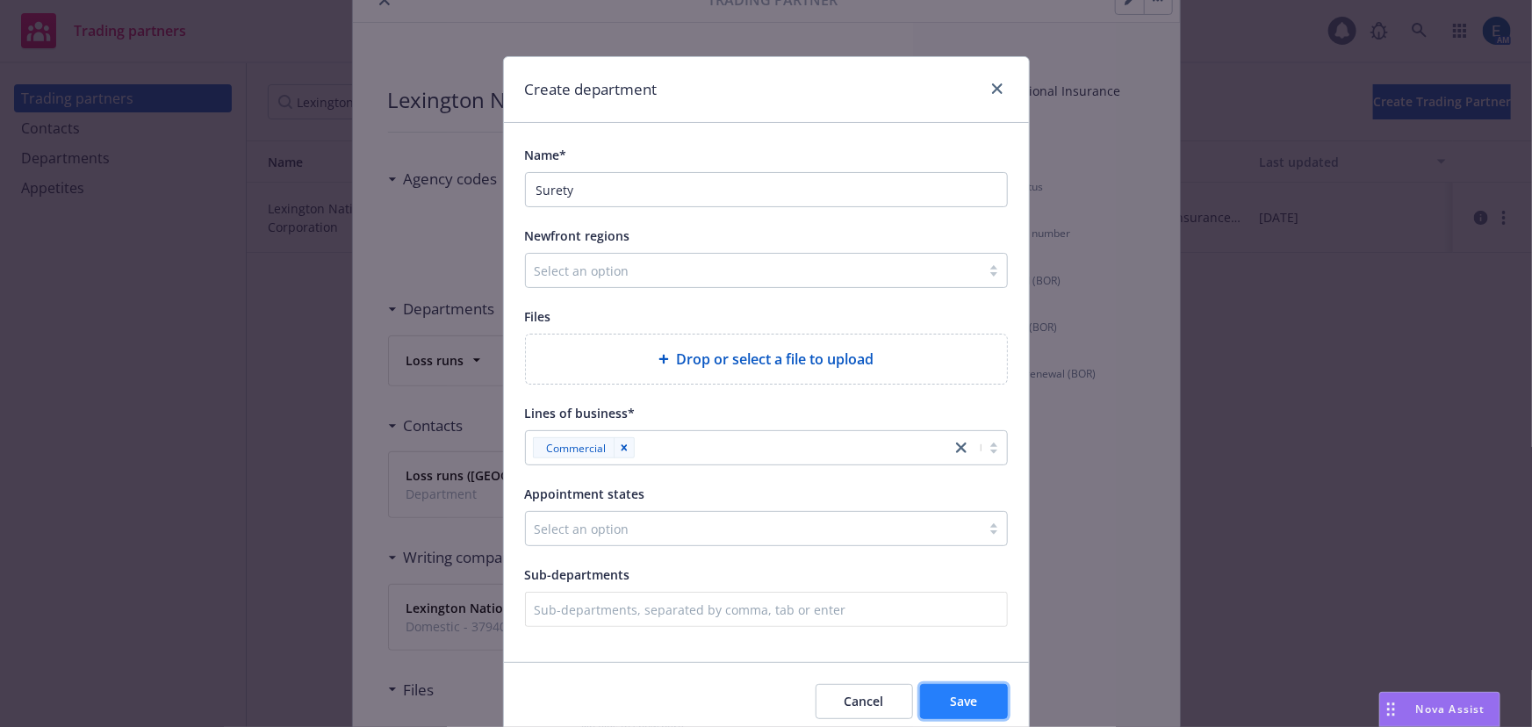
click at [994, 684] on button "Save" at bounding box center [964, 701] width 88 height 35
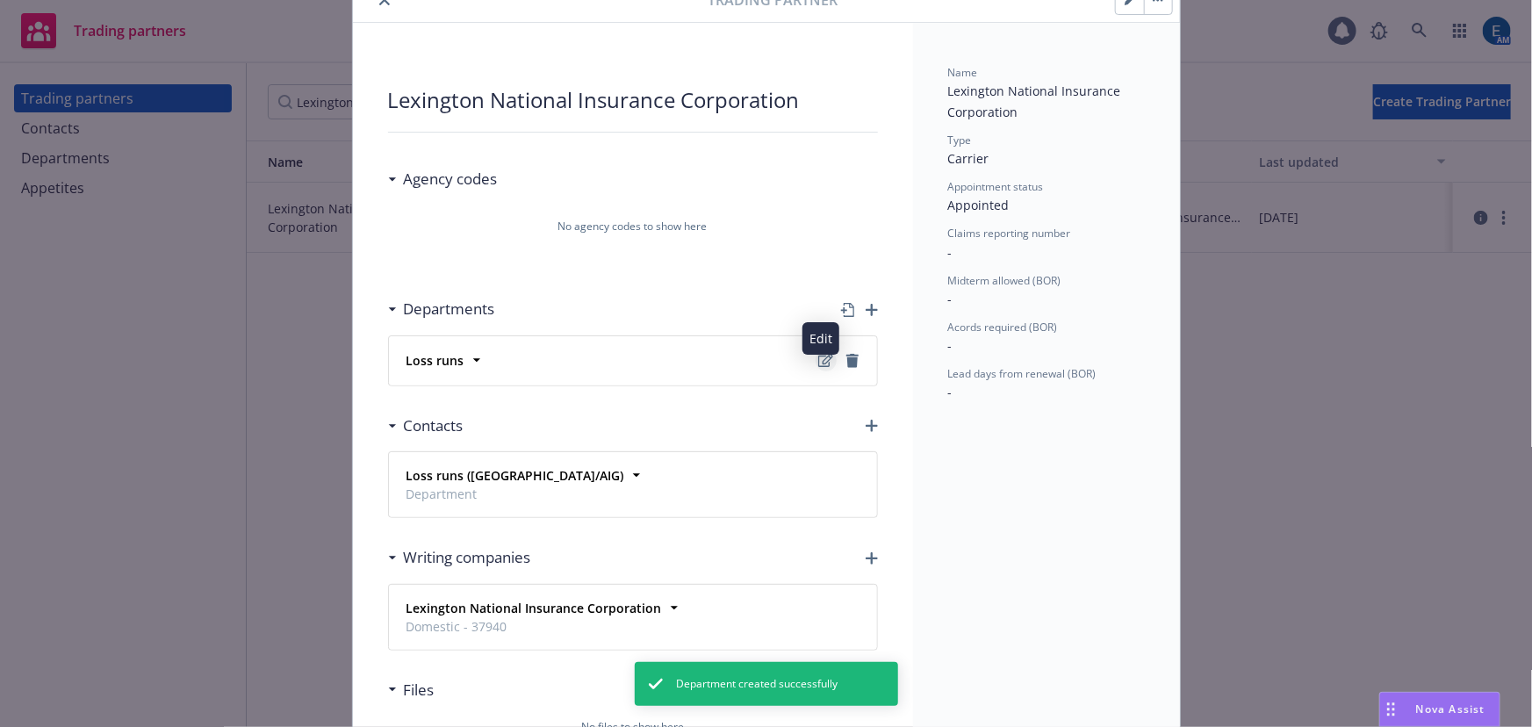
click at [822, 354] on icon "Edit" at bounding box center [825, 361] width 15 height 14
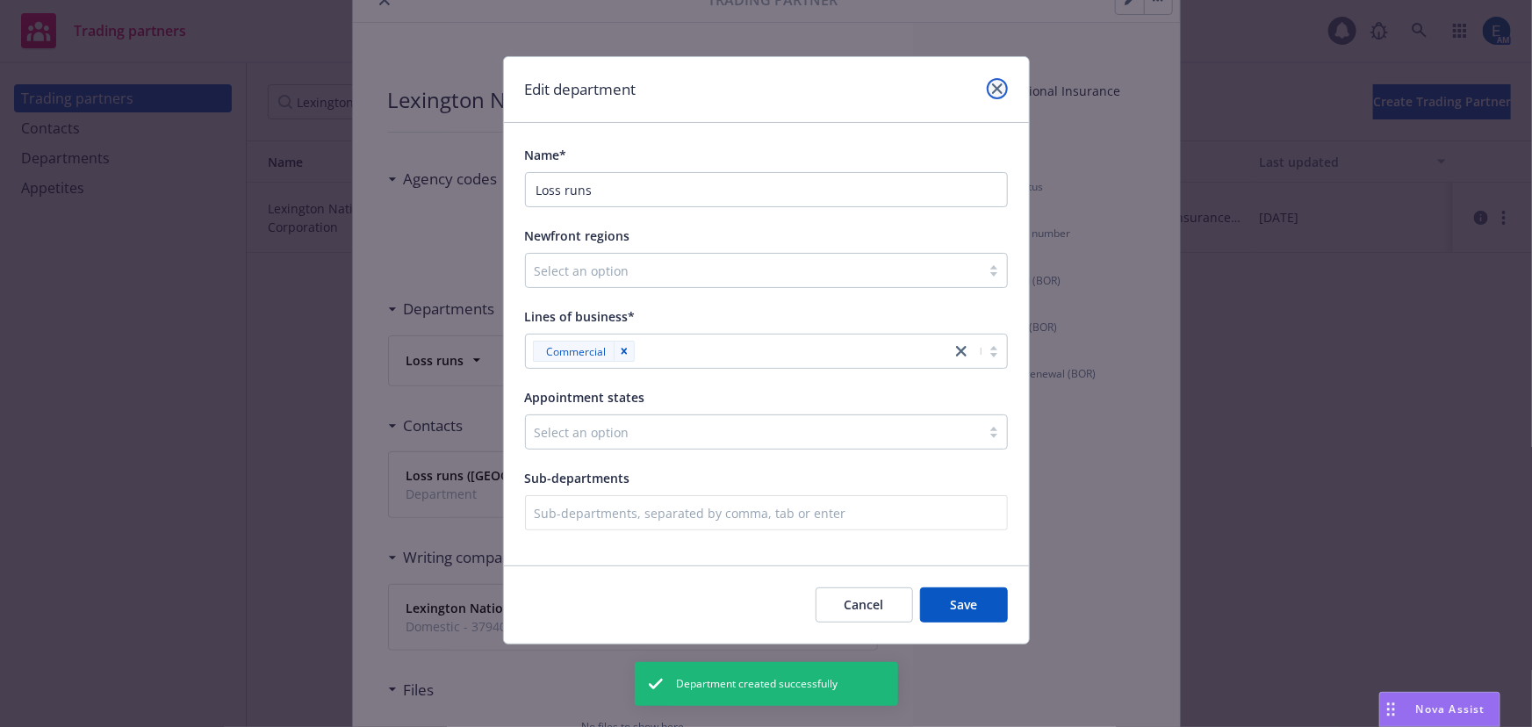
click at [997, 85] on icon "close" at bounding box center [997, 88] width 11 height 11
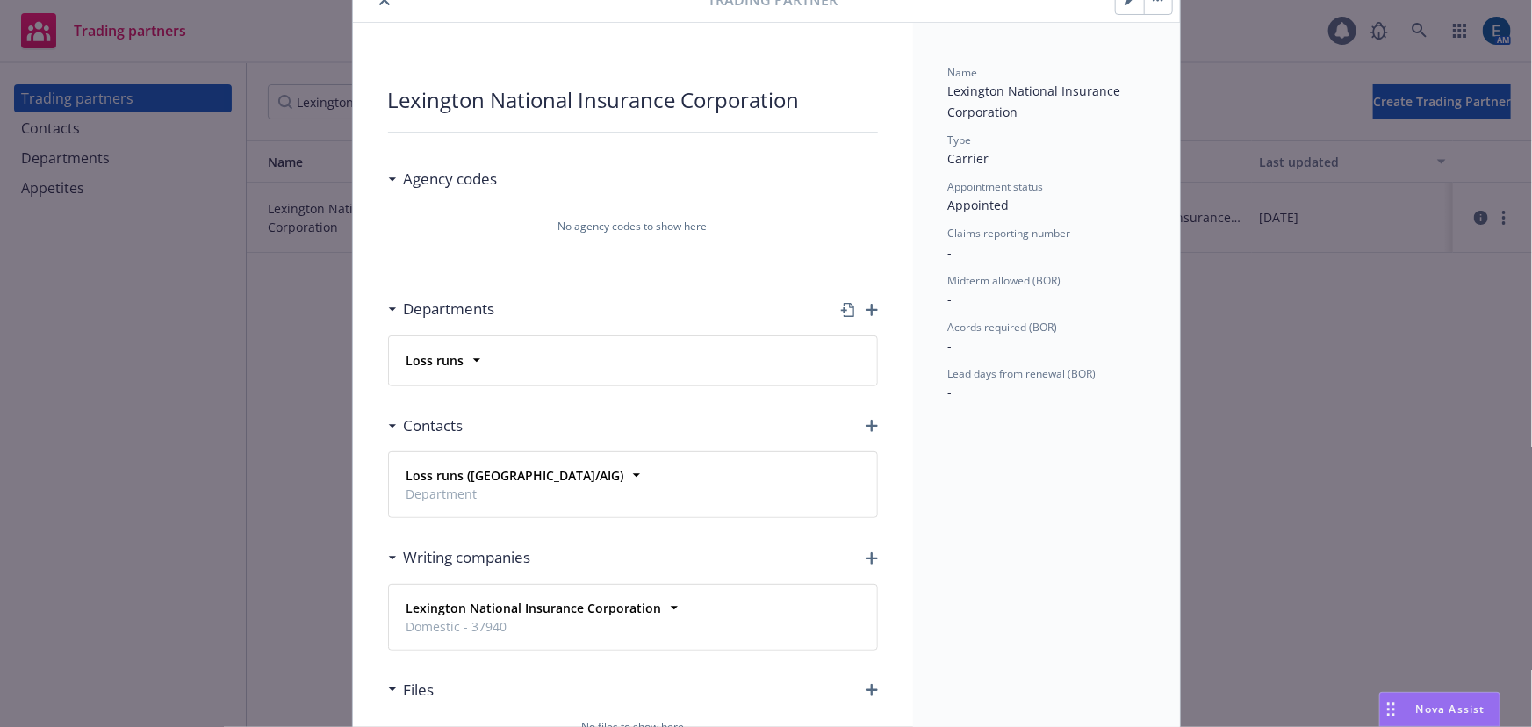
scroll to position [0, 0]
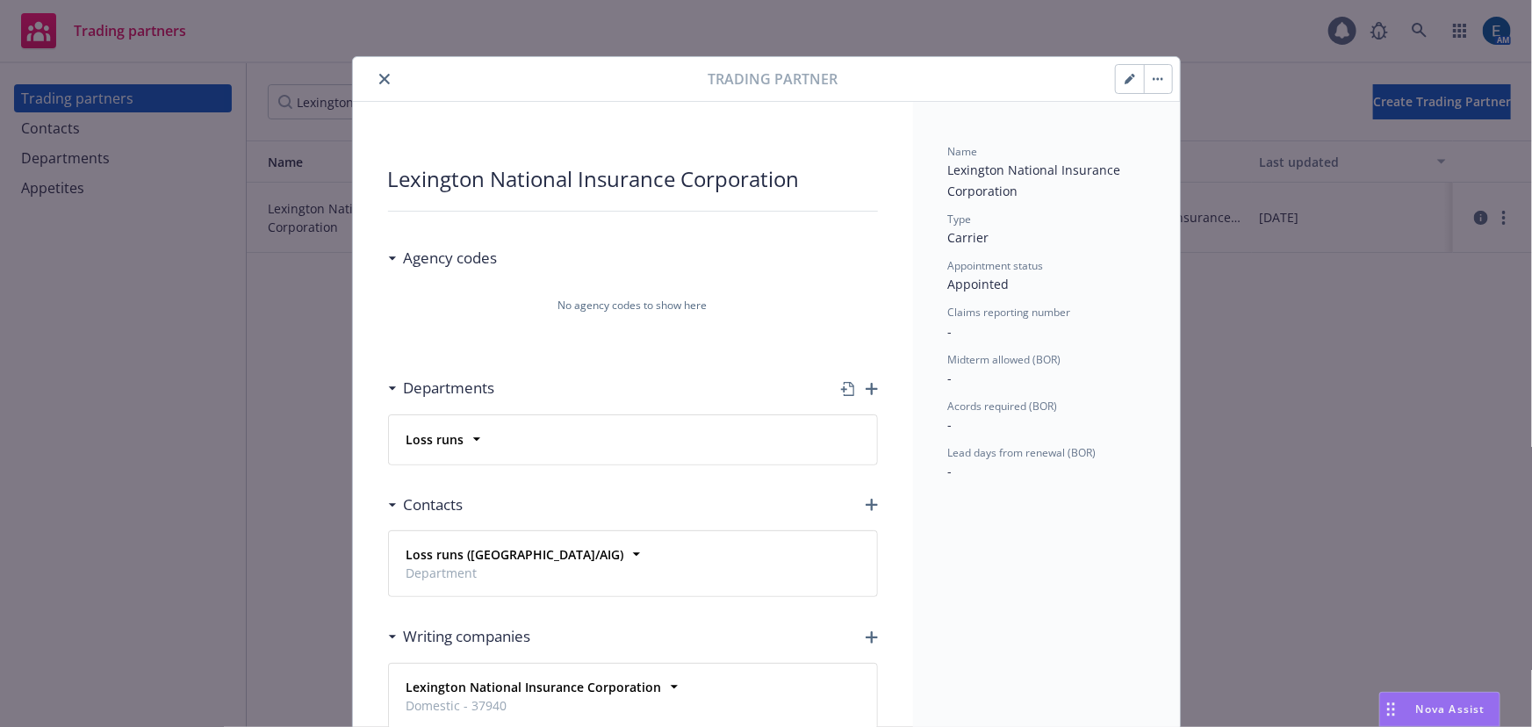
click at [379, 74] on icon "close" at bounding box center [384, 79] width 11 height 11
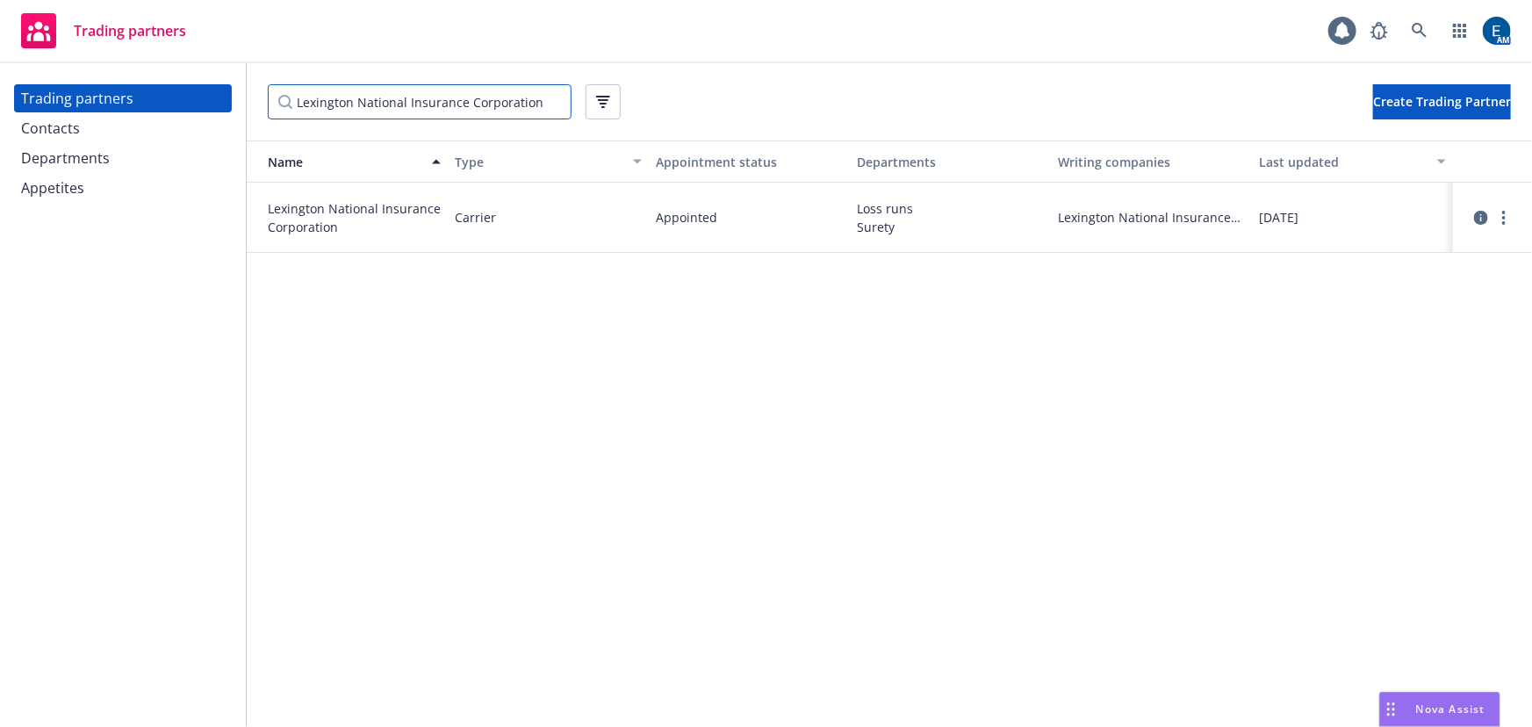
click at [544, 92] on input "Lexington National Insurance Corporation" at bounding box center [420, 101] width 304 height 35
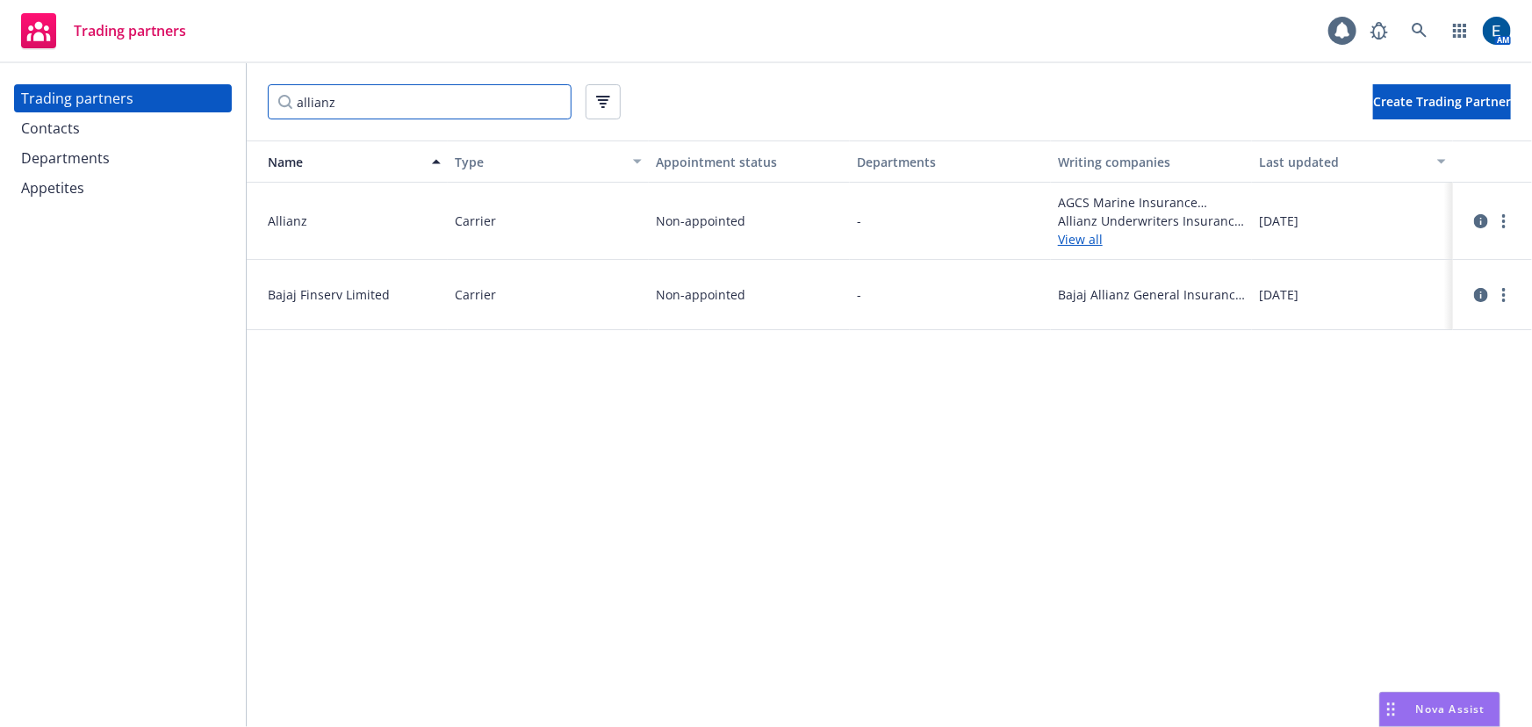
type input "allianz"
click at [1080, 230] on link "View all" at bounding box center [1151, 239] width 187 height 18
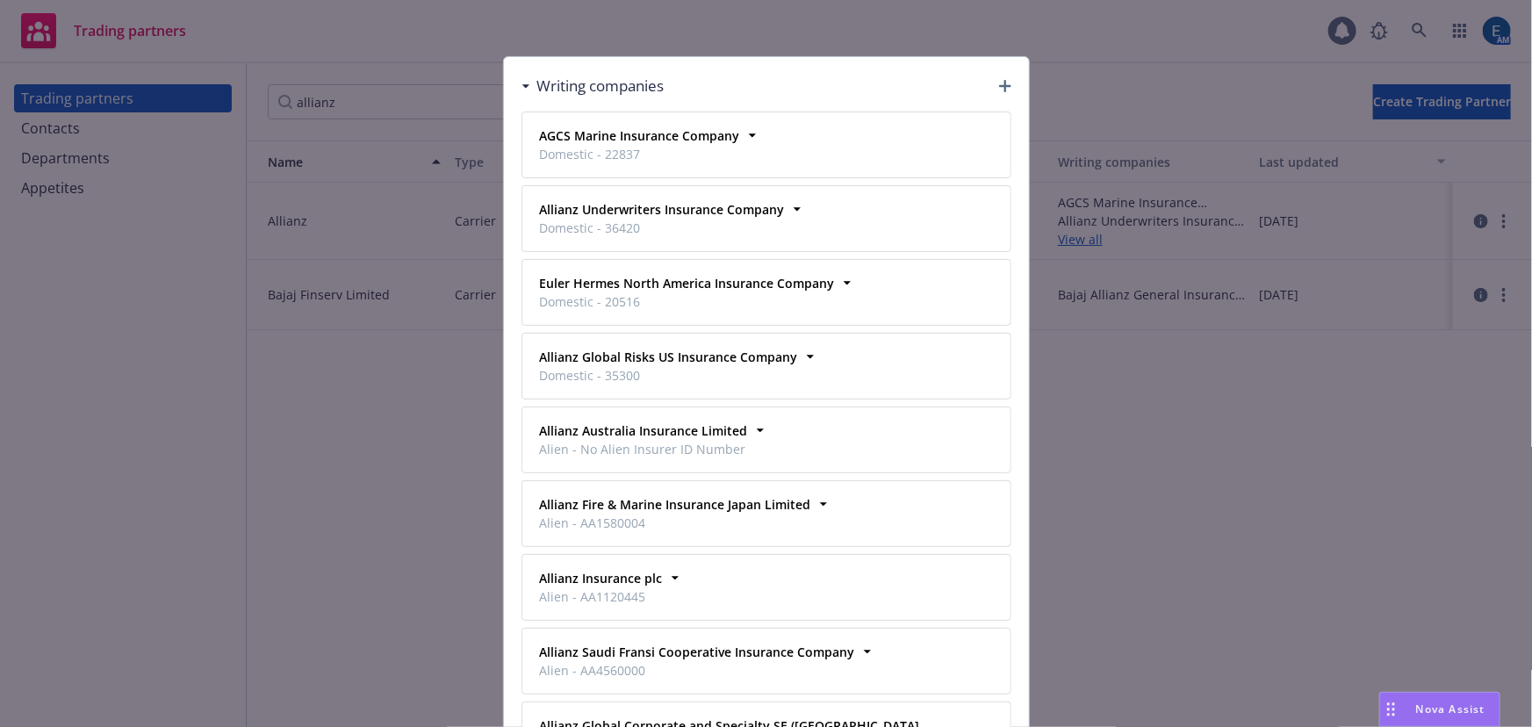
click at [854, 8] on div "Writing companies AGCS Marine Insurance Company Domestic - 22837 Business addre…" at bounding box center [766, 363] width 1532 height 727
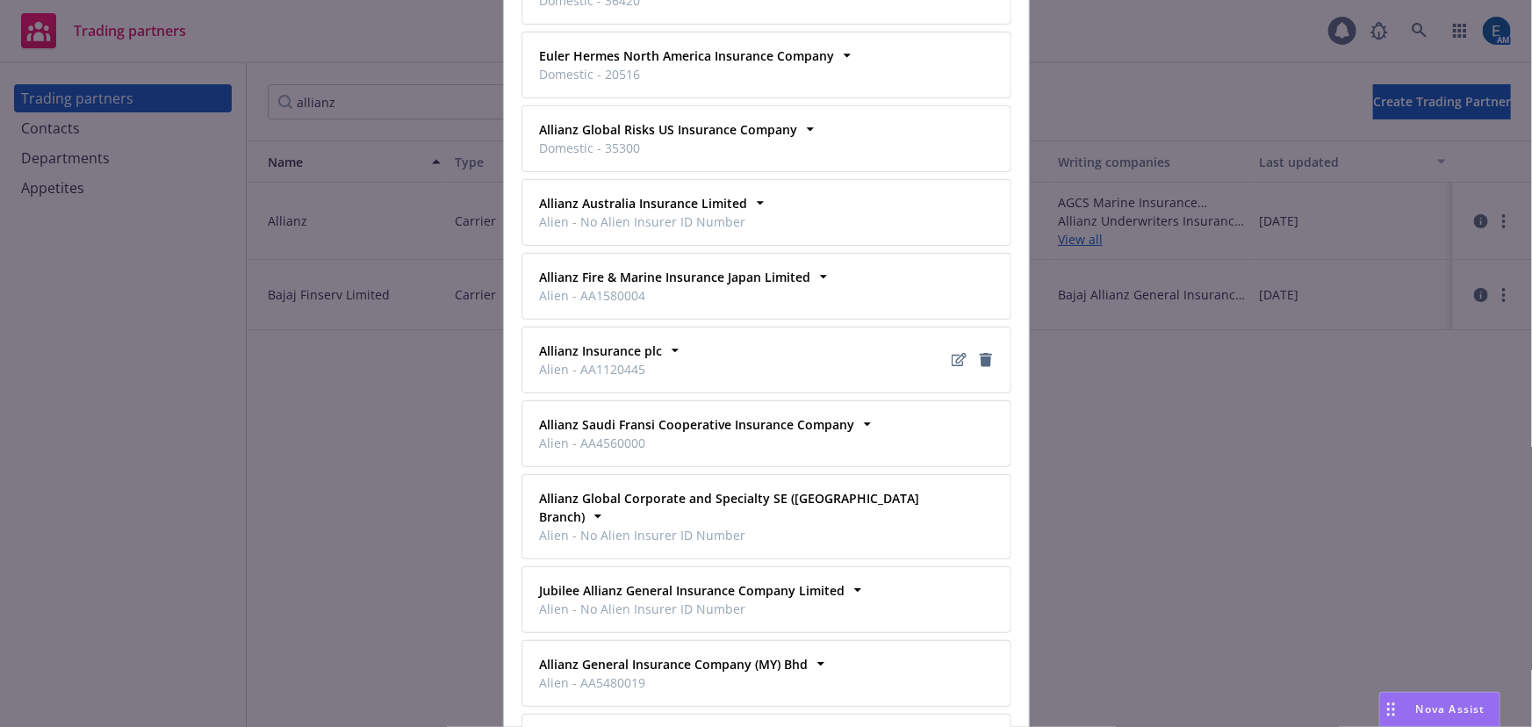
scroll to position [591, 0]
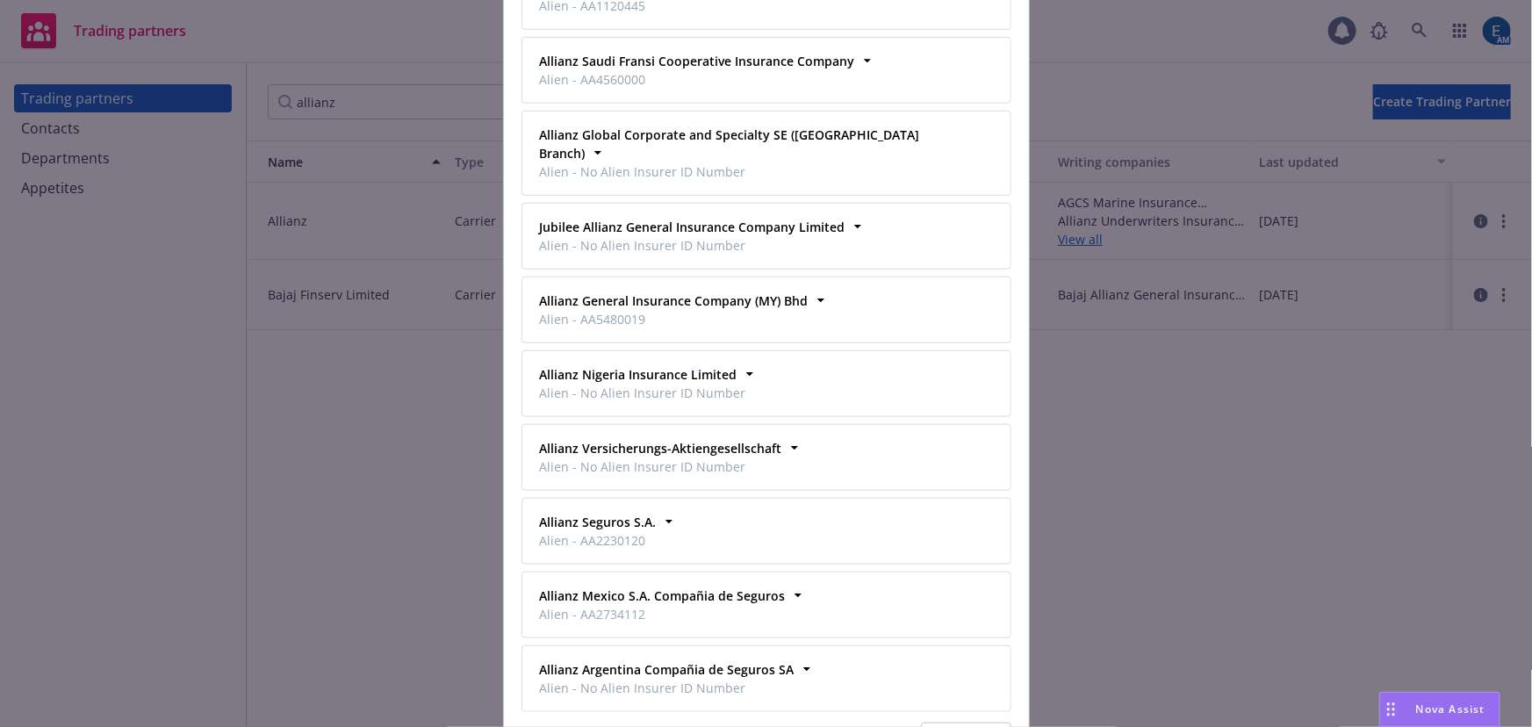
click at [937, 722] on button "Close" at bounding box center [966, 739] width 90 height 35
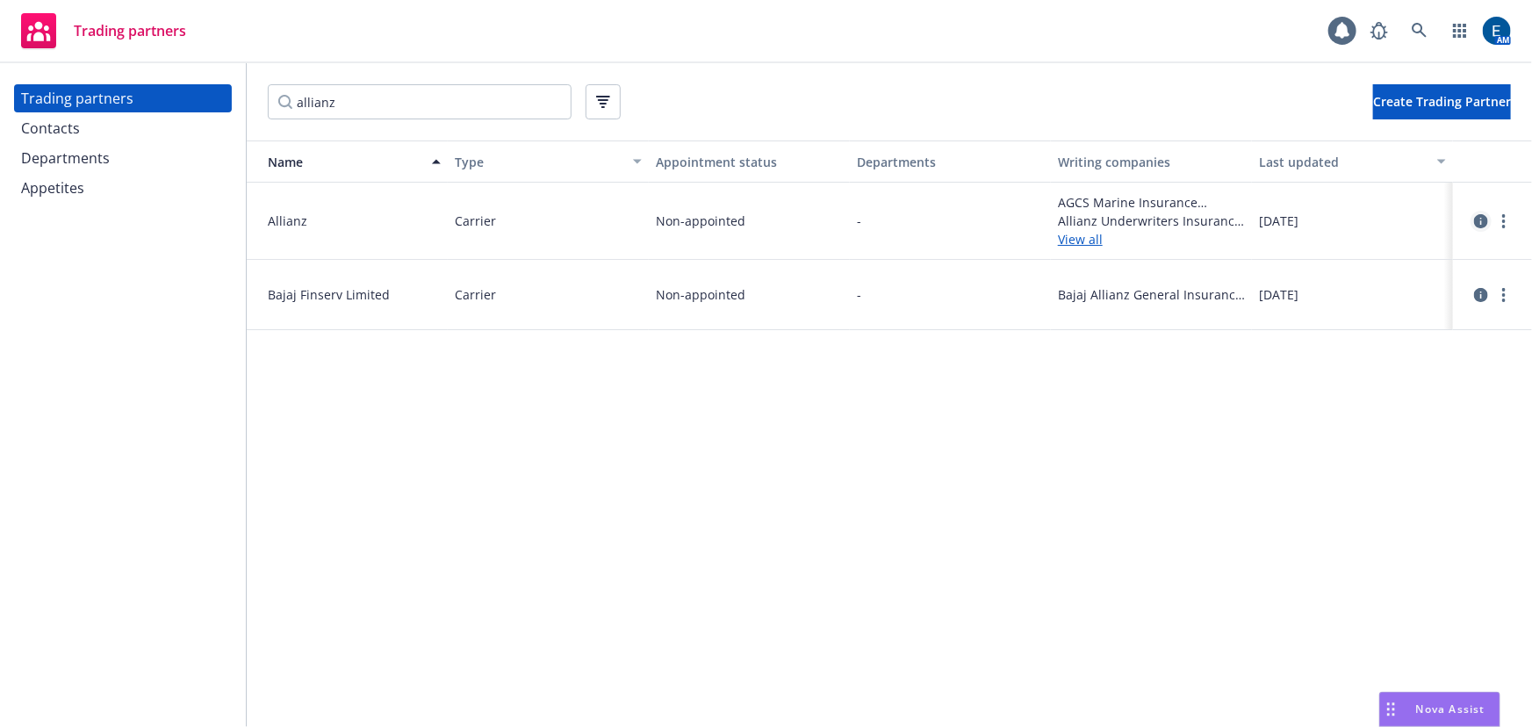
click at [1479, 214] on icon "circleInformation" at bounding box center [1481, 221] width 14 height 14
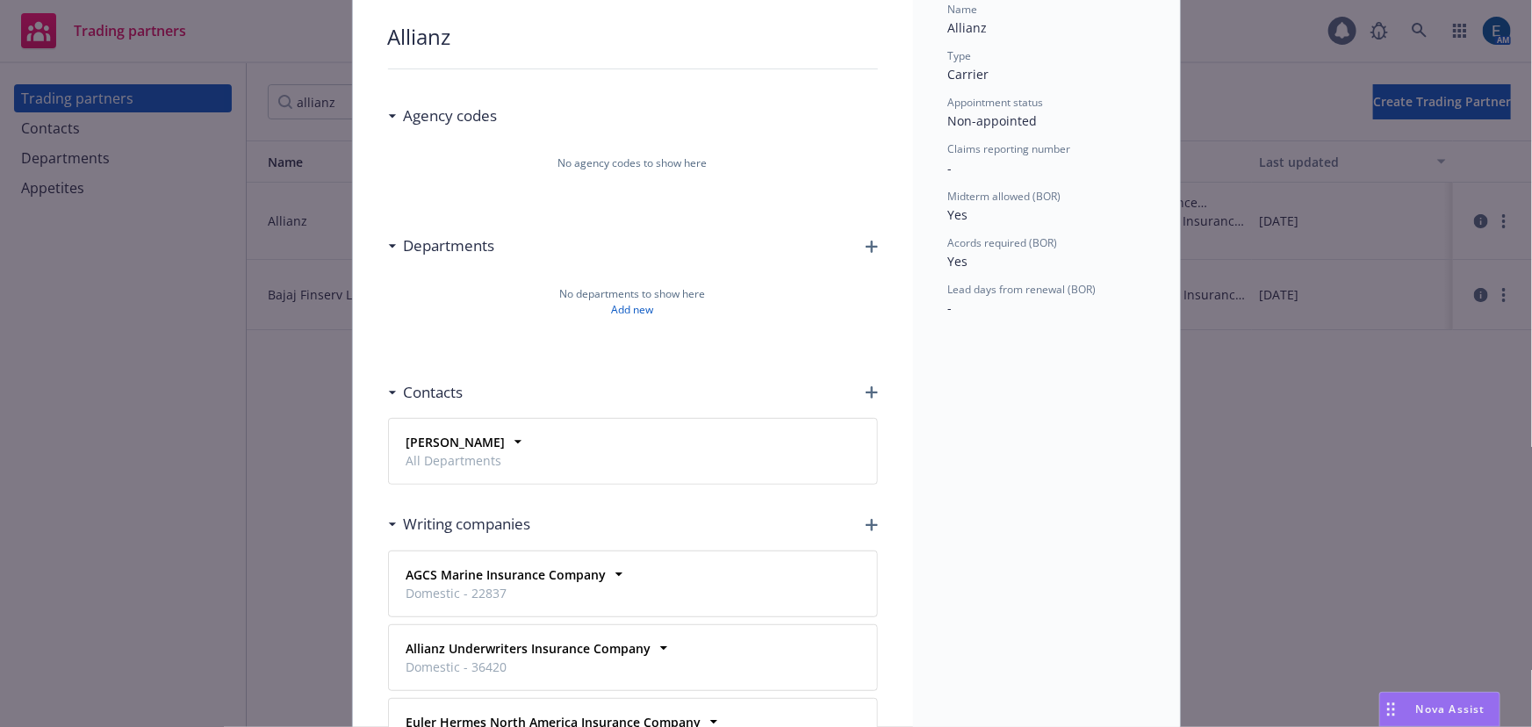
scroll to position [159, 0]
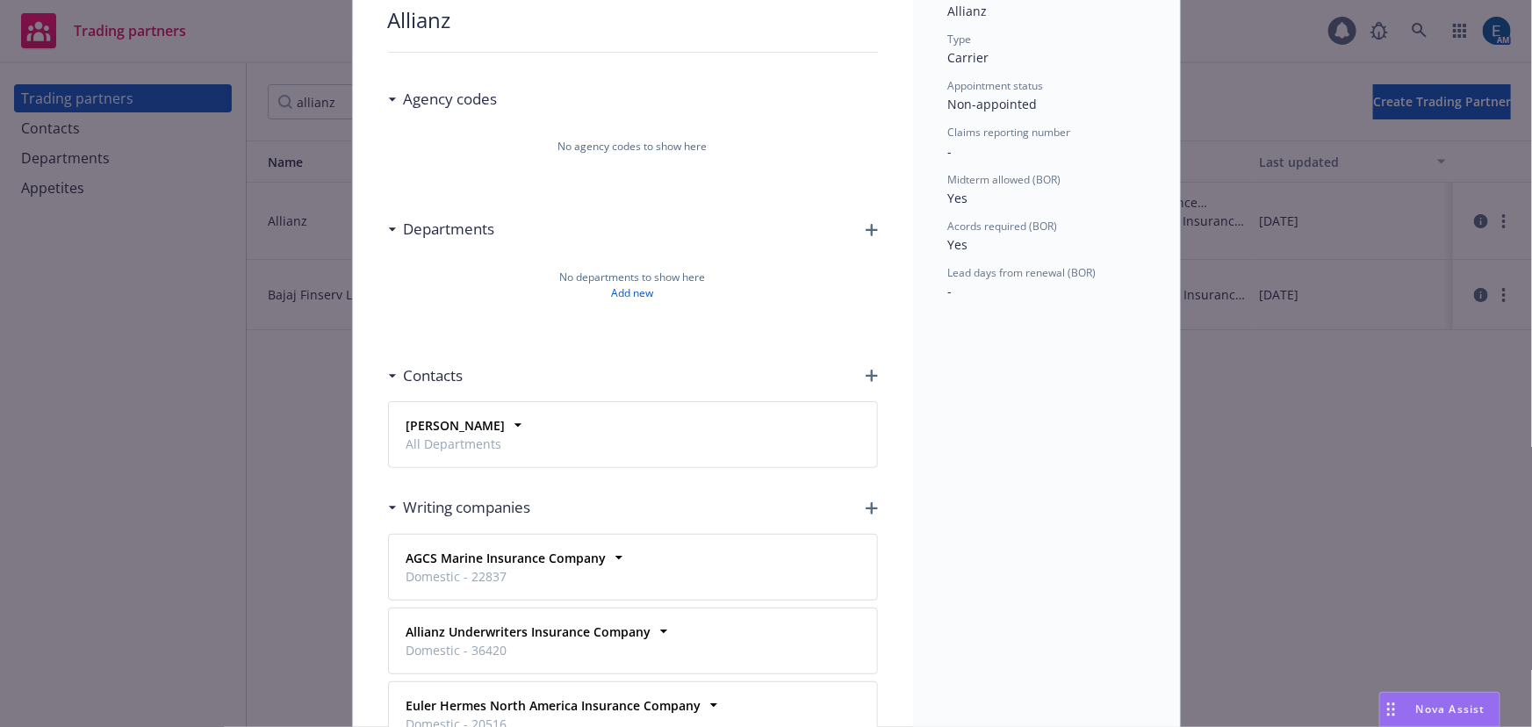
click at [865, 224] on icon "button" at bounding box center [871, 230] width 12 height 12
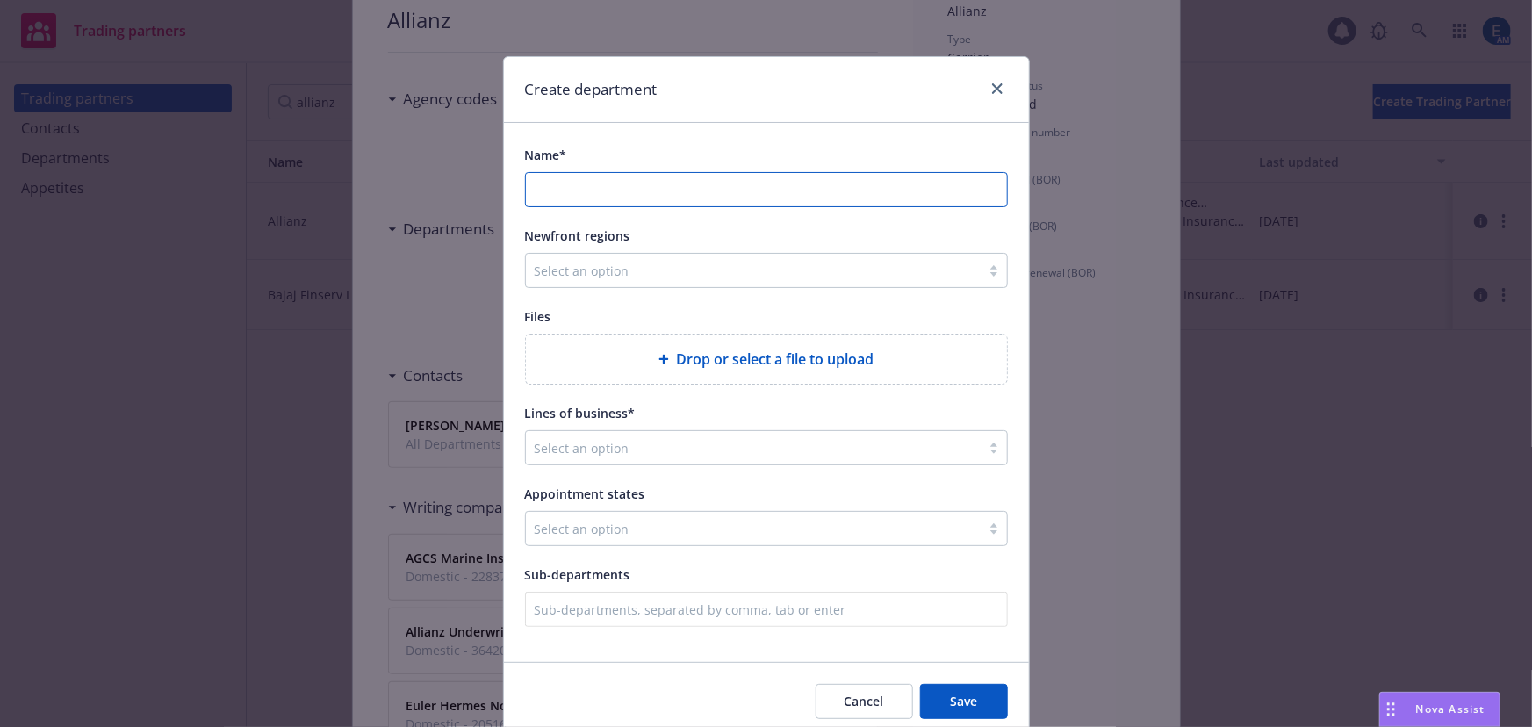
click at [750, 173] on input "Name*" at bounding box center [766, 189] width 481 height 33
type input "Surety"
click at [643, 437] on div at bounding box center [753, 447] width 437 height 21
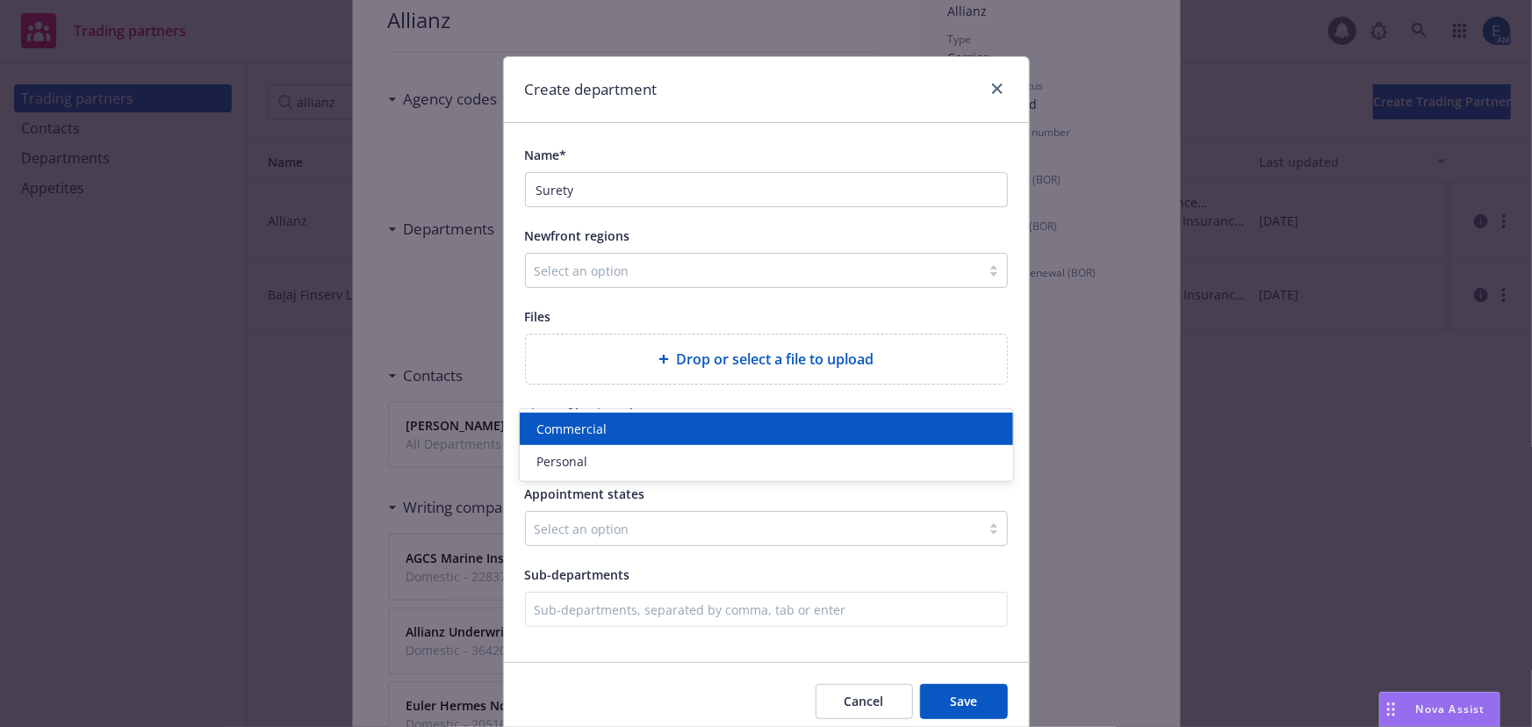
click at [620, 434] on div "Commercial" at bounding box center [766, 429] width 472 height 18
click at [678, 662] on div "Cancel Save" at bounding box center [766, 701] width 525 height 78
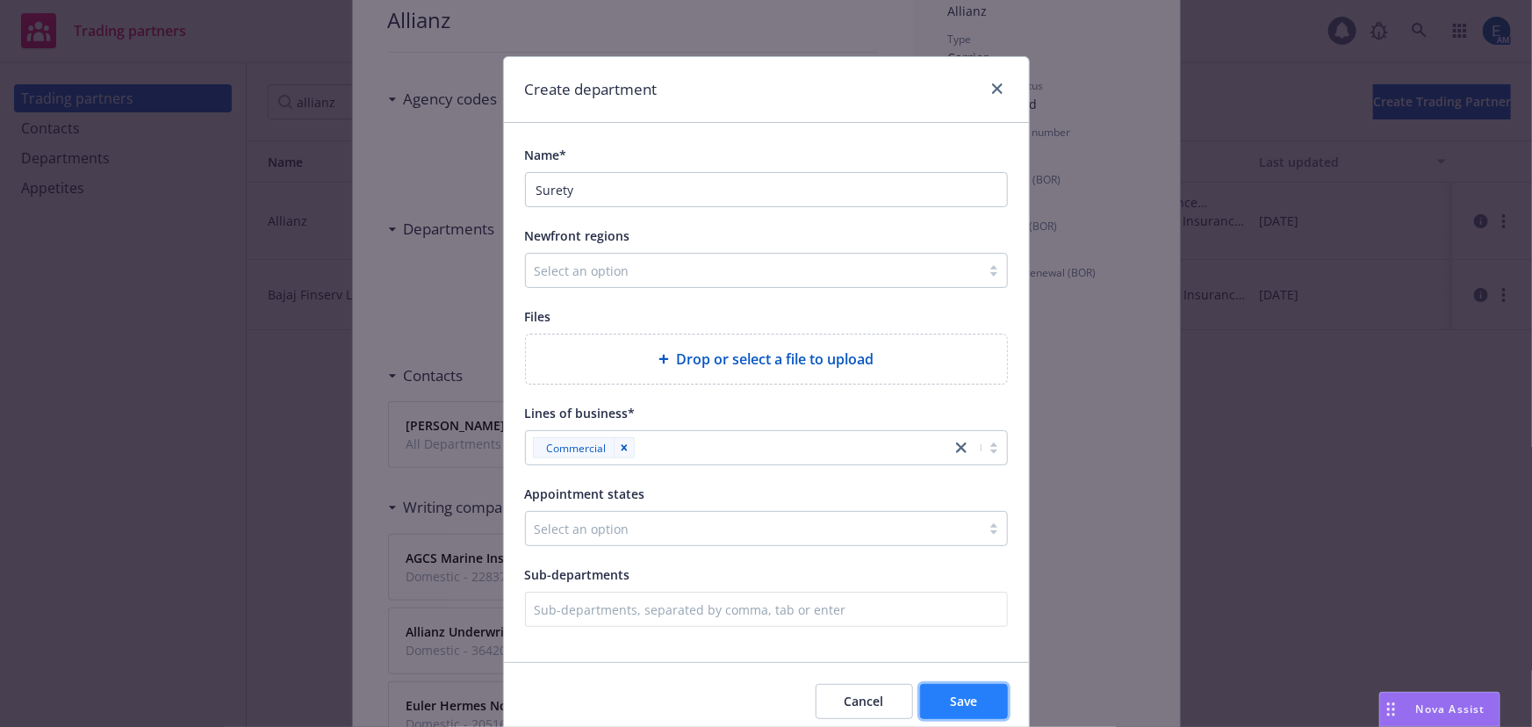
click at [975, 693] on span "Save" at bounding box center [963, 701] width 27 height 17
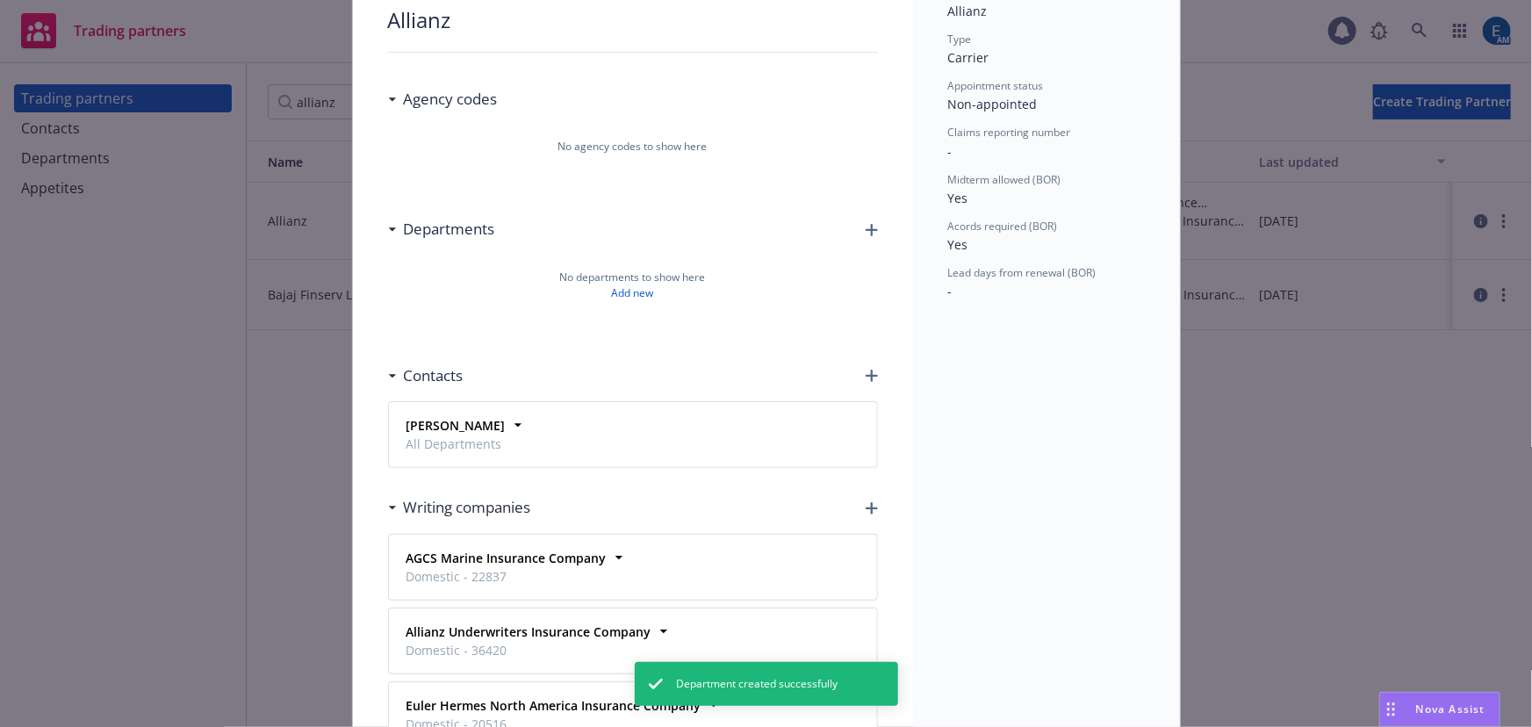
scroll to position [0, 0]
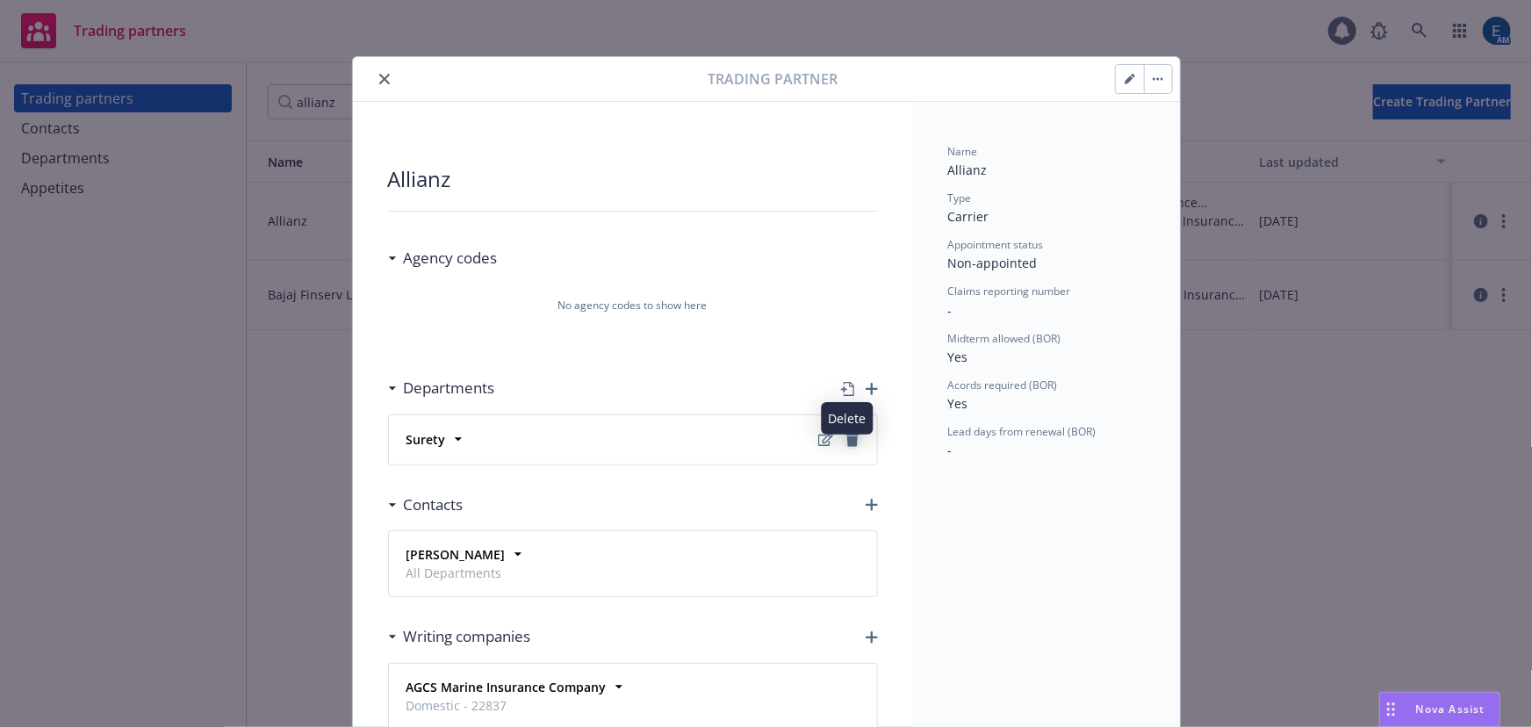
click at [850, 433] on icon "Delete" at bounding box center [852, 440] width 12 height 14
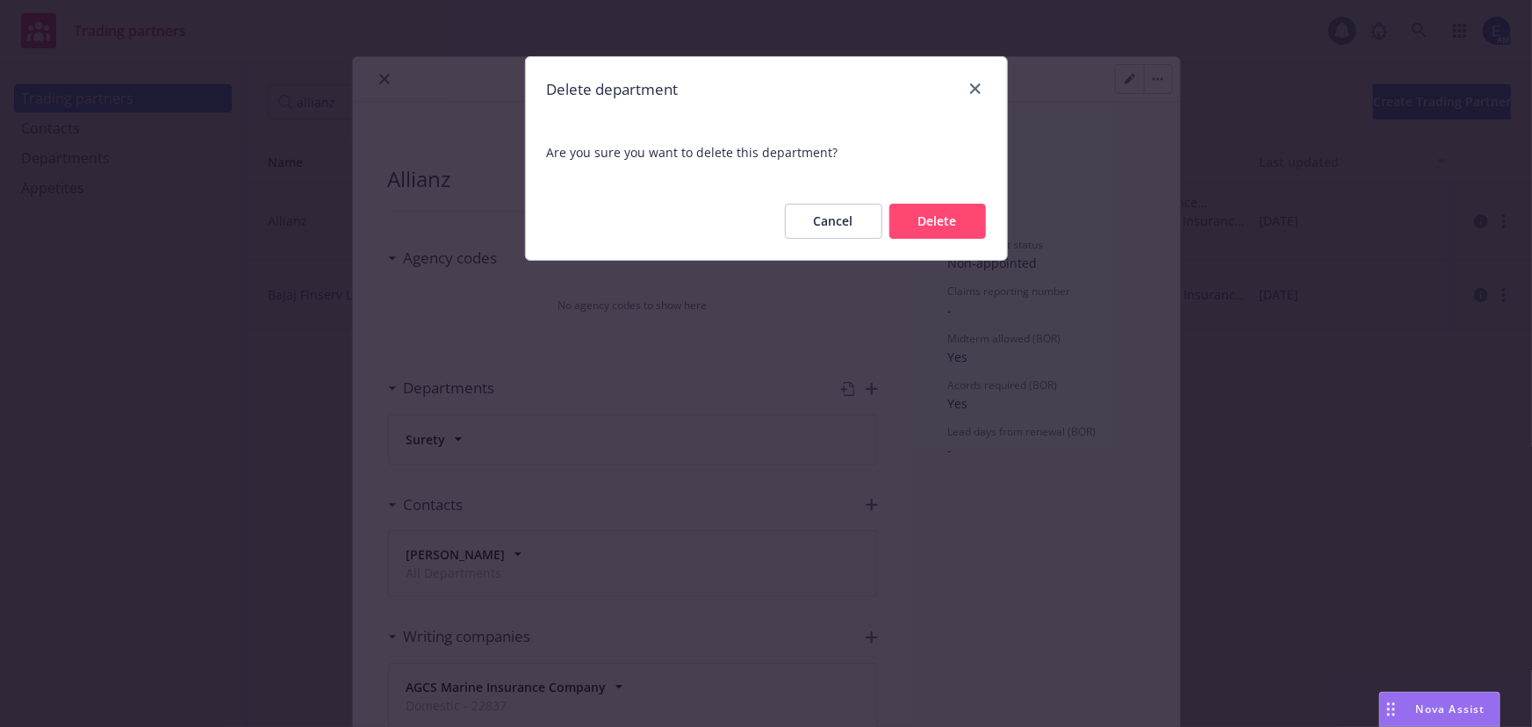
click at [974, 204] on button "Delete" at bounding box center [937, 221] width 97 height 35
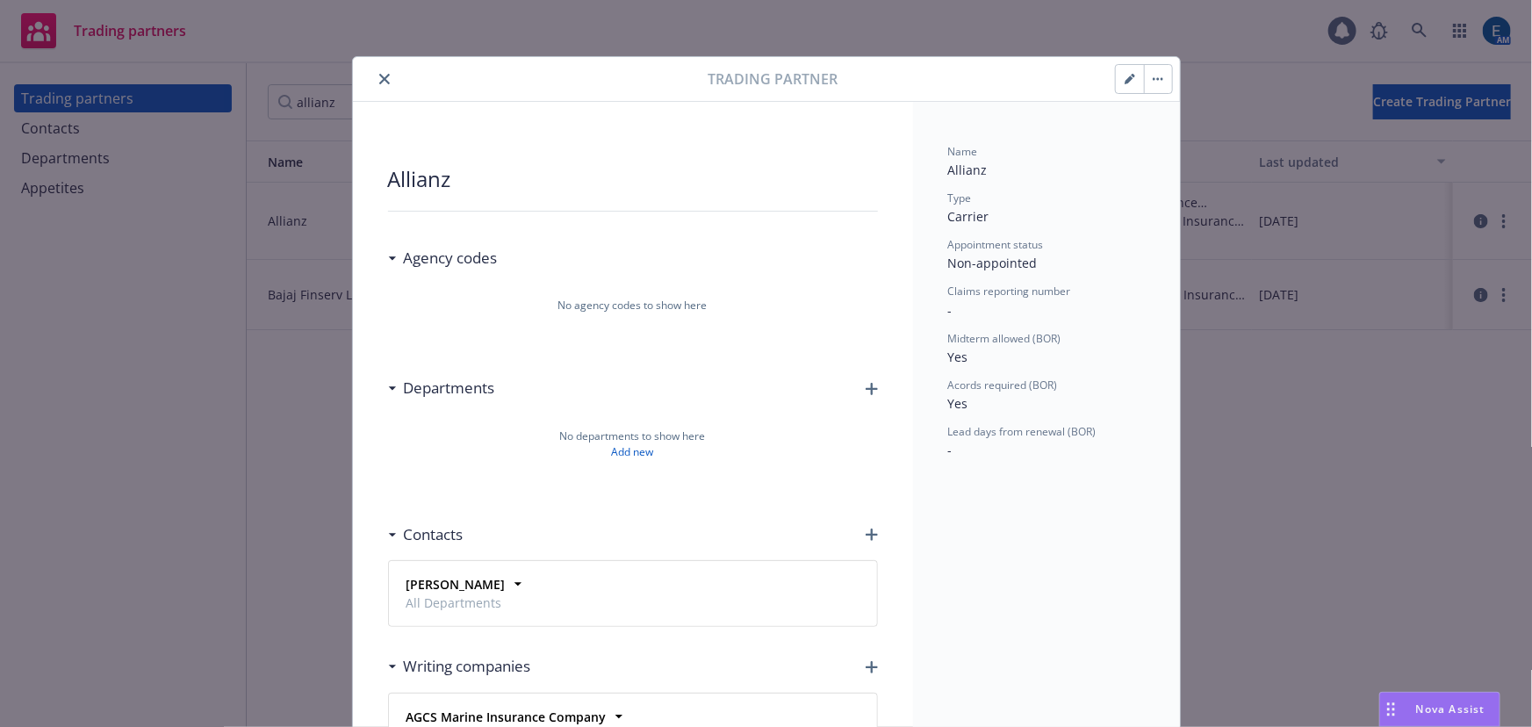
click at [865, 383] on icon "button" at bounding box center [871, 389] width 12 height 12
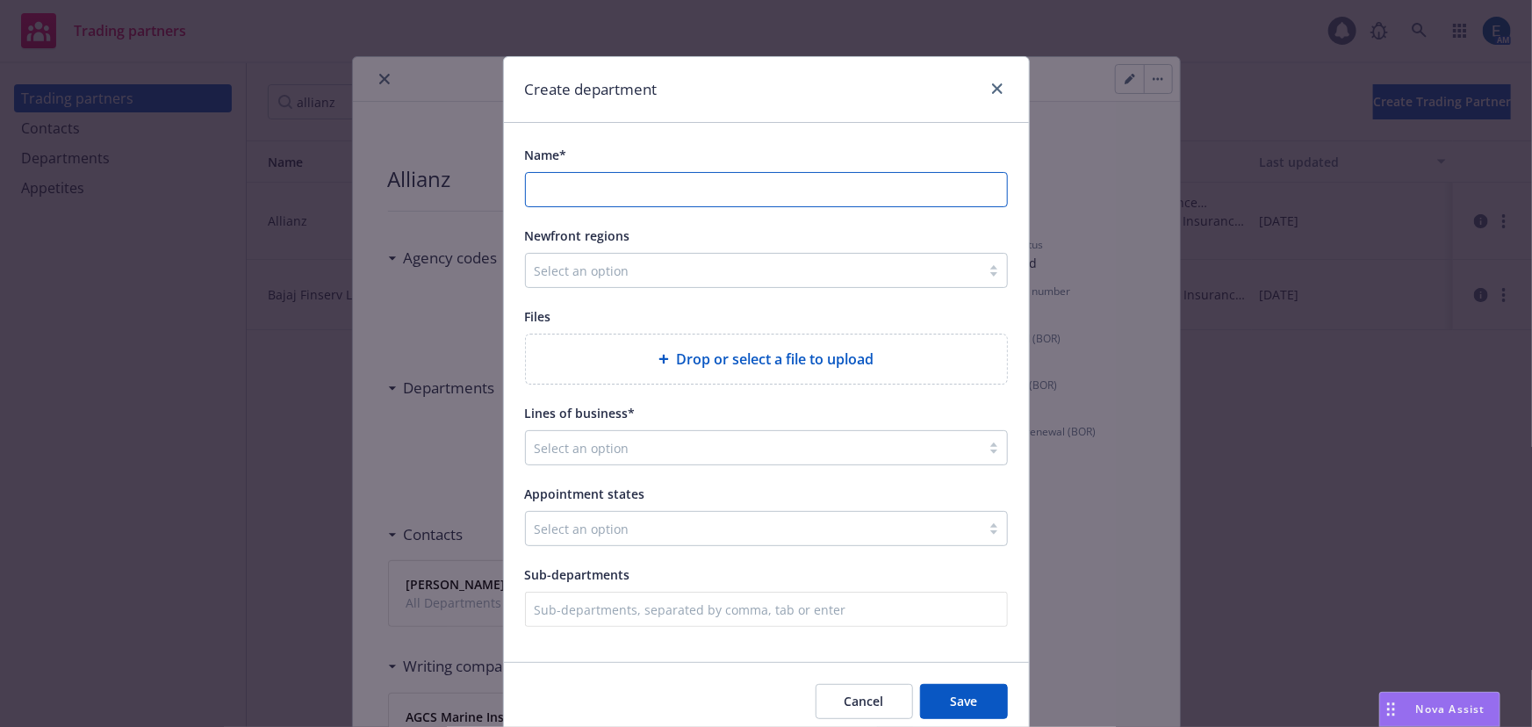
click at [617, 173] on input "Name*" at bounding box center [766, 189] width 481 height 33
type input "Surety"
click at [808, 437] on div at bounding box center [753, 447] width 437 height 21
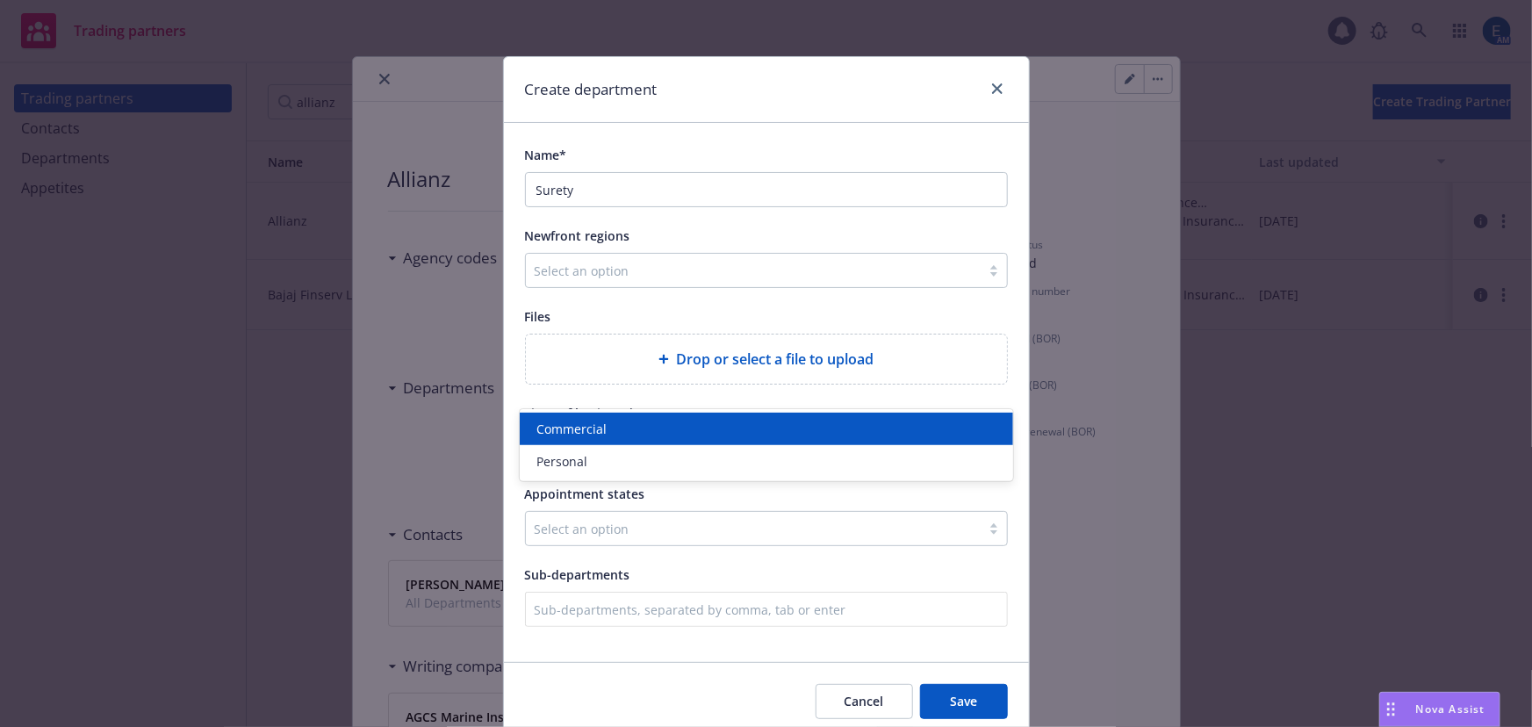
click at [676, 430] on div "Commercial" at bounding box center [766, 429] width 472 height 18
click at [625, 518] on div at bounding box center [753, 528] width 437 height 21
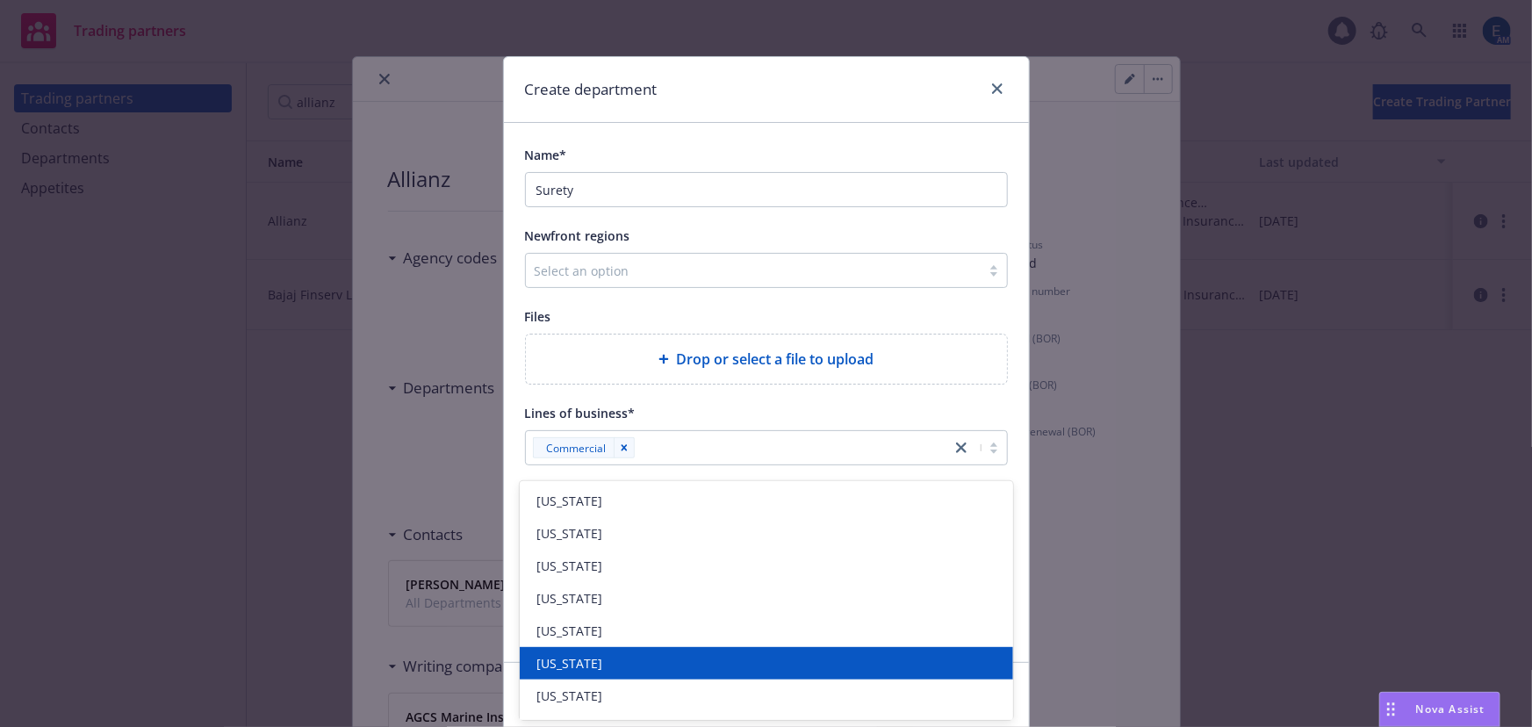
click at [584, 660] on span "[US_STATE]" at bounding box center [570, 663] width 66 height 18
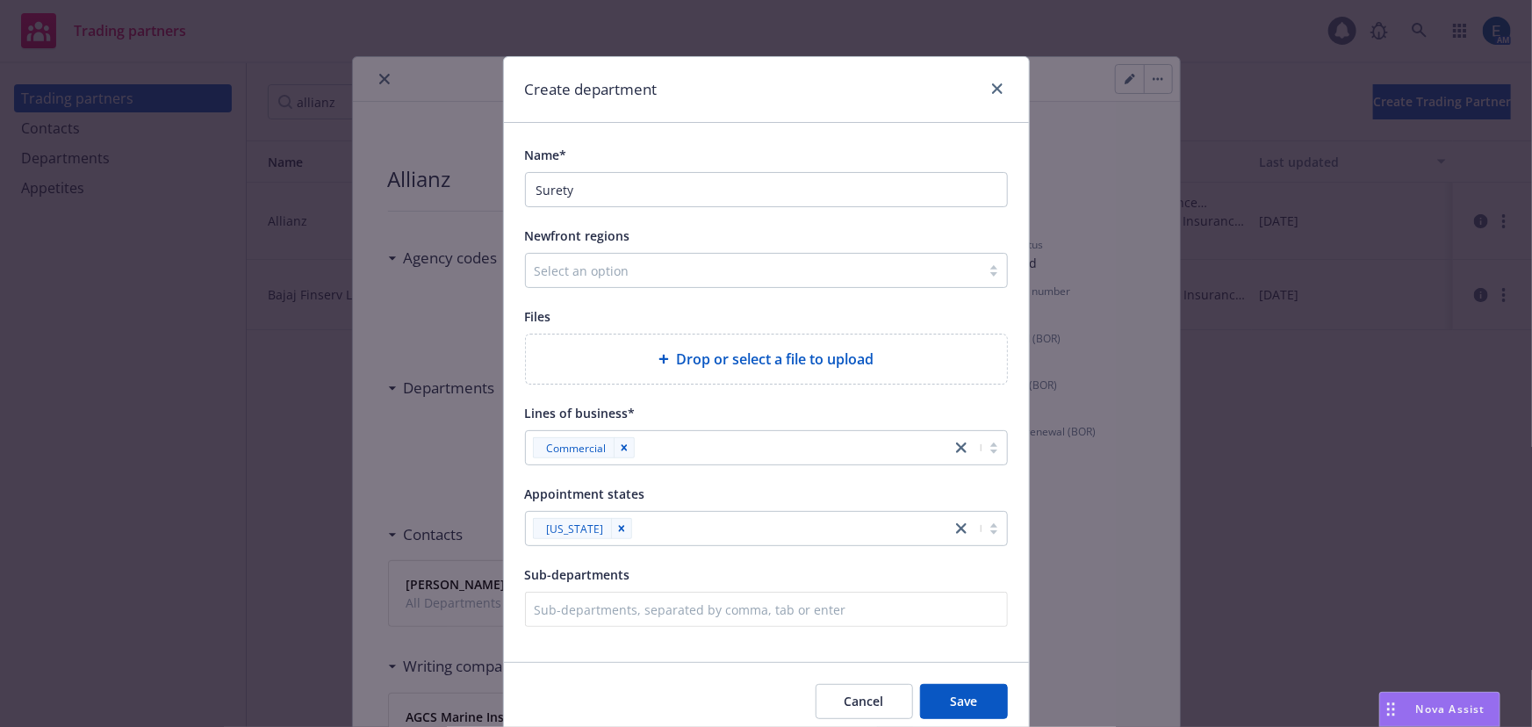
click at [1024, 542] on div "Name* Surety Newfront regions Select an option Files Drop or select a file to u…" at bounding box center [766, 392] width 525 height 539
click at [977, 693] on span "Save" at bounding box center [963, 701] width 27 height 17
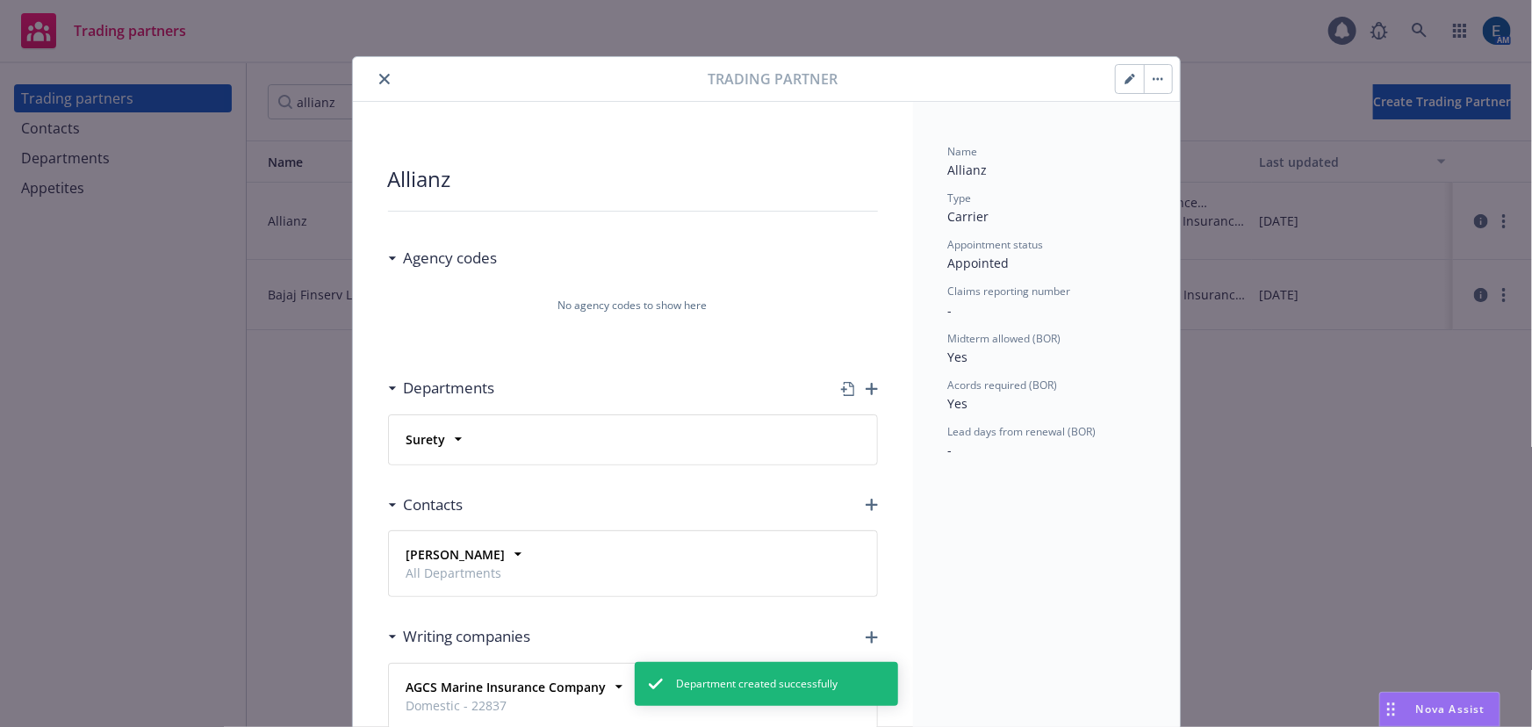
click at [379, 74] on icon "close" at bounding box center [384, 79] width 11 height 11
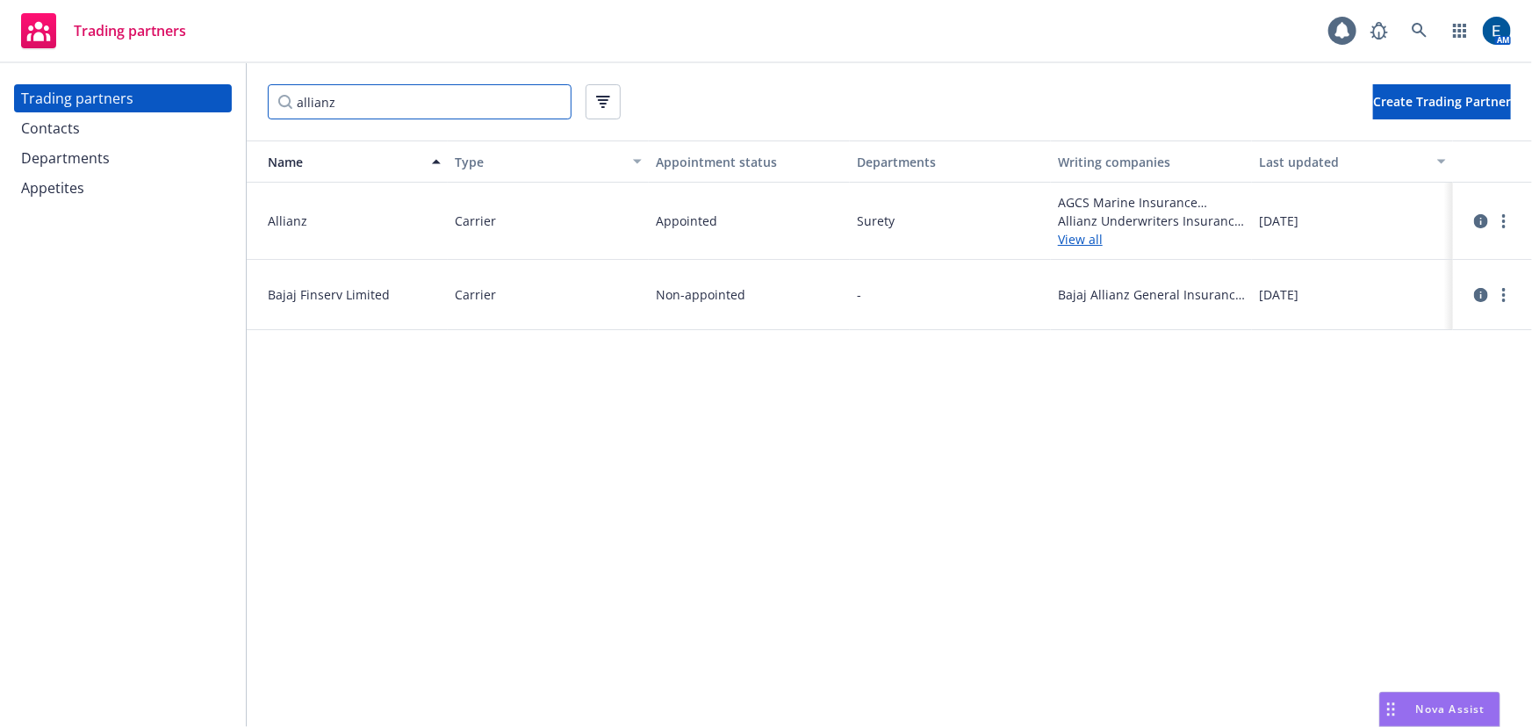
drag, startPoint x: 391, startPoint y: 99, endPoint x: 213, endPoint y: 101, distance: 178.2
click at [213, 101] on div "Trading partners Contacts Departments Appetites allianz Create Trading Partner …" at bounding box center [766, 395] width 1532 height 664
type input "v"
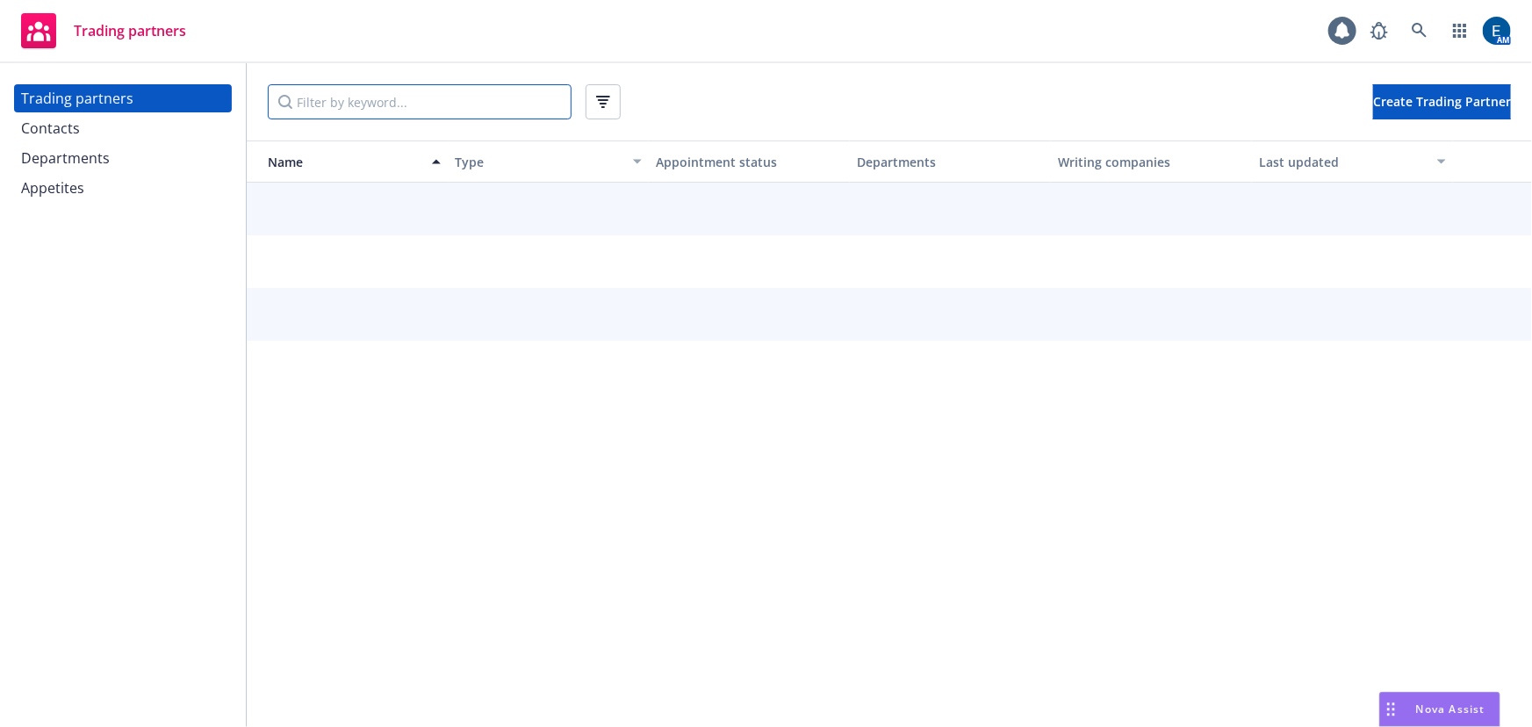
paste input "USG Insurance Services, Inc."
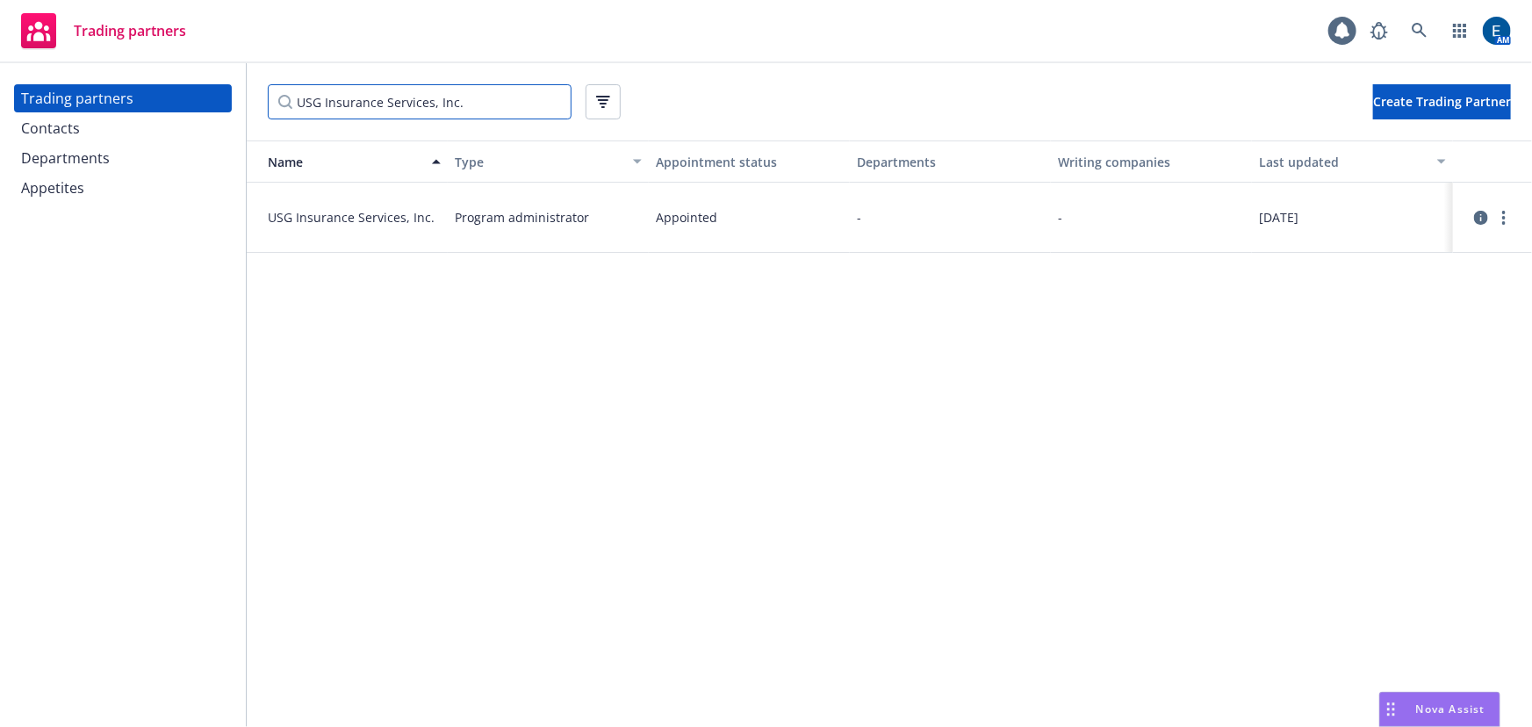
type input "USG Insurance Services, Inc."
click at [1432, 39] on link at bounding box center [1419, 30] width 35 height 35
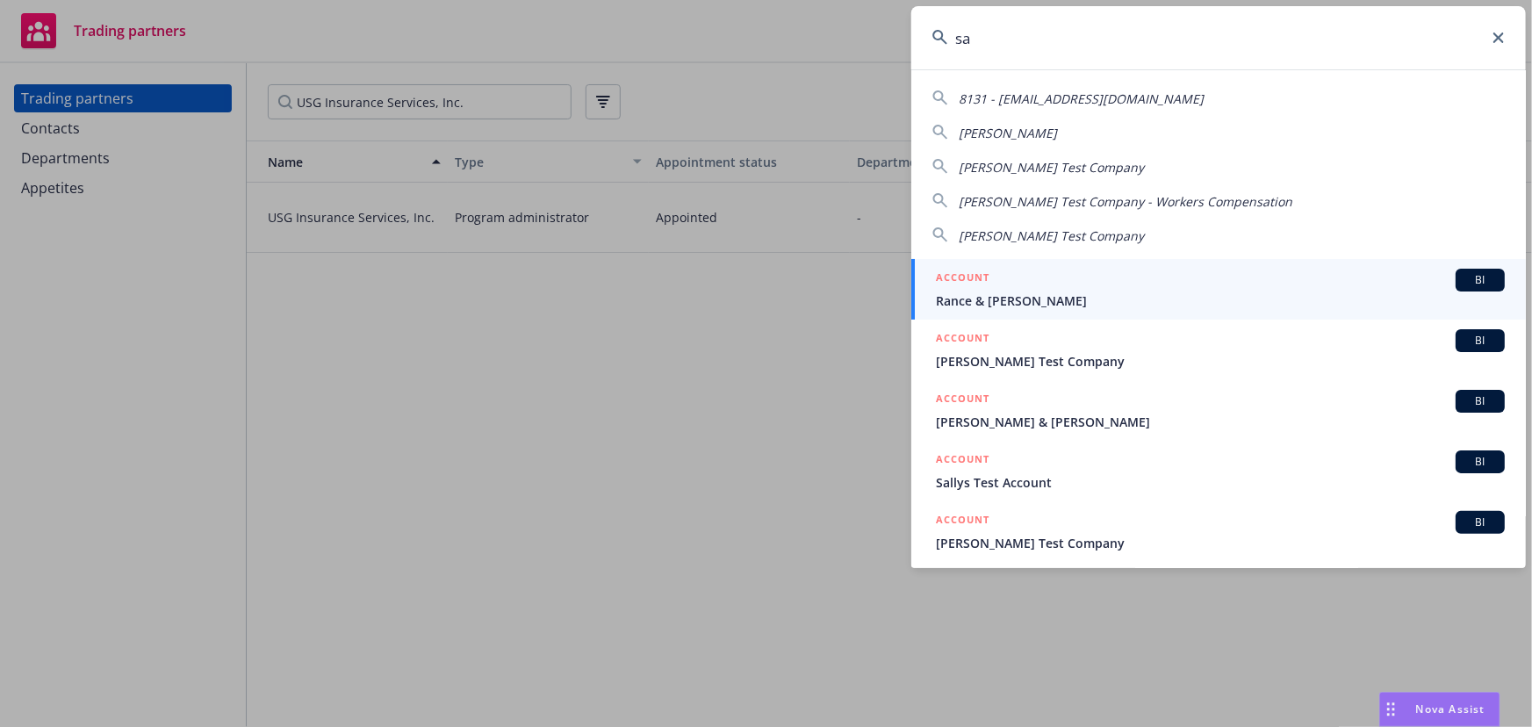
type input "s"
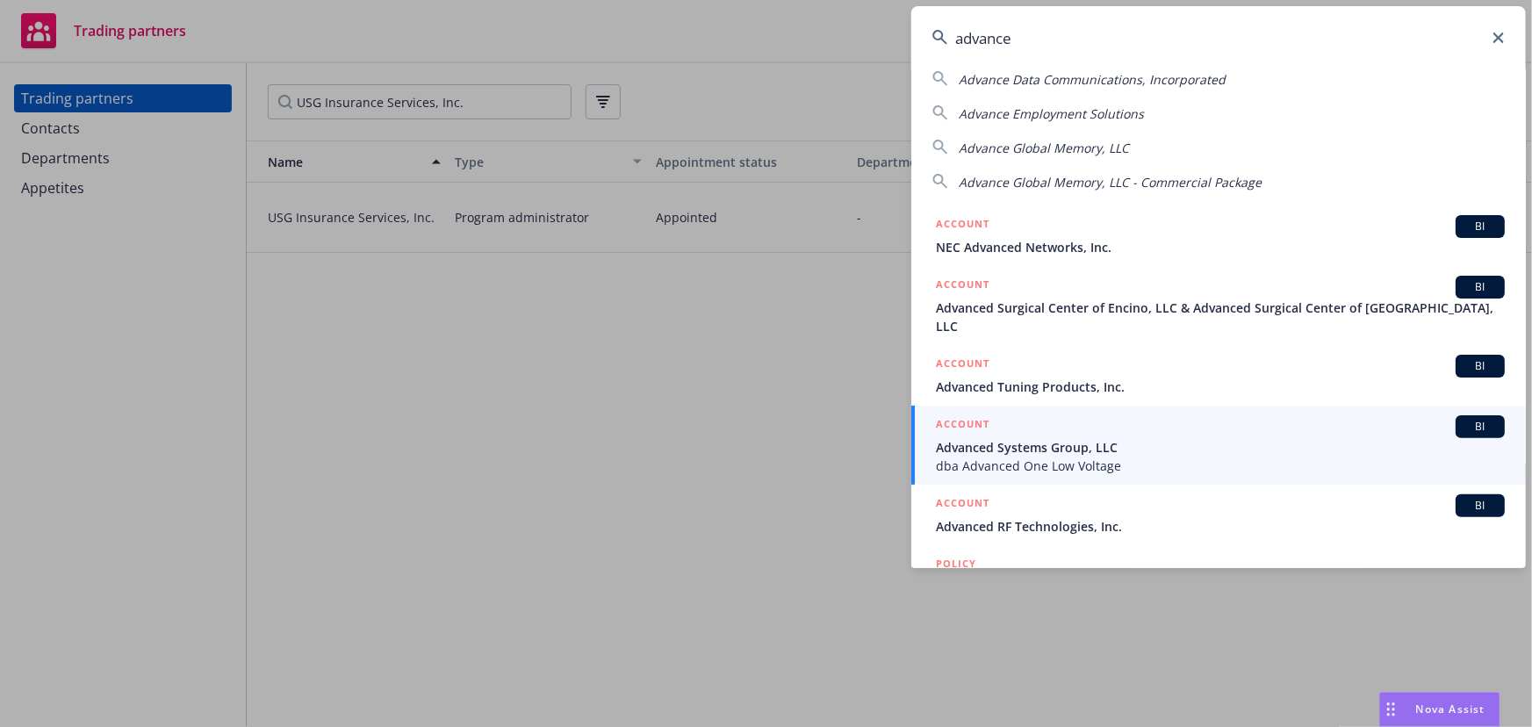
scroll to position [79, 0]
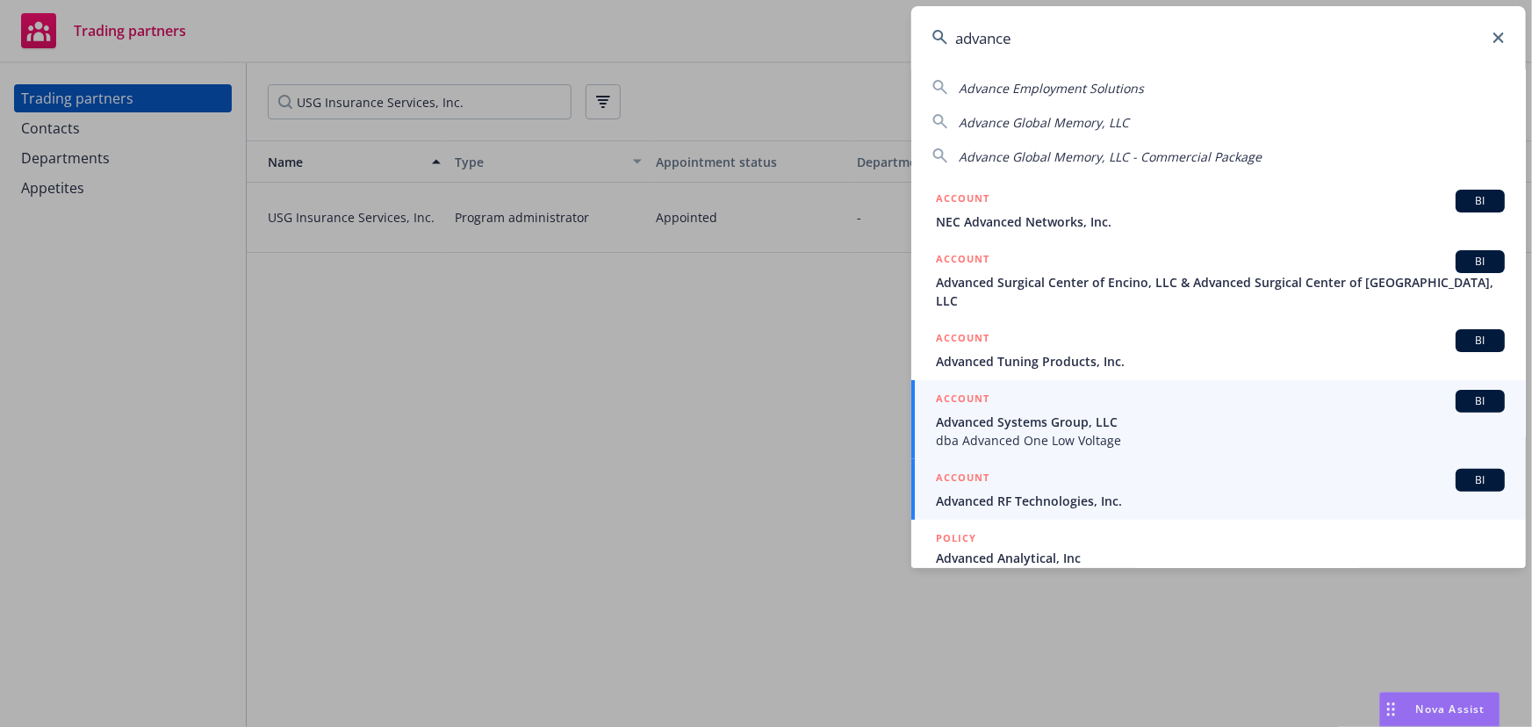
type input "advance"
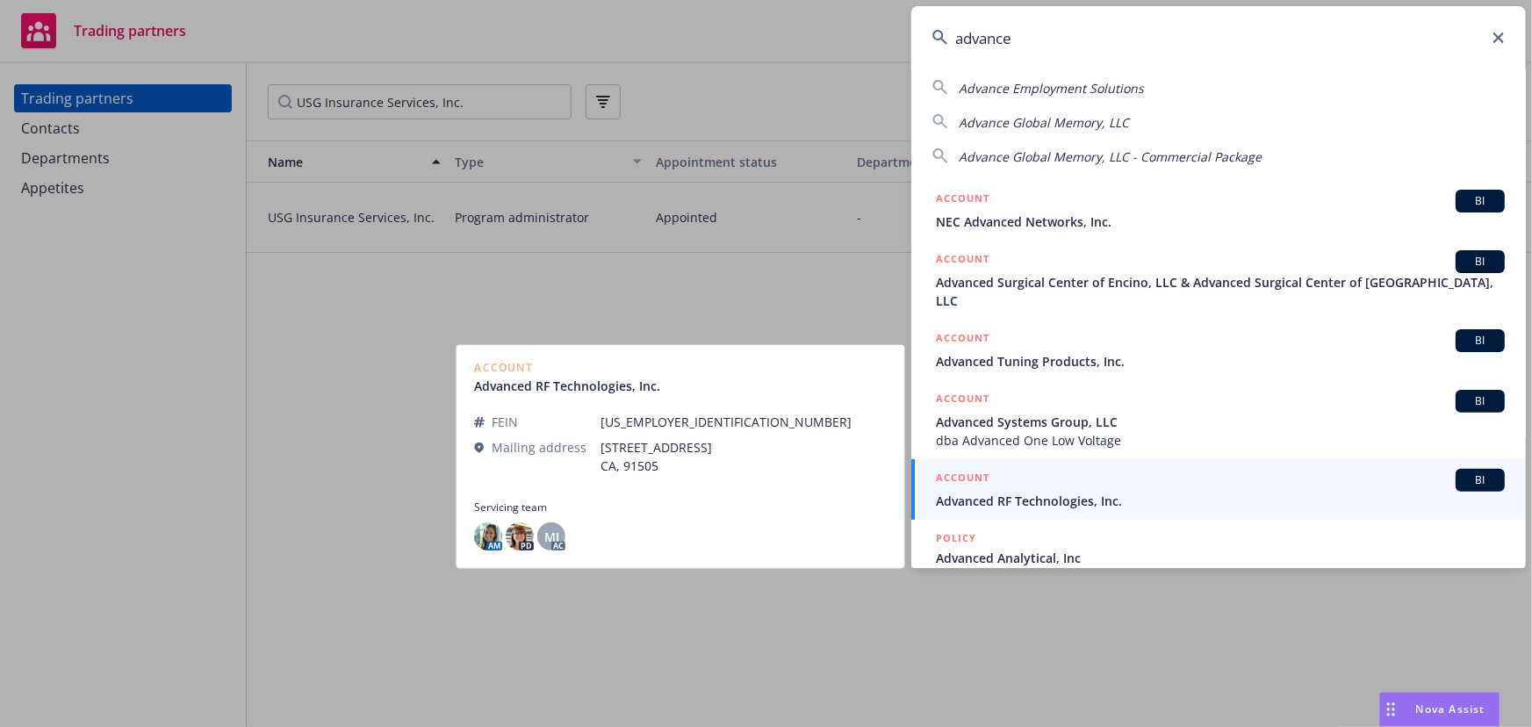
click at [998, 469] on div "ACCOUNT BI" at bounding box center [1220, 480] width 569 height 23
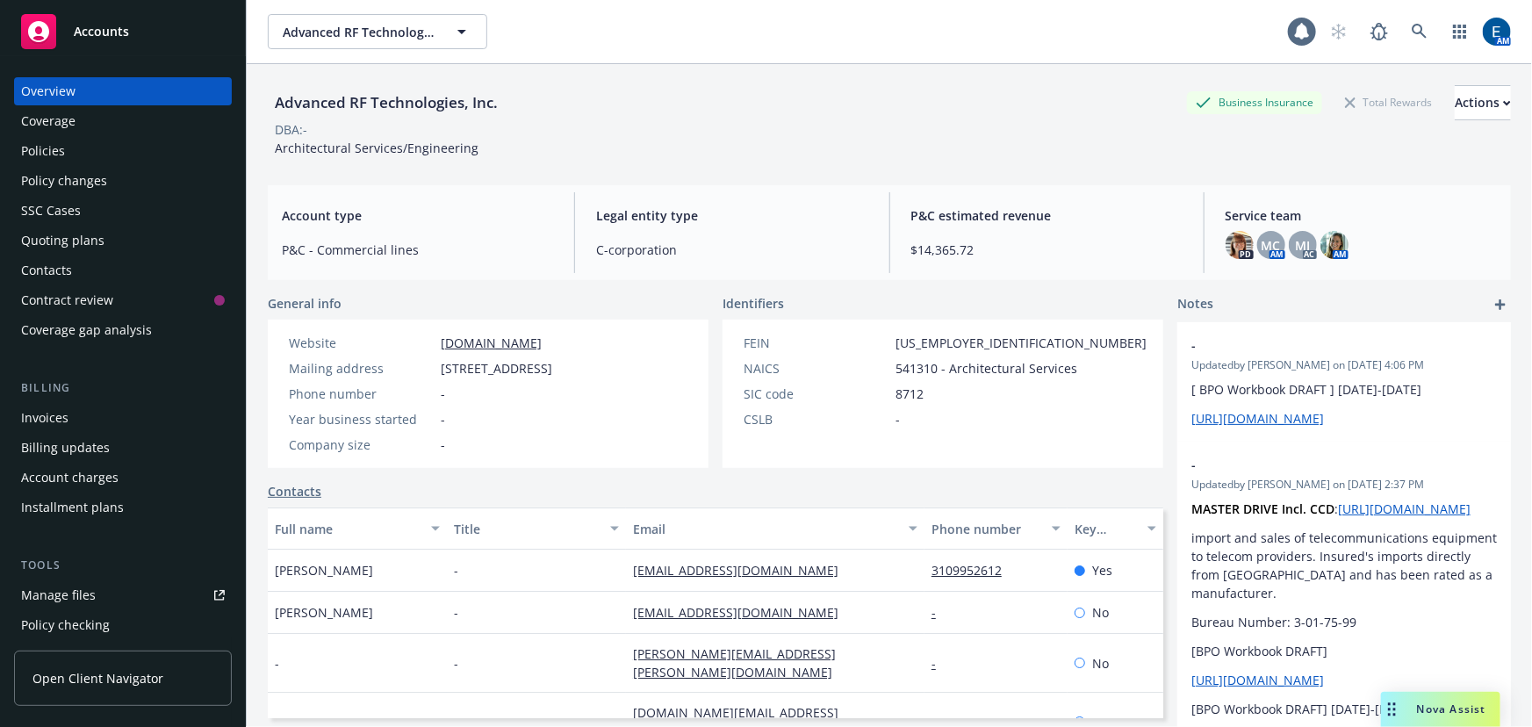
click at [72, 137] on div "Policies" at bounding box center [123, 151] width 204 height 28
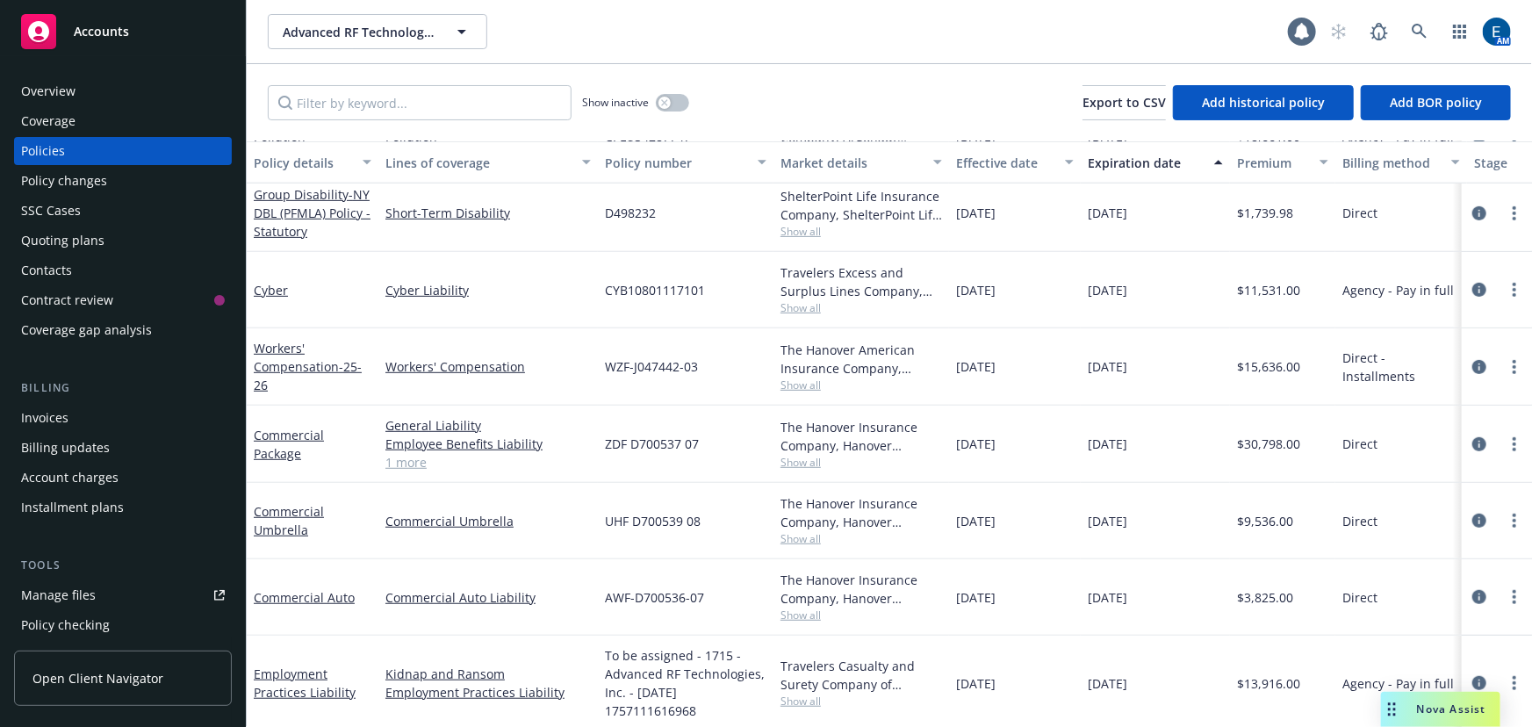
scroll to position [441, 0]
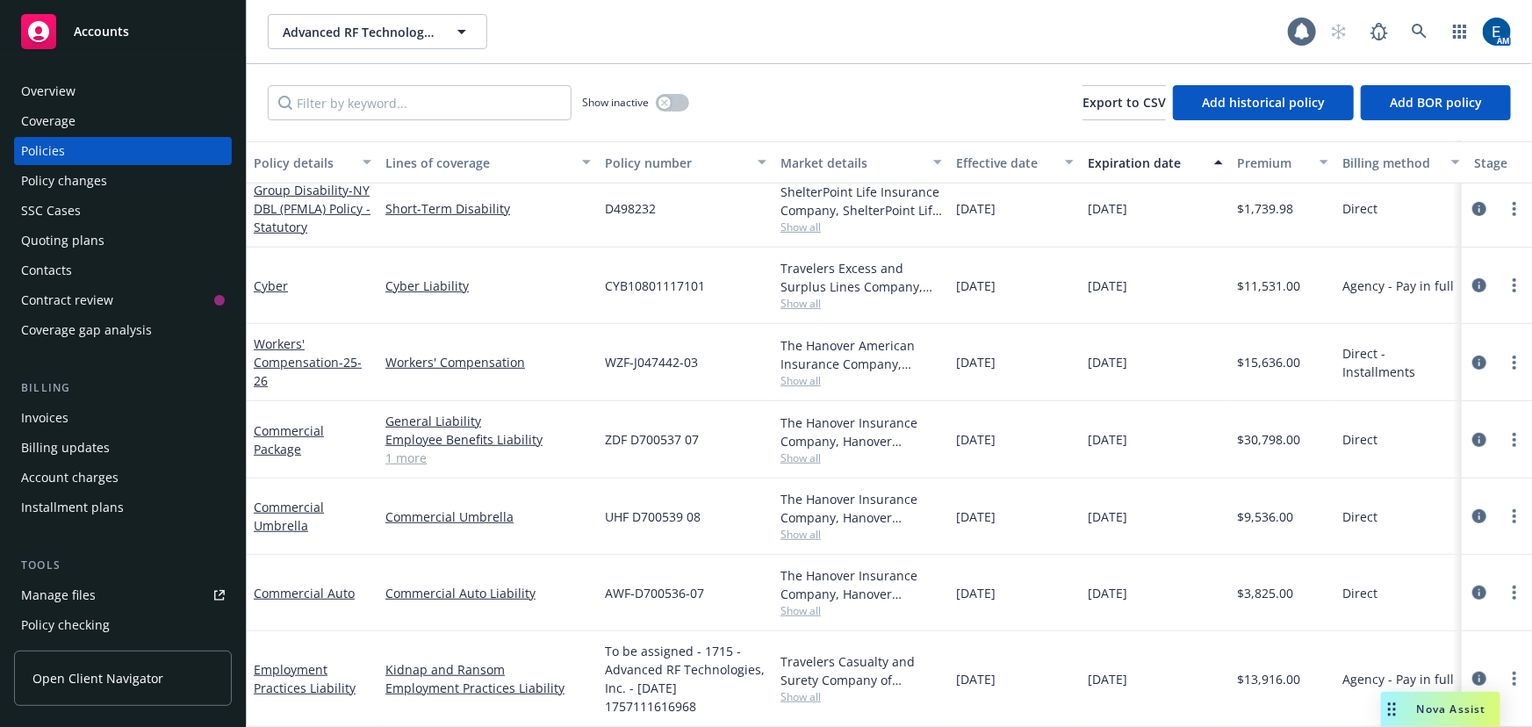
drag, startPoint x: 257, startPoint y: 349, endPoint x: 1045, endPoint y: 512, distance: 803.9
click at [1045, 512] on div "Pollution Pollution CPLUS4287747 Colony Insurance Company, Argonaut Insurance C…" at bounding box center [1094, 410] width 1694 height 632
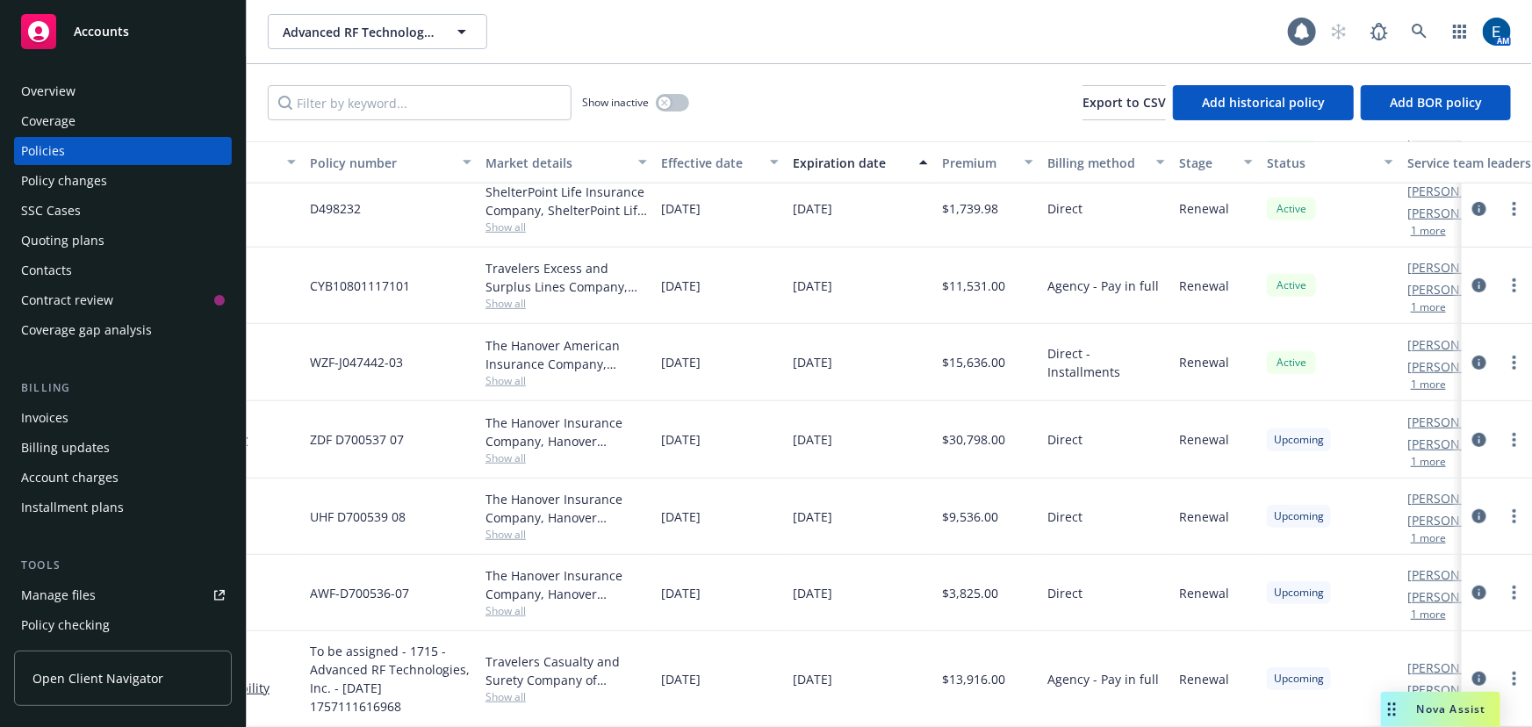
scroll to position [441, 386]
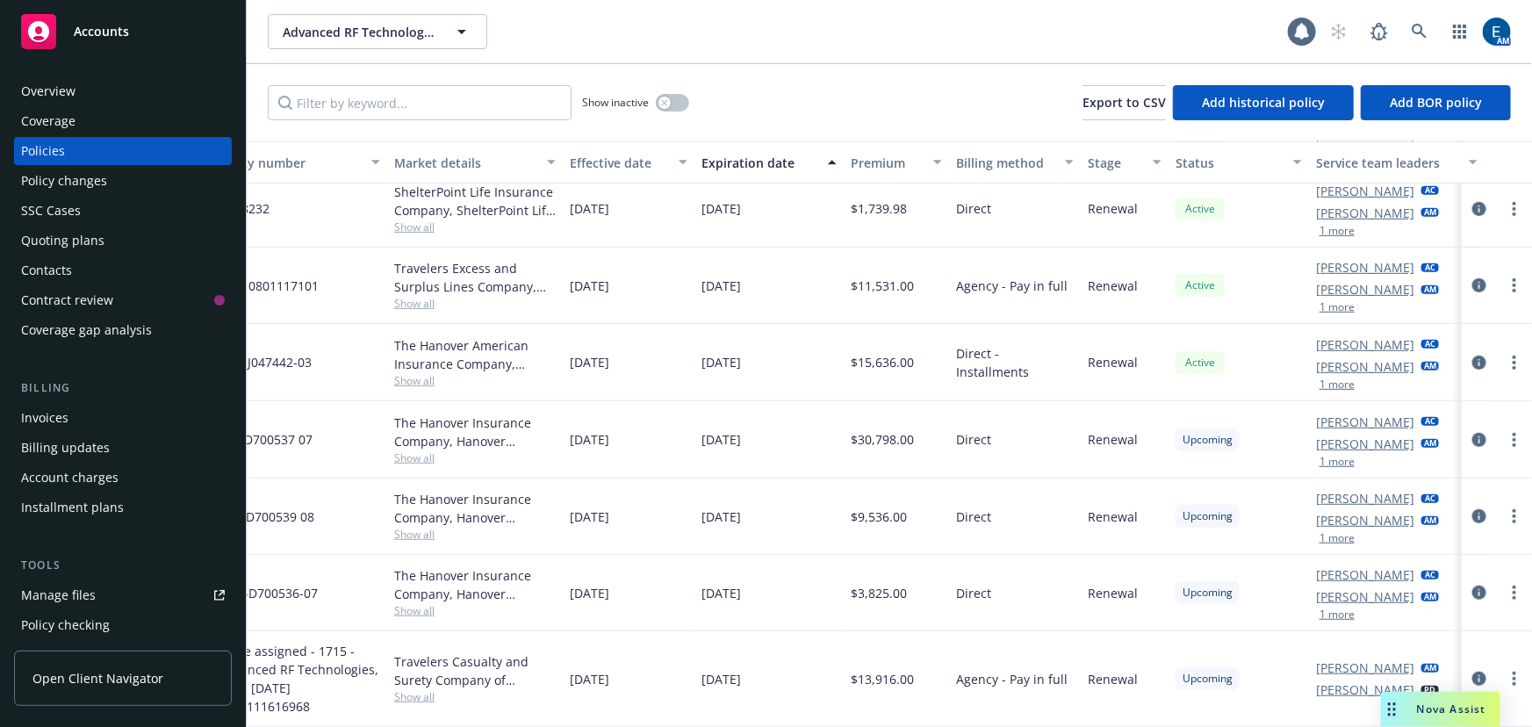
click at [980, 584] on span "Direct" at bounding box center [973, 593] width 35 height 18
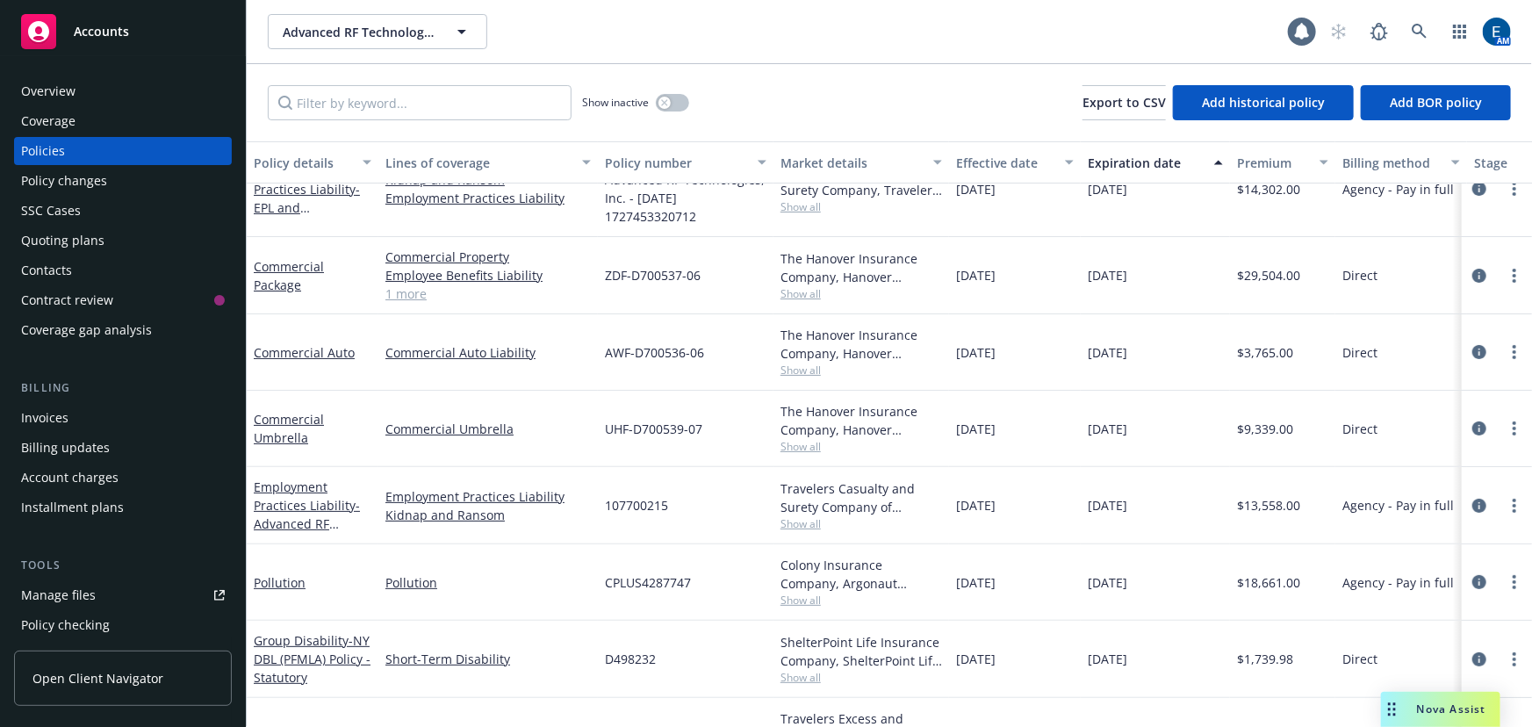
scroll to position [0, 0]
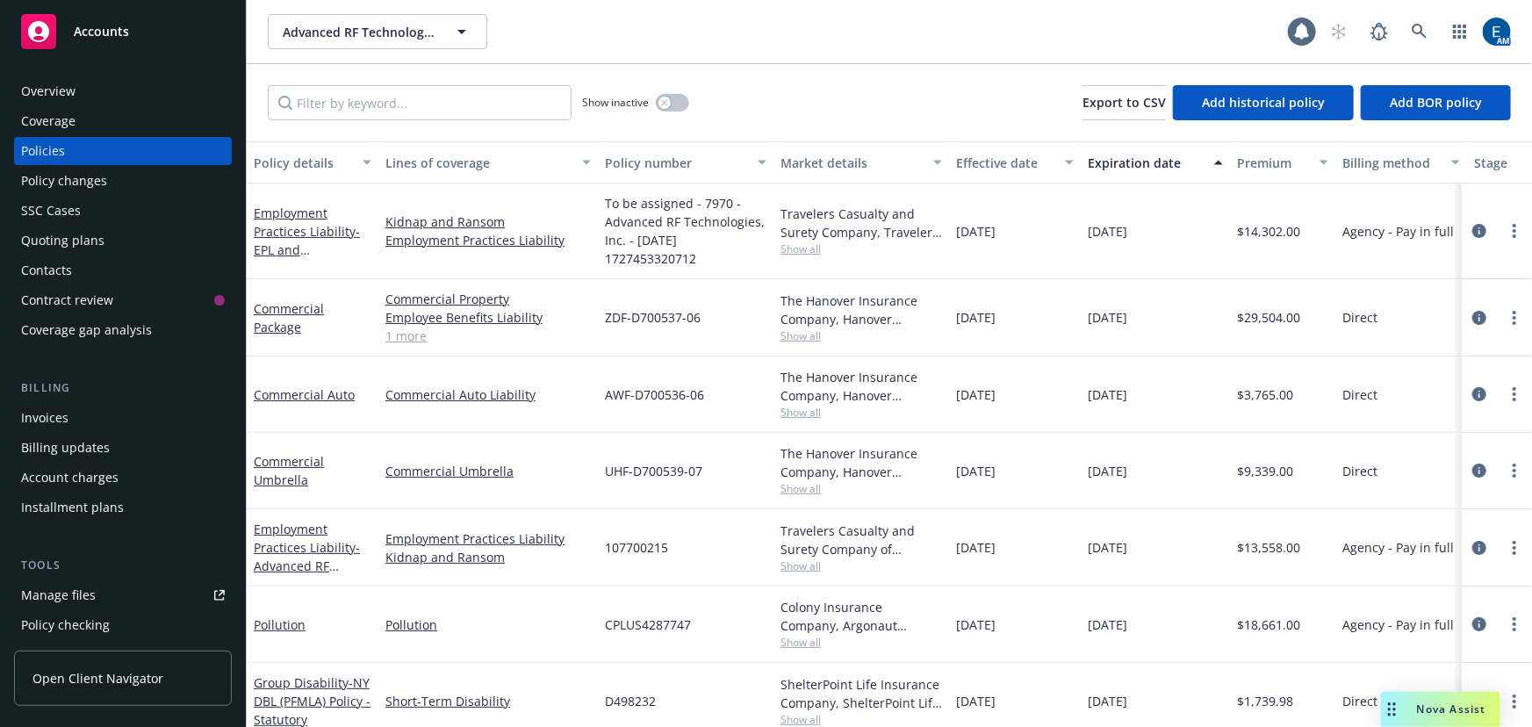
click at [63, 84] on div "Overview" at bounding box center [48, 91] width 54 height 28
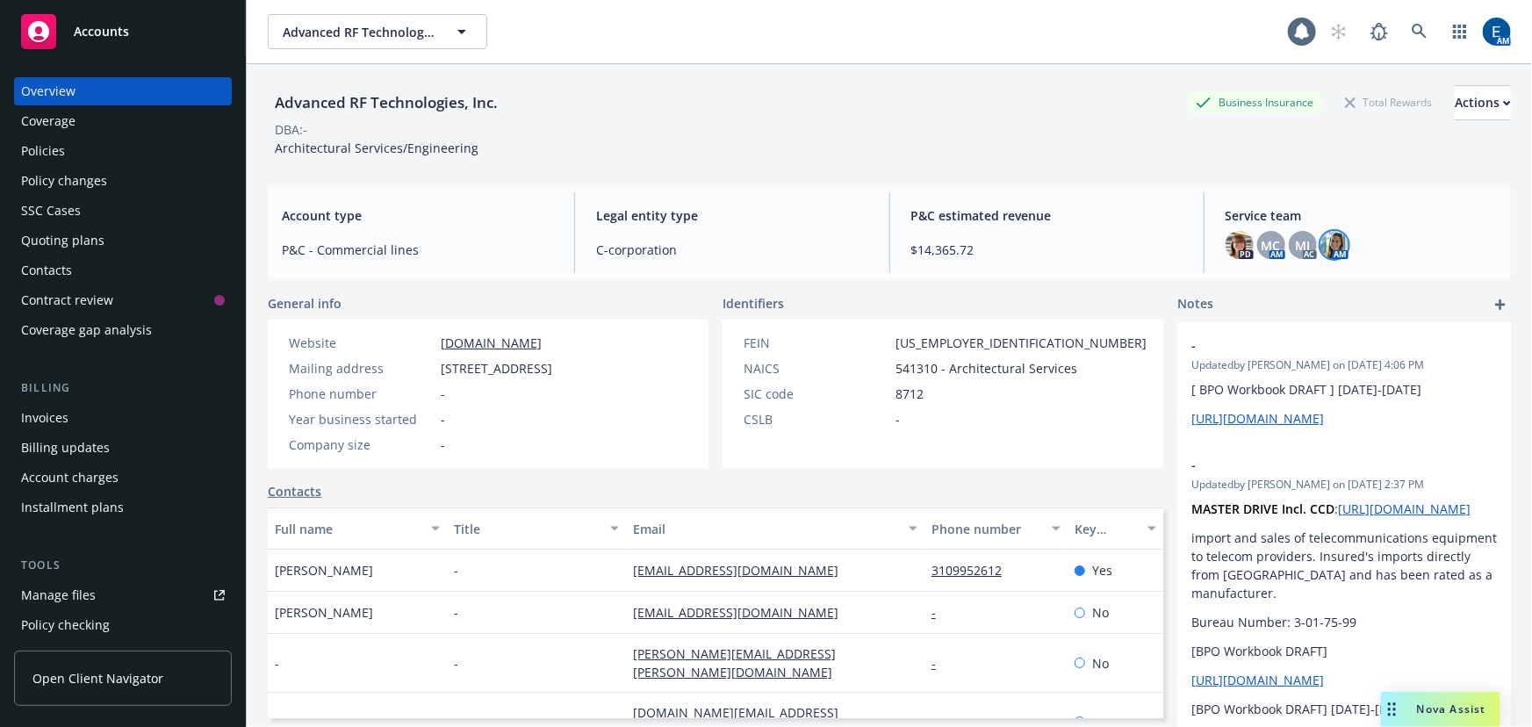
click at [1319, 246] on div "Service team PD MC AM MJ AC AM" at bounding box center [1360, 232] width 299 height 81
click at [1324, 231] on img at bounding box center [1334, 245] width 28 height 28
click at [1009, 215] on div "P&C estimated revenue $14,365.72" at bounding box center [1046, 232] width 299 height 81
click at [59, 107] on div "Coverage" at bounding box center [48, 121] width 54 height 28
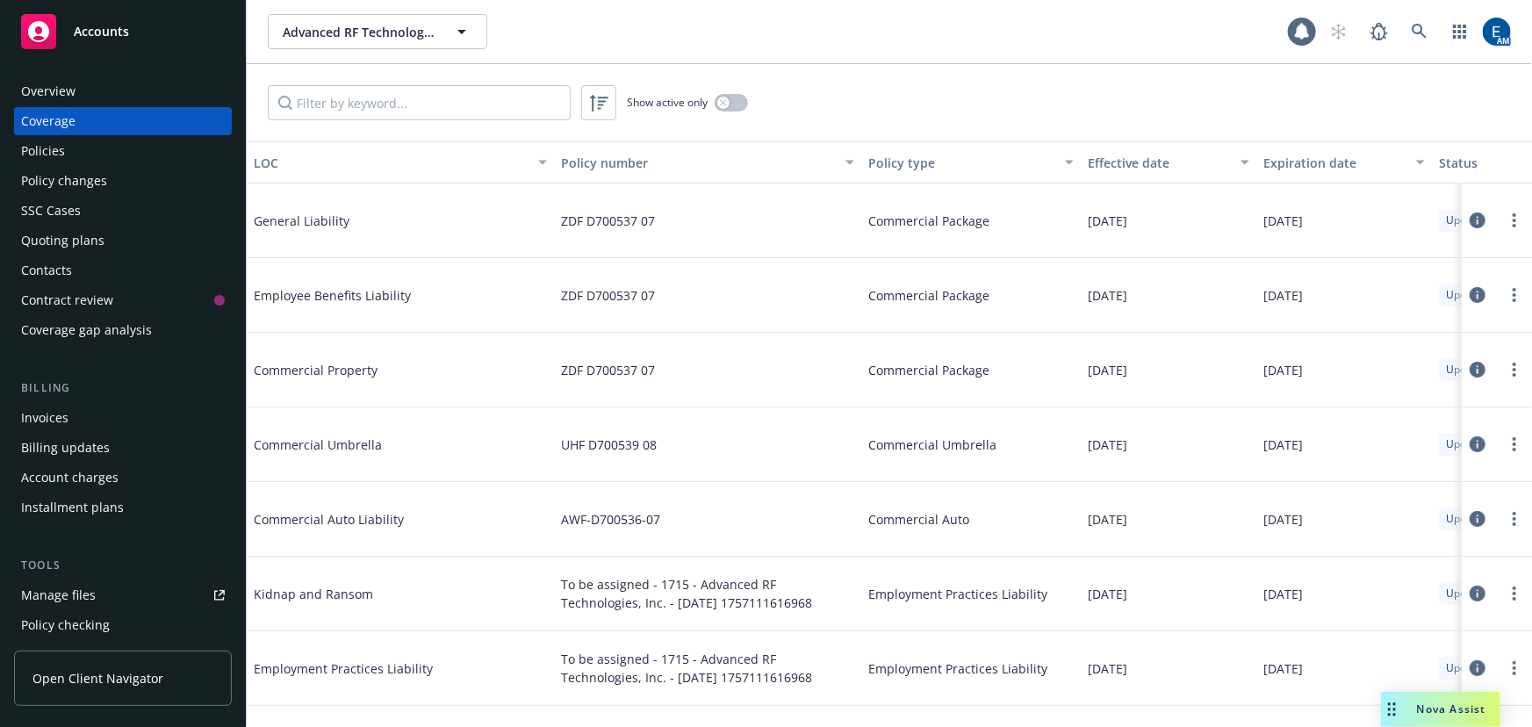
click at [63, 137] on div "Policies" at bounding box center [123, 151] width 204 height 28
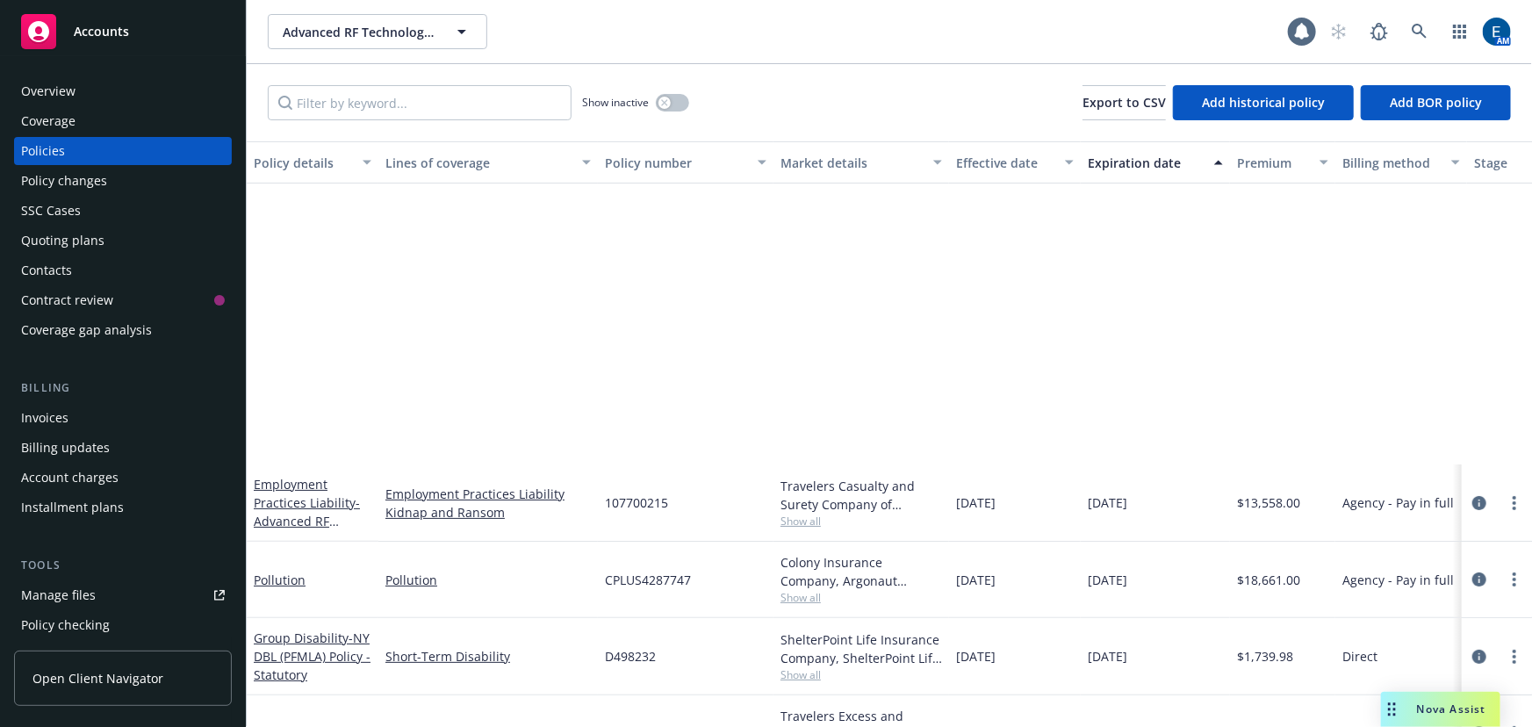
scroll to position [416, 0]
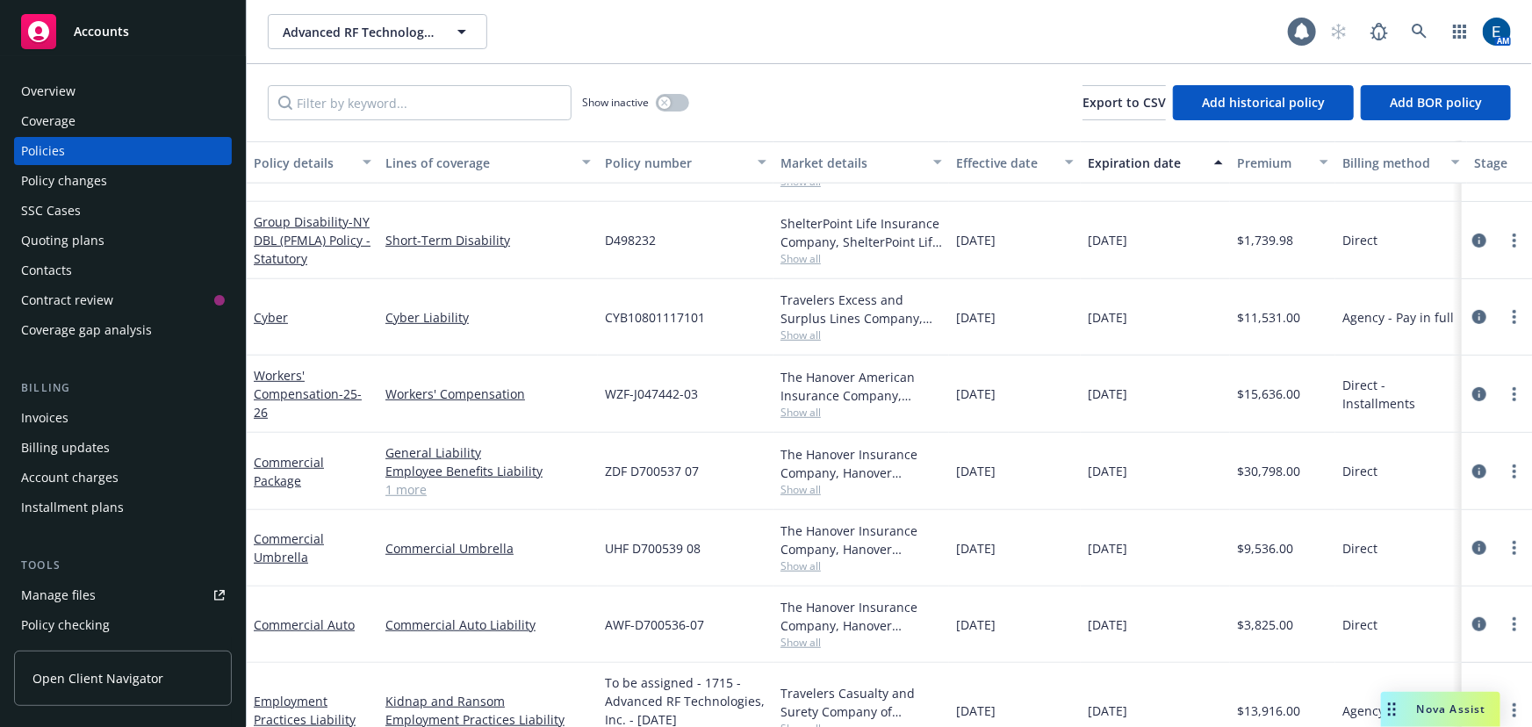
click at [801, 482] on span "Show all" at bounding box center [861, 489] width 162 height 15
click at [902, 368] on div "The Hanover American Insurance Company, Hanover Insurance Group Show all" at bounding box center [861, 393] width 176 height 77
click at [803, 405] on span "Show all" at bounding box center [861, 412] width 162 height 15
click at [893, 368] on div "The Hanover American Insurance Company, Hanover Insurance Group" at bounding box center [861, 386] width 162 height 37
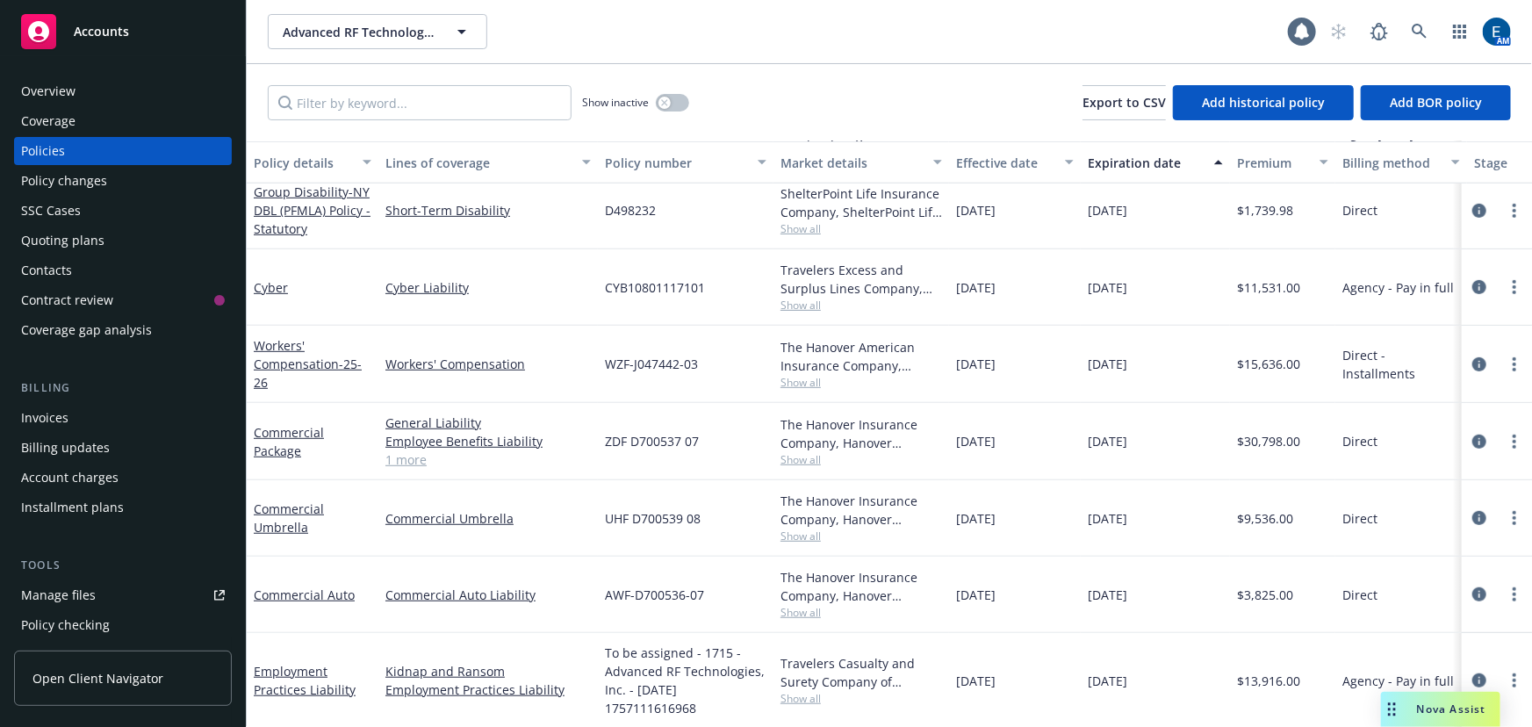
scroll to position [441, 0]
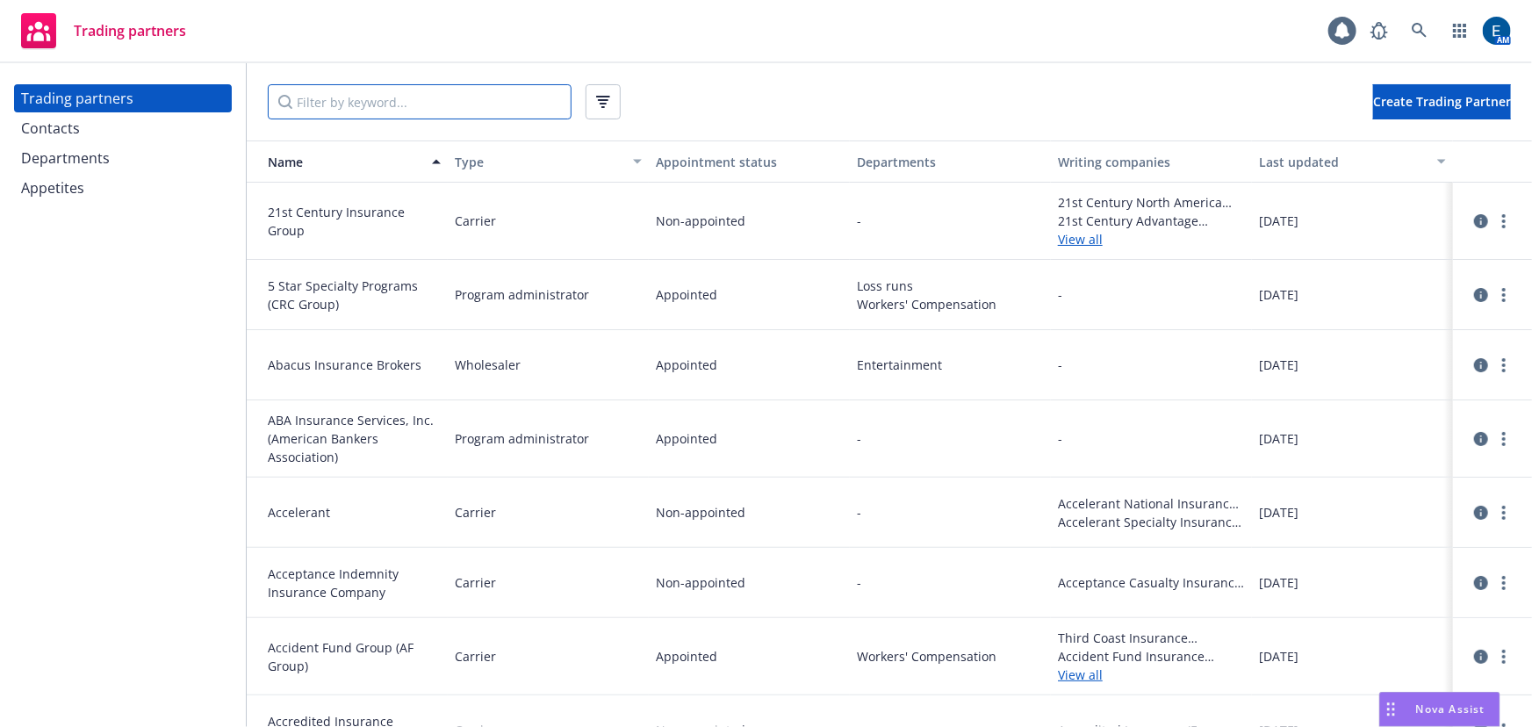
click at [464, 97] on input "Filter by keyword..." at bounding box center [420, 101] width 304 height 35
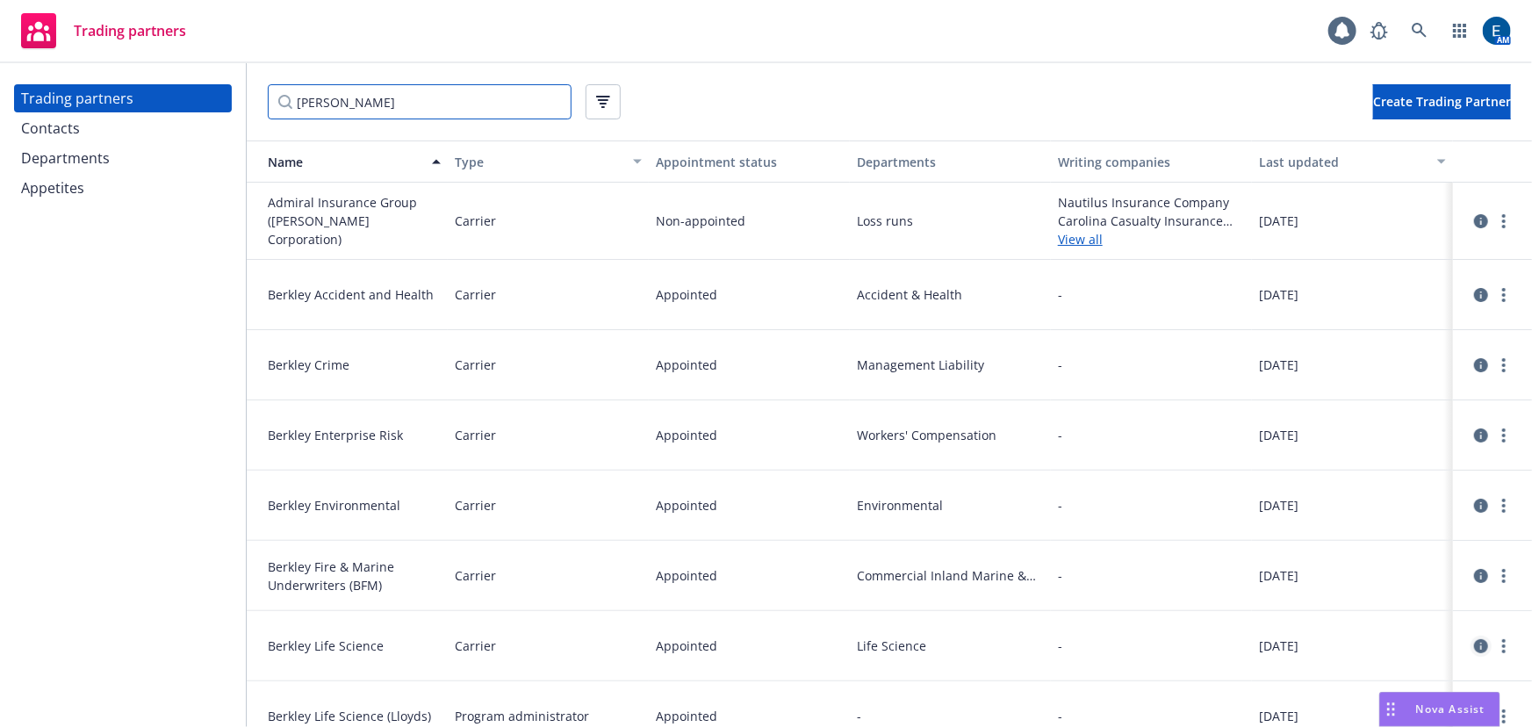
type input "berk"
click at [1474, 639] on icon "circleInformation" at bounding box center [1481, 646] width 14 height 14
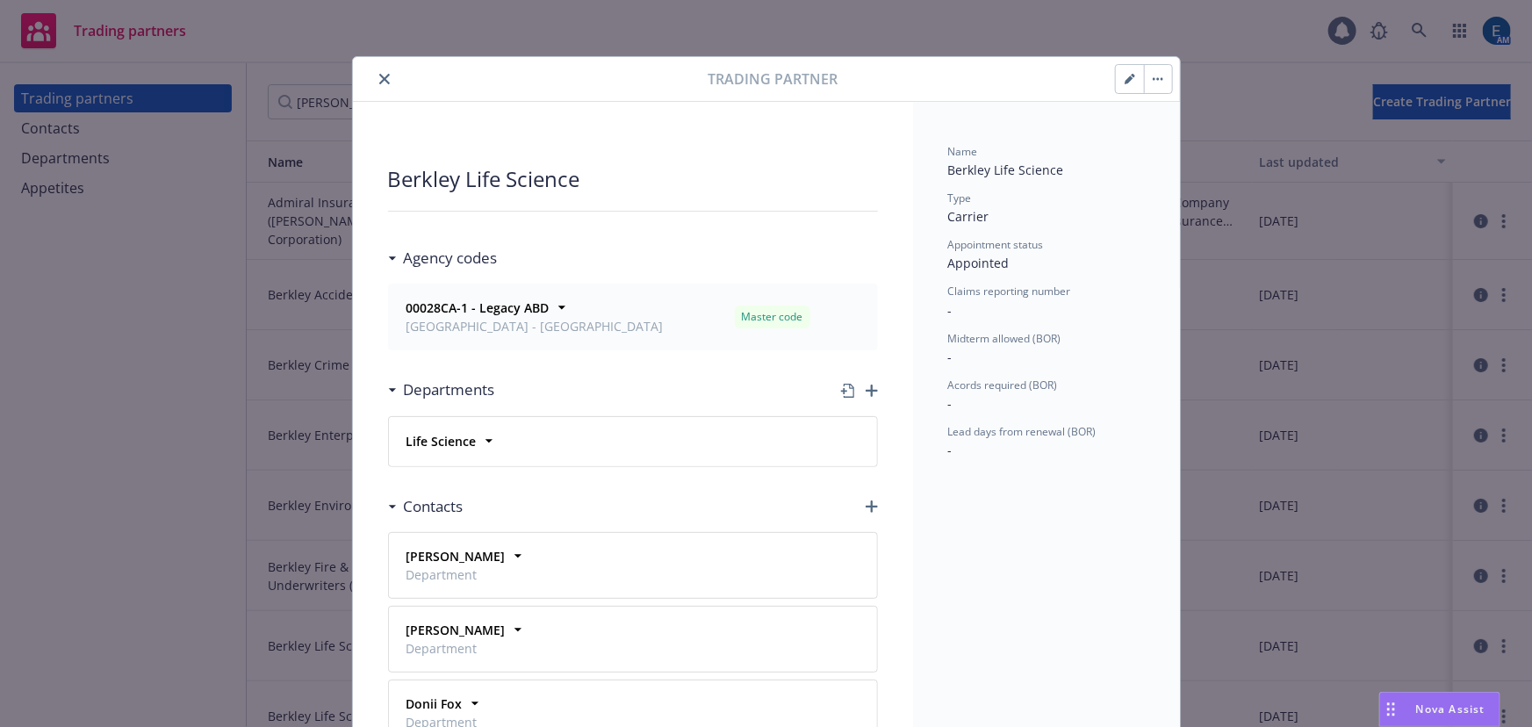
click at [379, 76] on icon "close" at bounding box center [384, 79] width 11 height 11
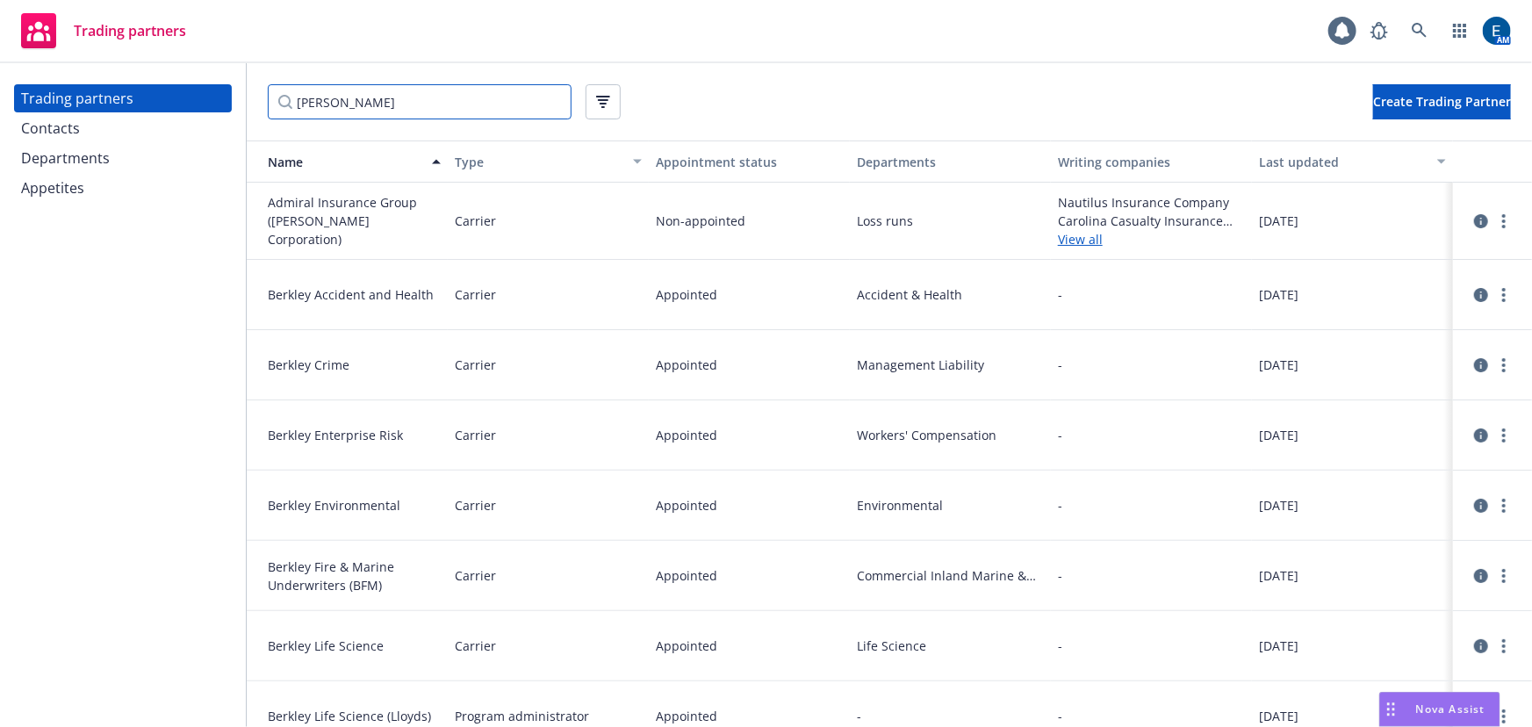
drag, startPoint x: 276, startPoint y: 109, endPoint x: 219, endPoint y: 110, distance: 57.1
click at [219, 110] on div "Trading partners Contacts Departments Appetites berk Create Trading Partner Nam…" at bounding box center [766, 395] width 1532 height 664
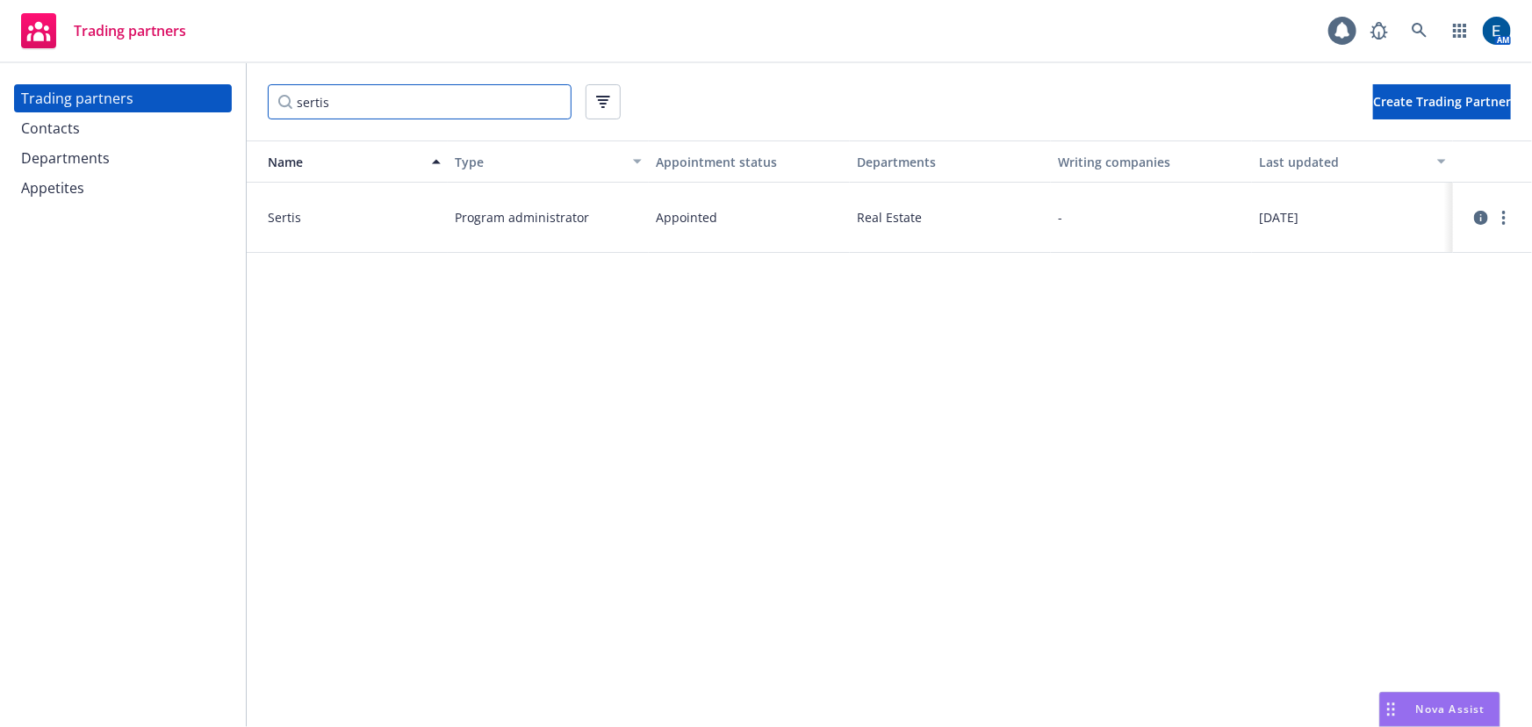
type input "sertis"
click at [1427, 24] on icon at bounding box center [1419, 31] width 16 height 16
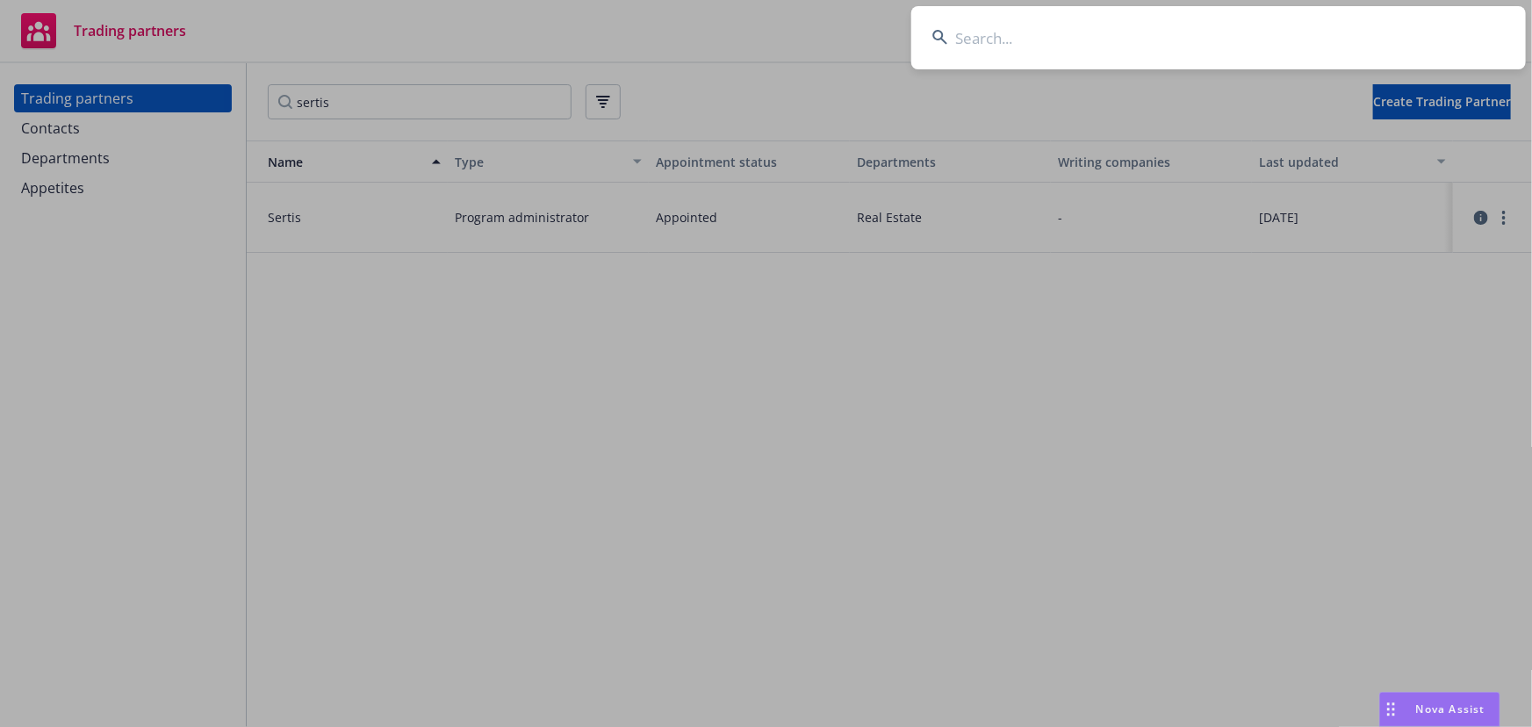
type input "c"
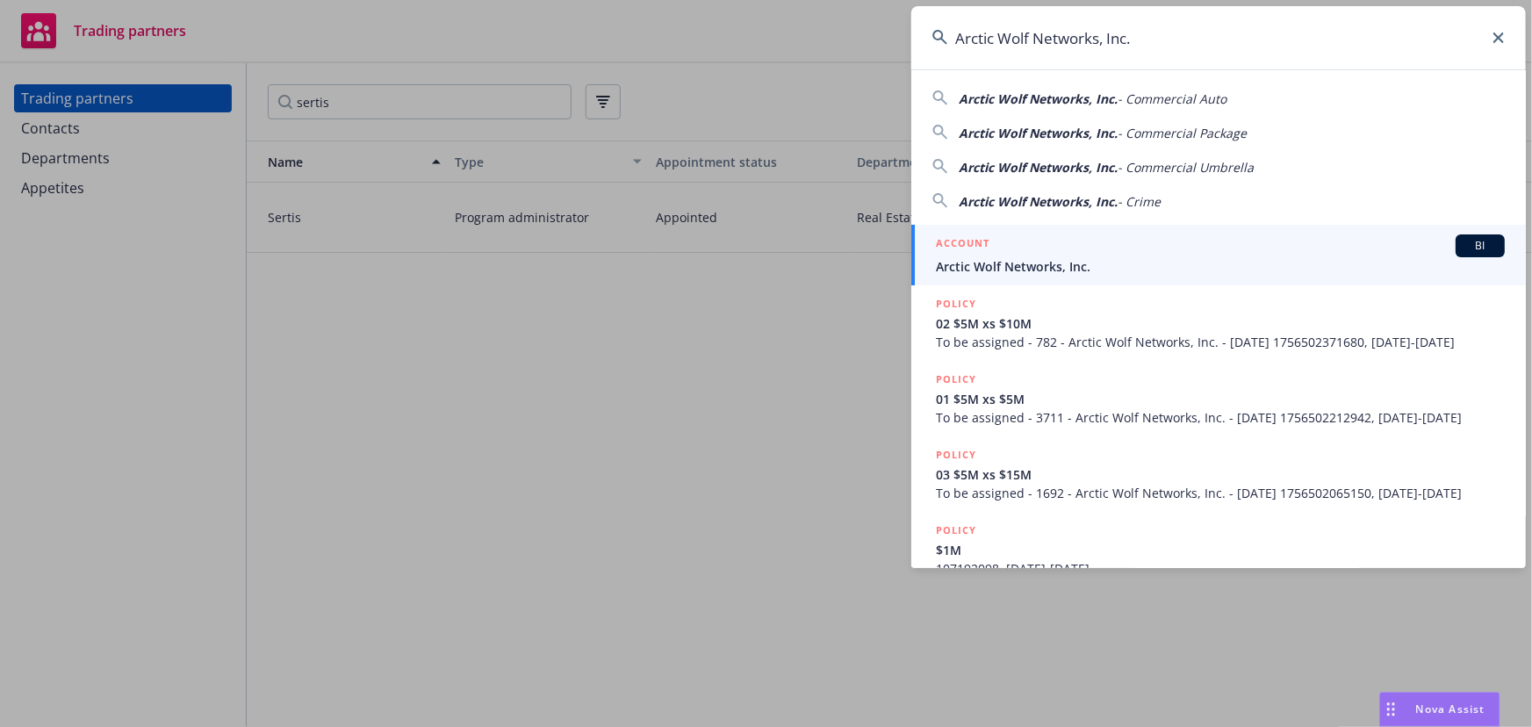
type input "Arctic Wolf Networks, Inc."
click at [1058, 245] on div "ACCOUNT BI" at bounding box center [1220, 245] width 569 height 23
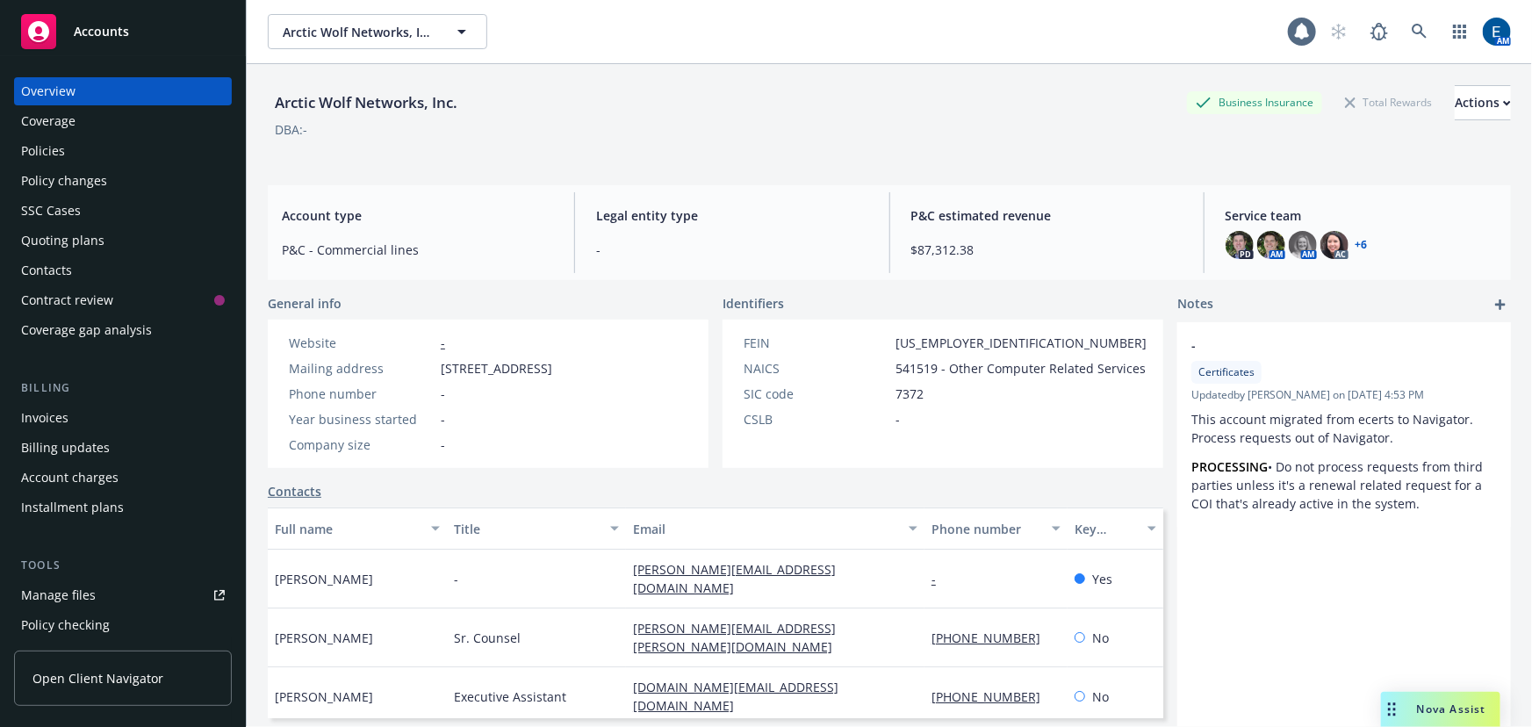
click at [1355, 240] on link "+ 6" at bounding box center [1361, 245] width 12 height 11
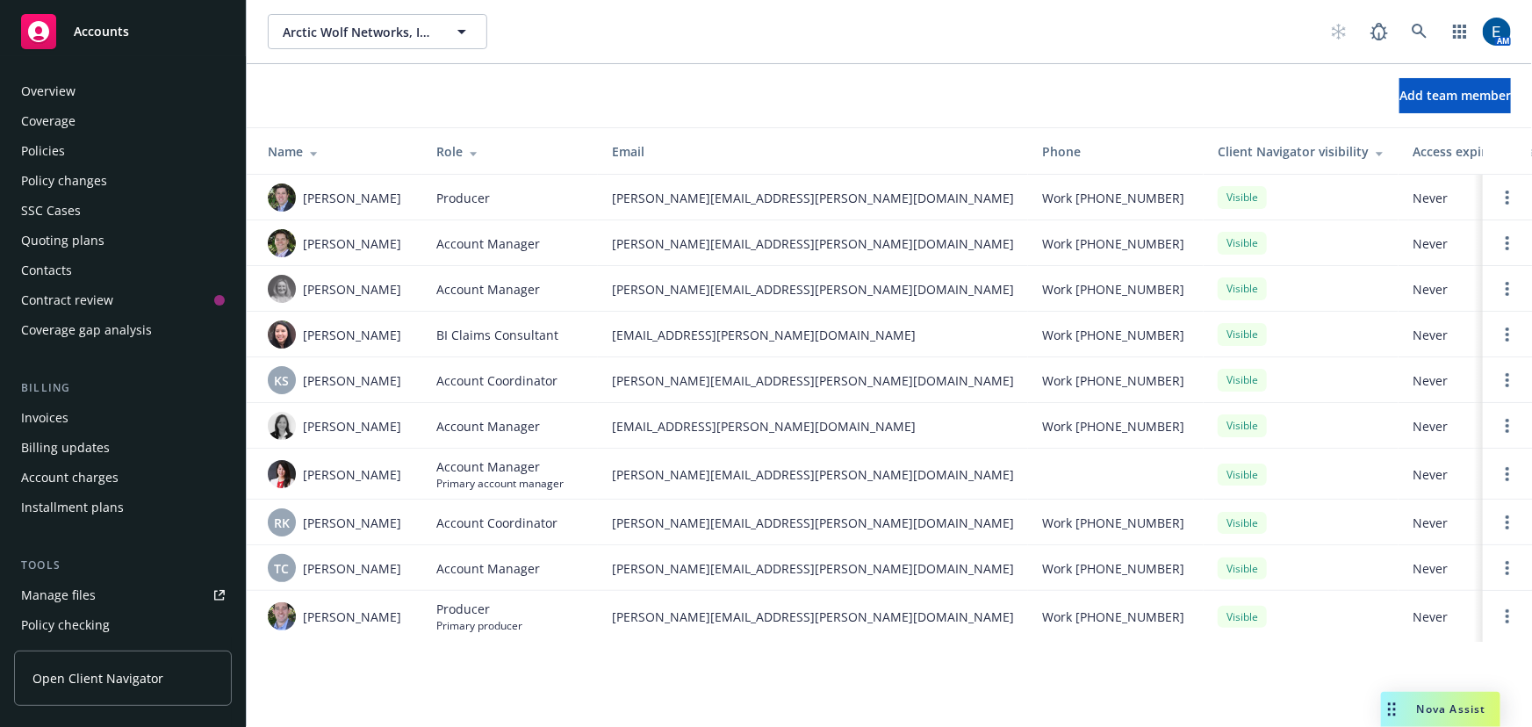
scroll to position [167, 0]
